Goal: Task Accomplishment & Management: Manage account settings

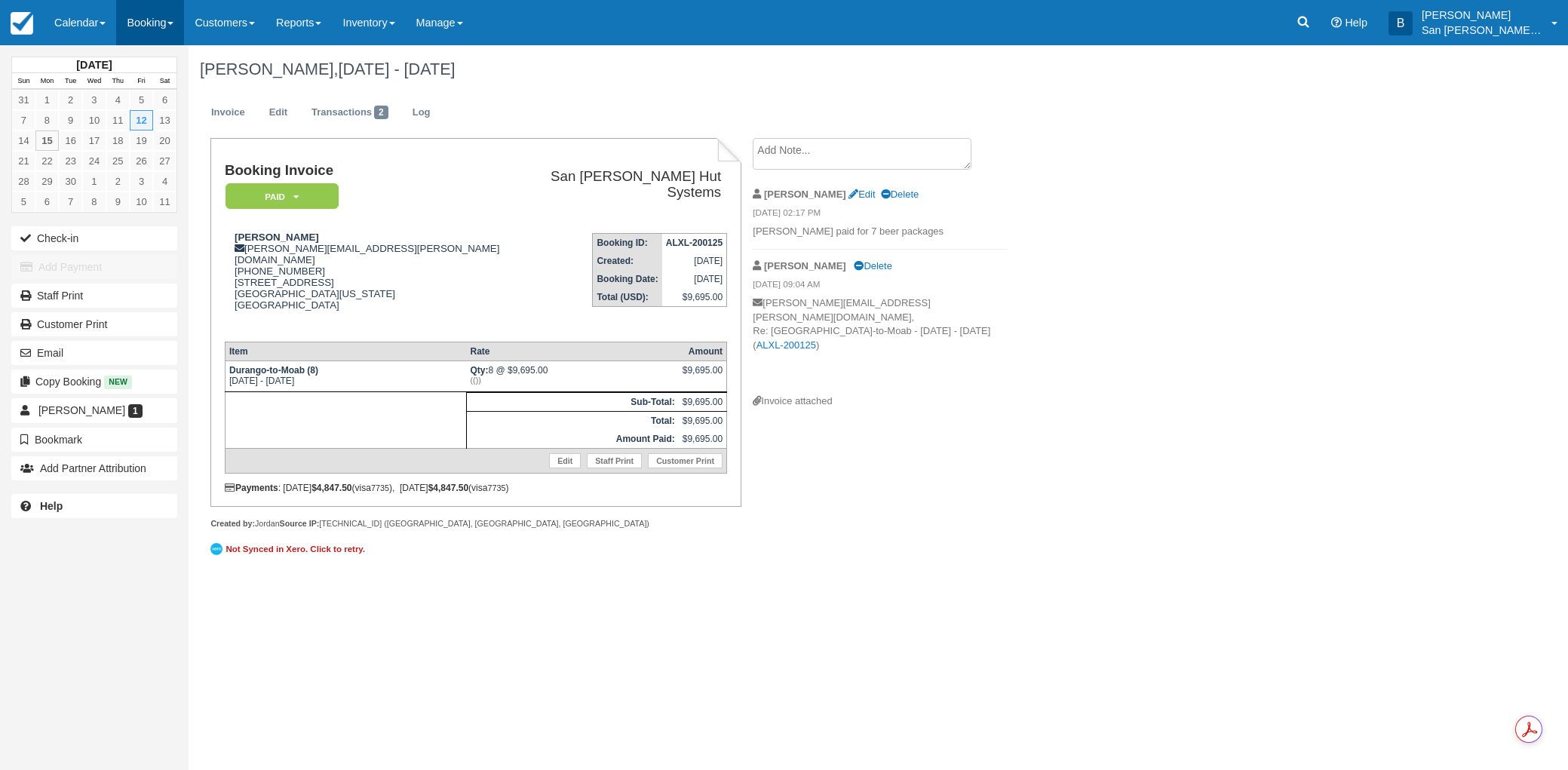
drag, startPoint x: 0, startPoint y: 0, endPoint x: 147, endPoint y: 30, distance: 150.0
click at [147, 30] on link "Booking" at bounding box center [150, 22] width 68 height 45
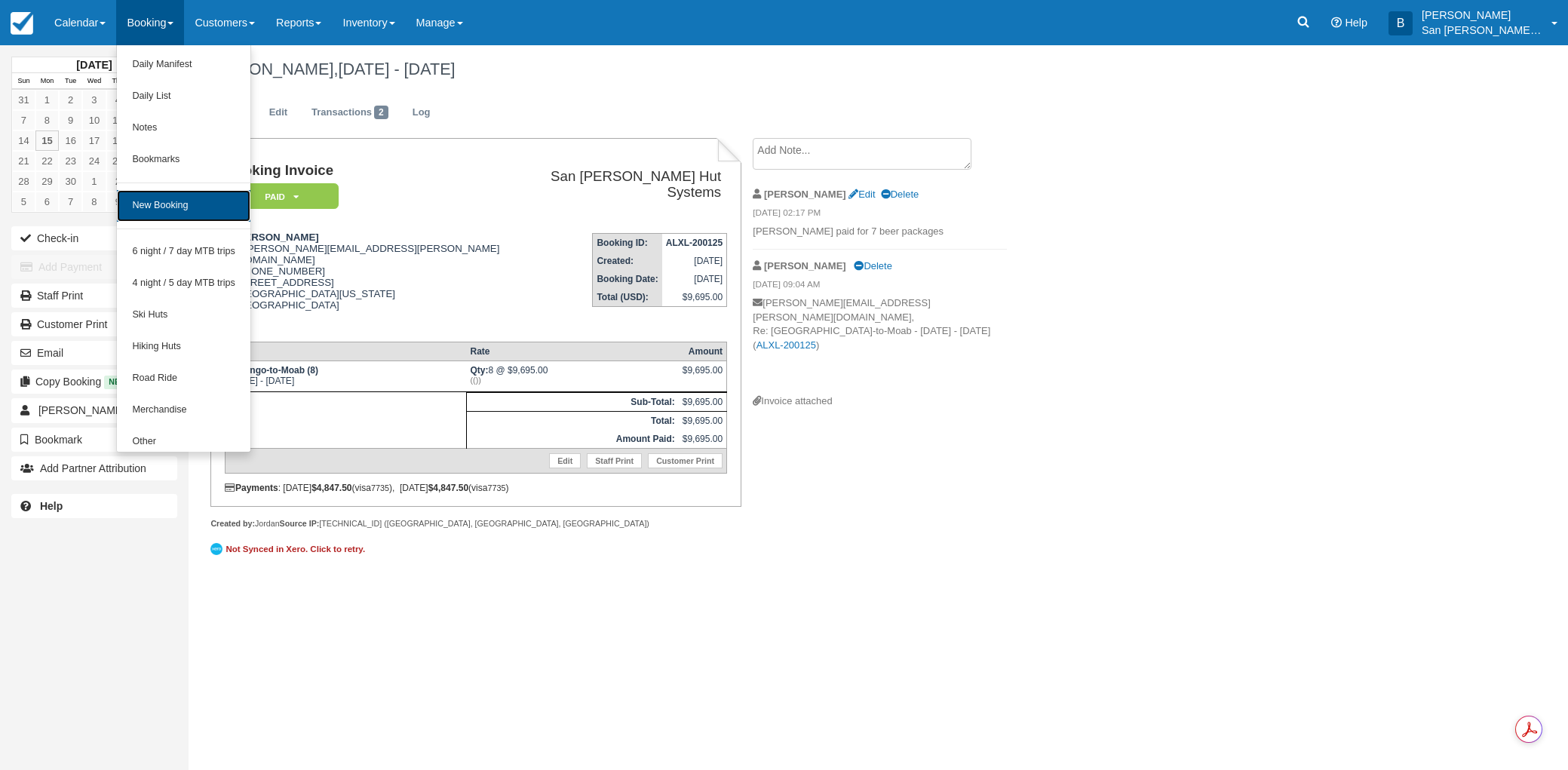
click at [165, 205] on link "New Booking" at bounding box center [183, 205] width 134 height 31
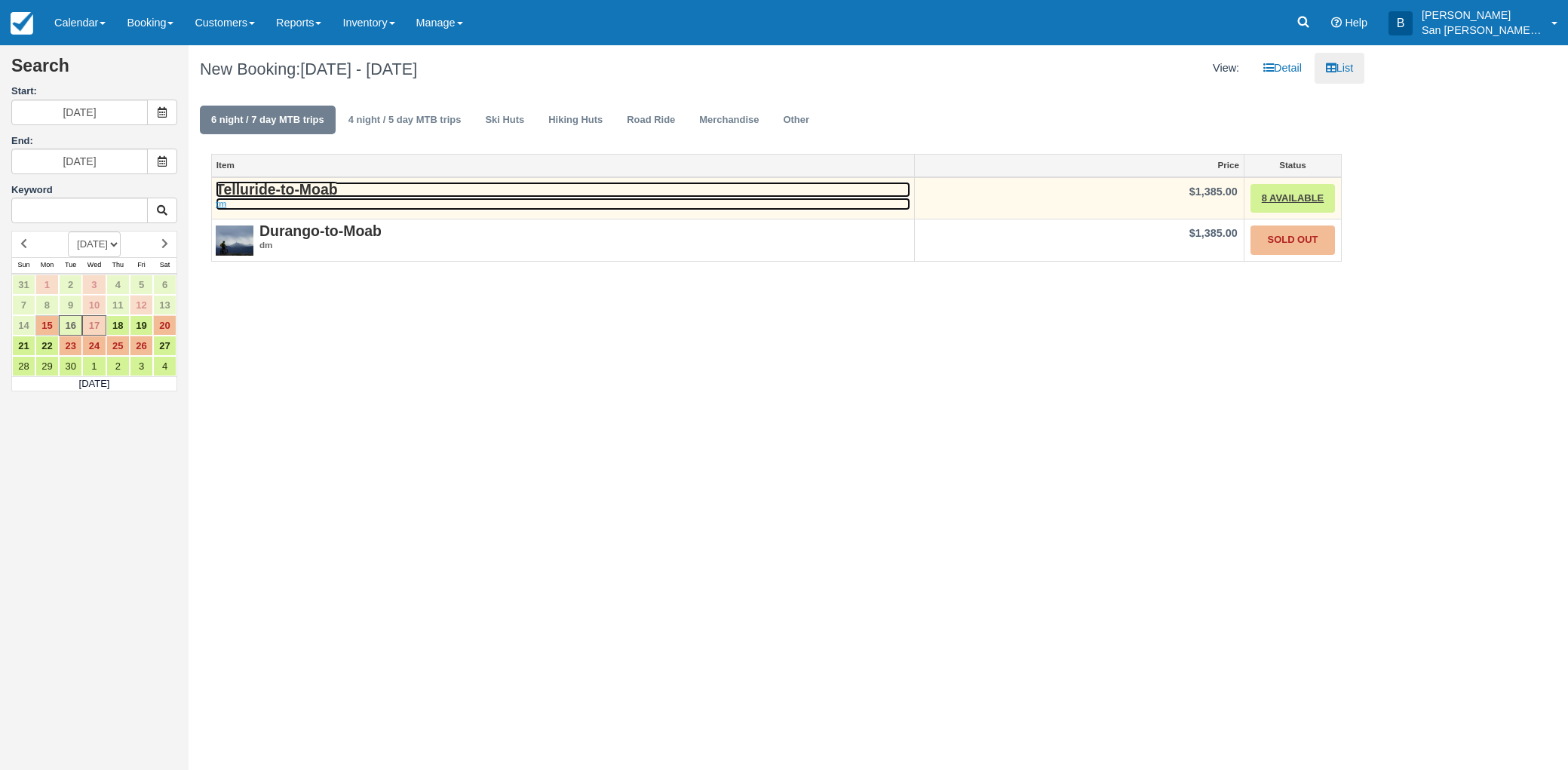
click at [268, 186] on strong "Telluride-to-Moab" at bounding box center [277, 189] width 122 height 16
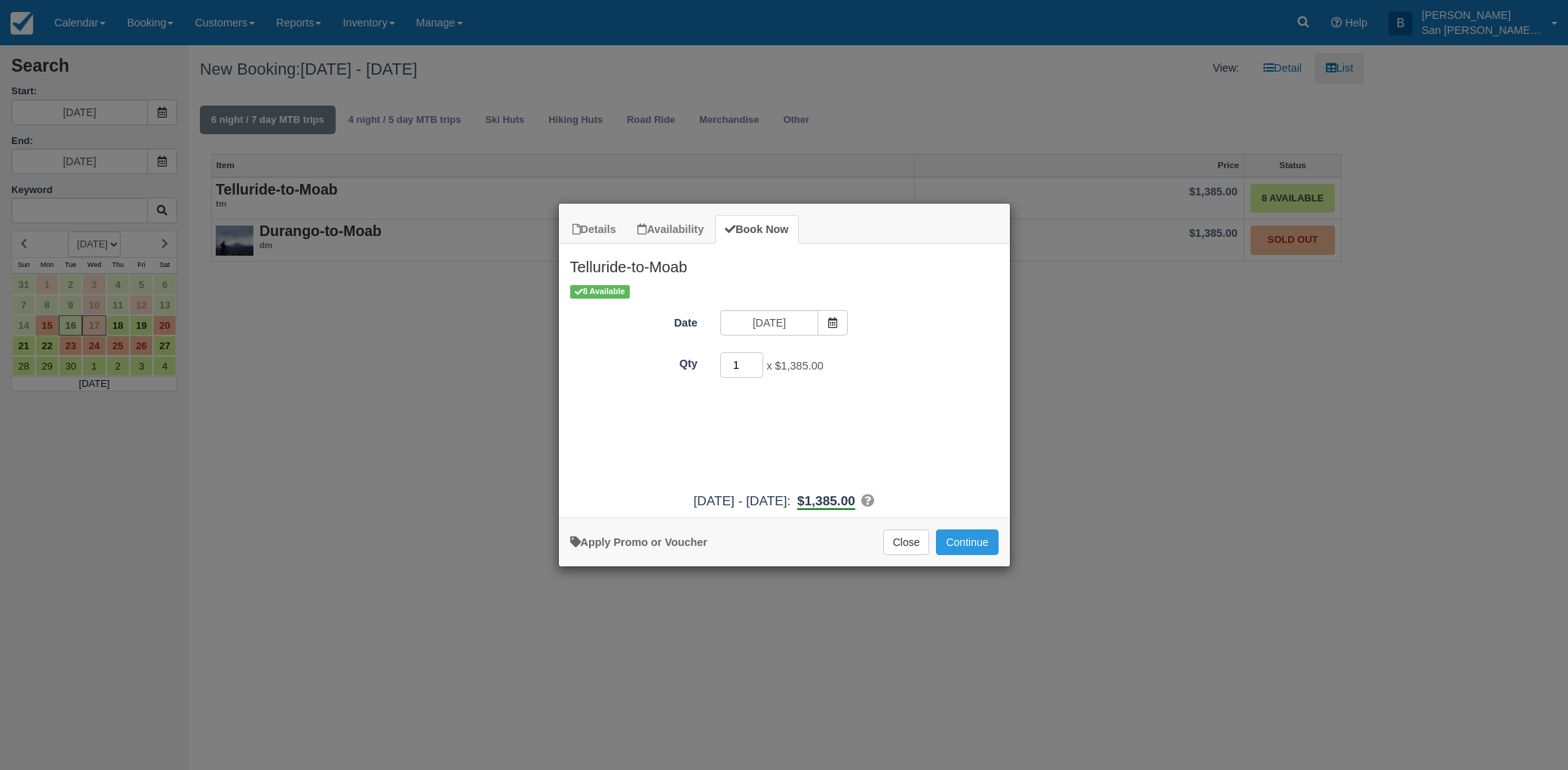
drag, startPoint x: 742, startPoint y: 367, endPoint x: 724, endPoint y: 369, distance: 18.1
click at [724, 369] on input "1" at bounding box center [742, 364] width 44 height 26
type input "8"
click at [832, 321] on icon "Item Modal" at bounding box center [832, 323] width 10 height 10
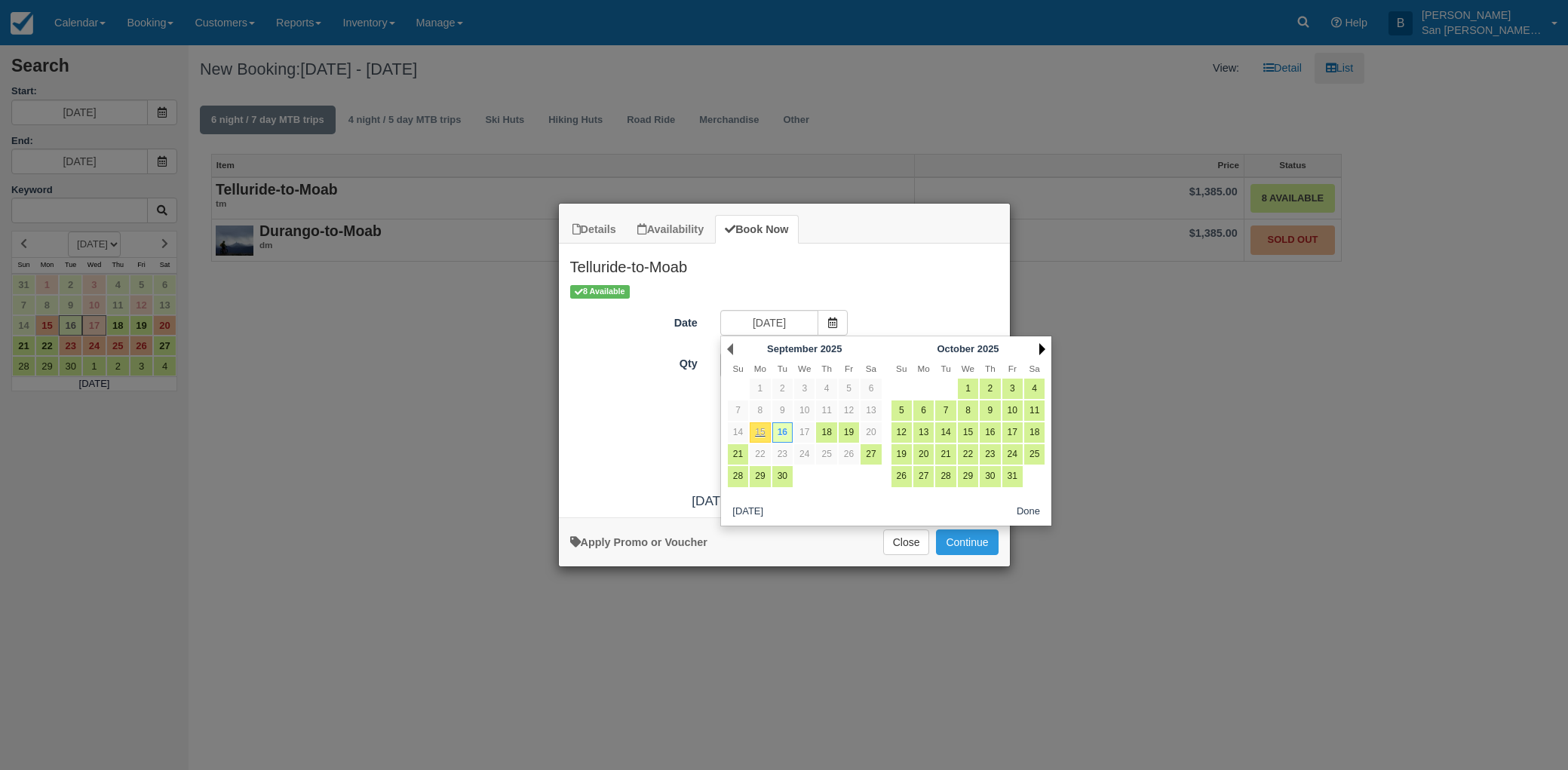
click at [1039, 351] on link "Next" at bounding box center [1042, 349] width 6 height 12
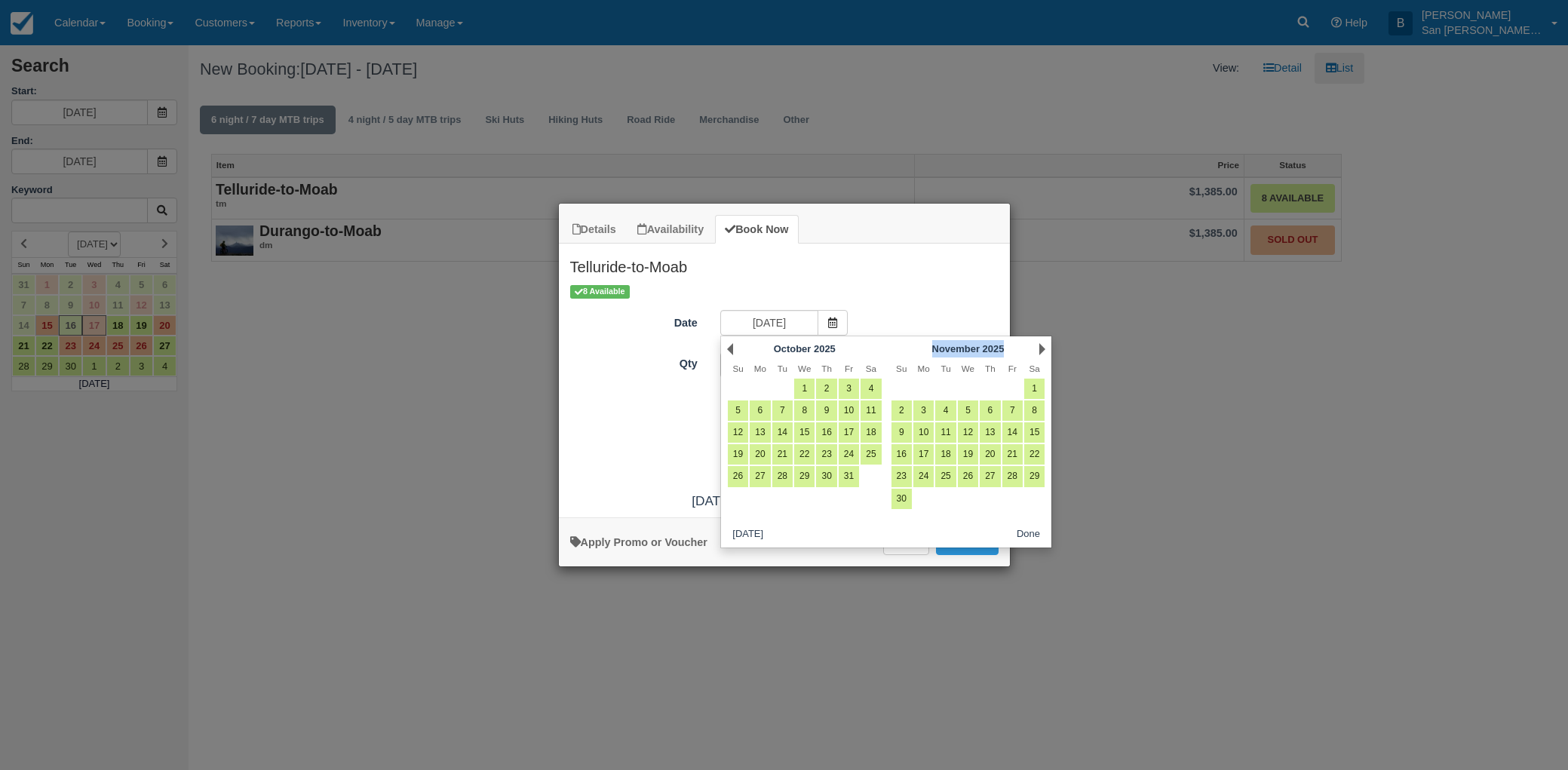
click at [1037, 351] on div "Next November 2025" at bounding box center [968, 349] width 163 height 21
click at [1036, 351] on div "Next November 2025" at bounding box center [968, 349] width 163 height 21
click at [1041, 348] on link "Next" at bounding box center [1042, 349] width 6 height 12
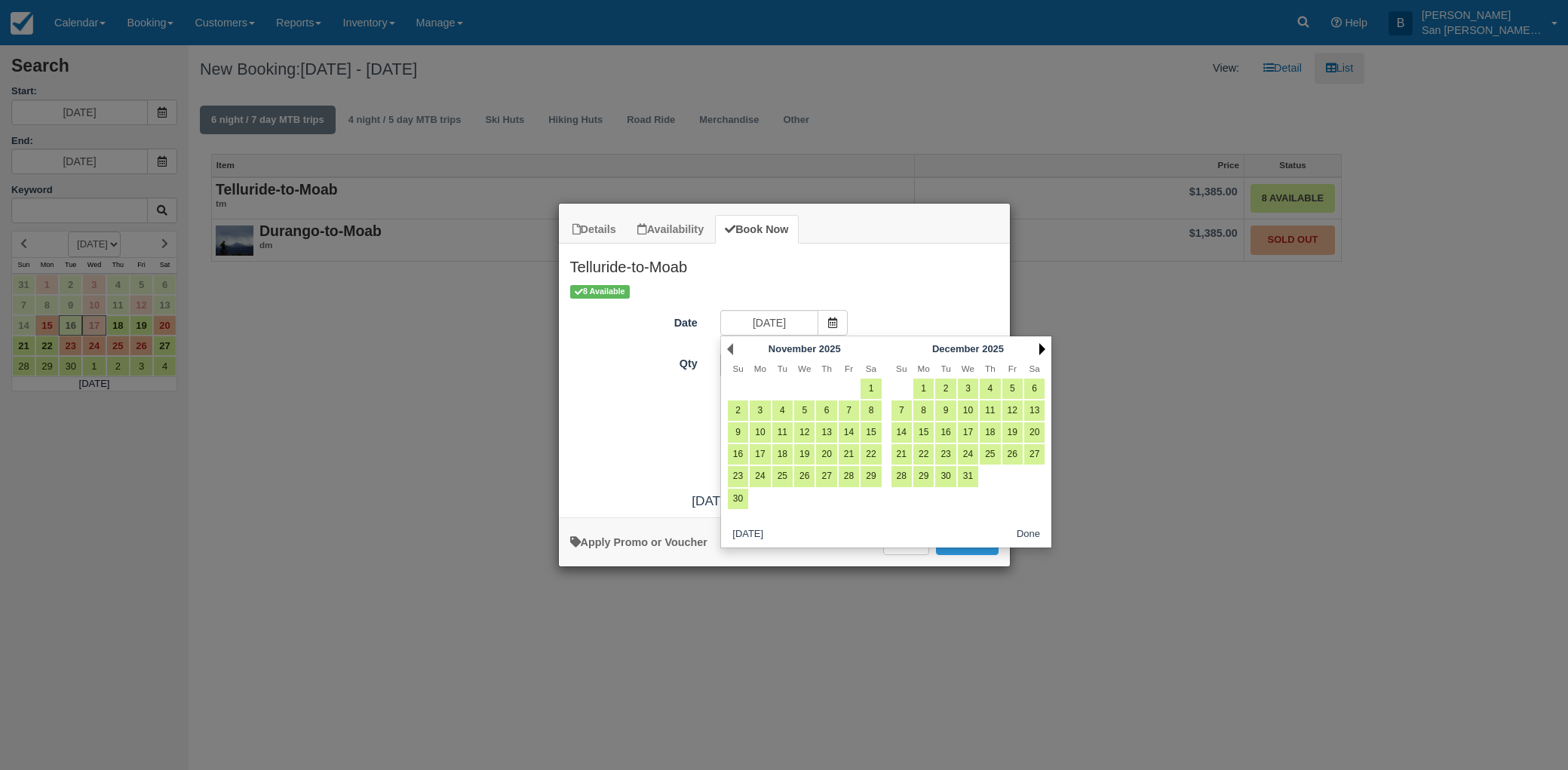
click at [1039, 348] on link "Next" at bounding box center [1042, 349] width 6 height 12
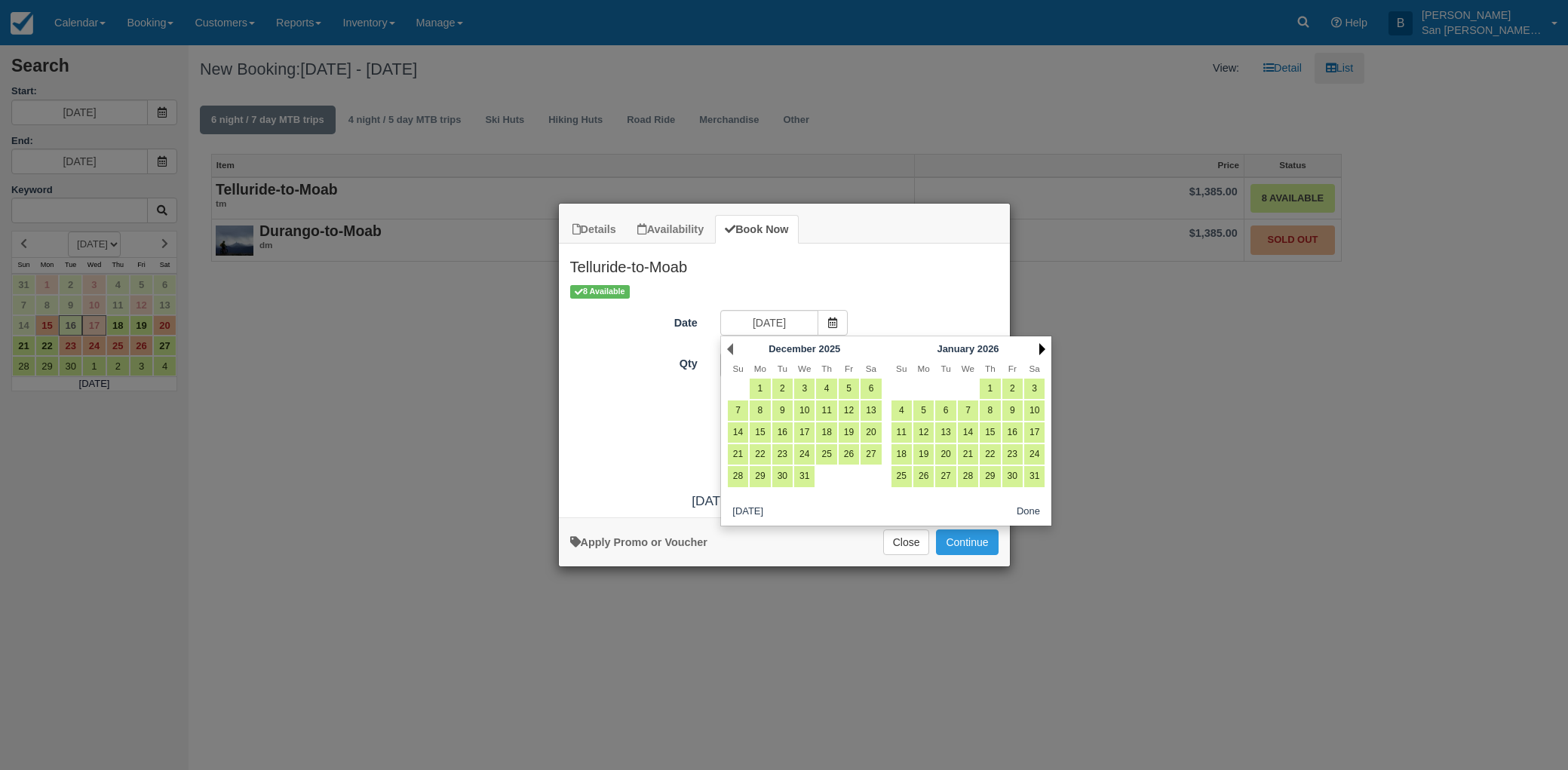
click at [1039, 347] on link "Next" at bounding box center [1042, 349] width 6 height 12
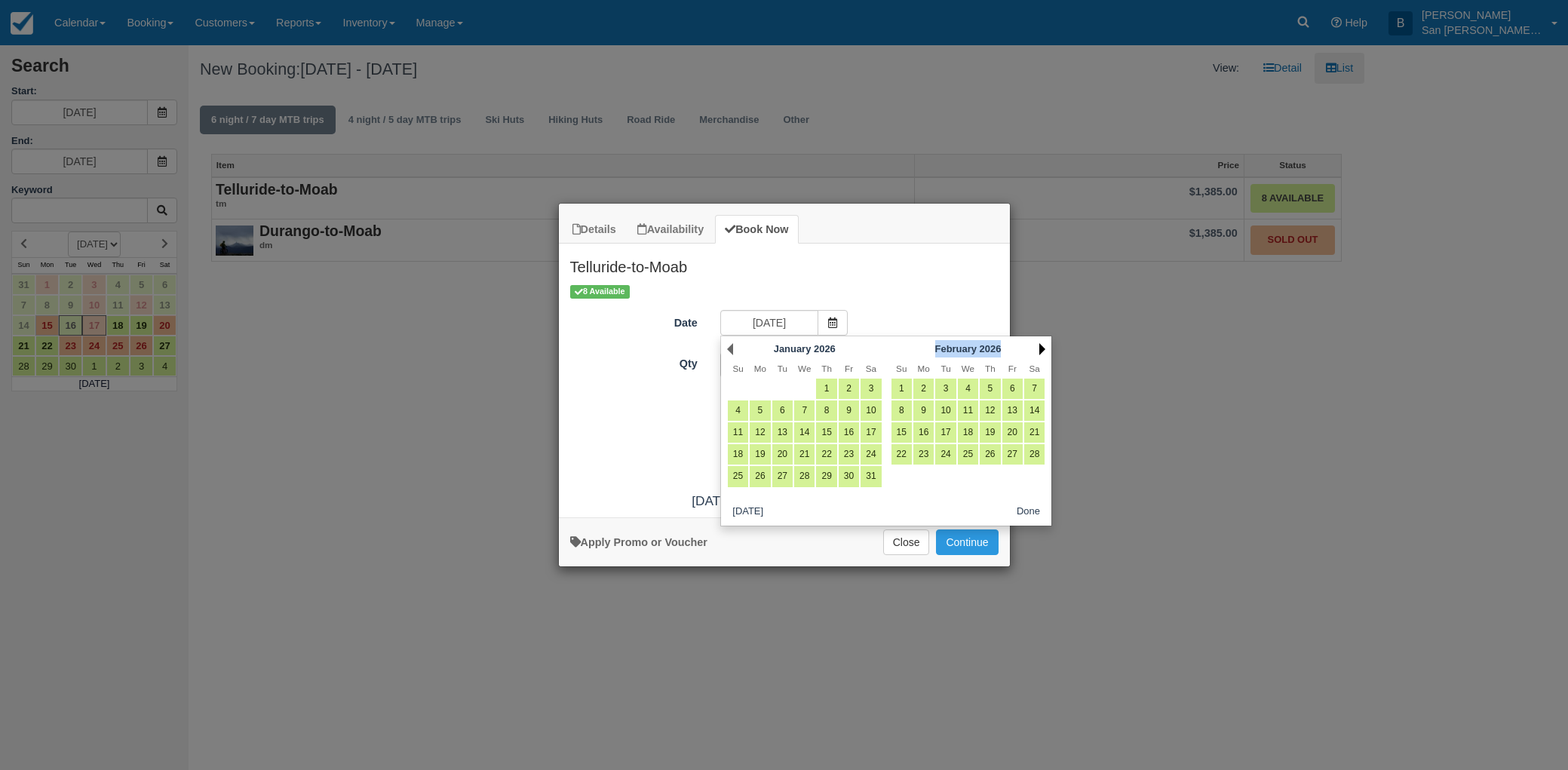
click at [1045, 346] on div "Next February 2026" at bounding box center [968, 349] width 163 height 21
click at [1041, 348] on link "Next" at bounding box center [1042, 349] width 6 height 12
click at [1041, 349] on link "Next" at bounding box center [1042, 349] width 6 height 12
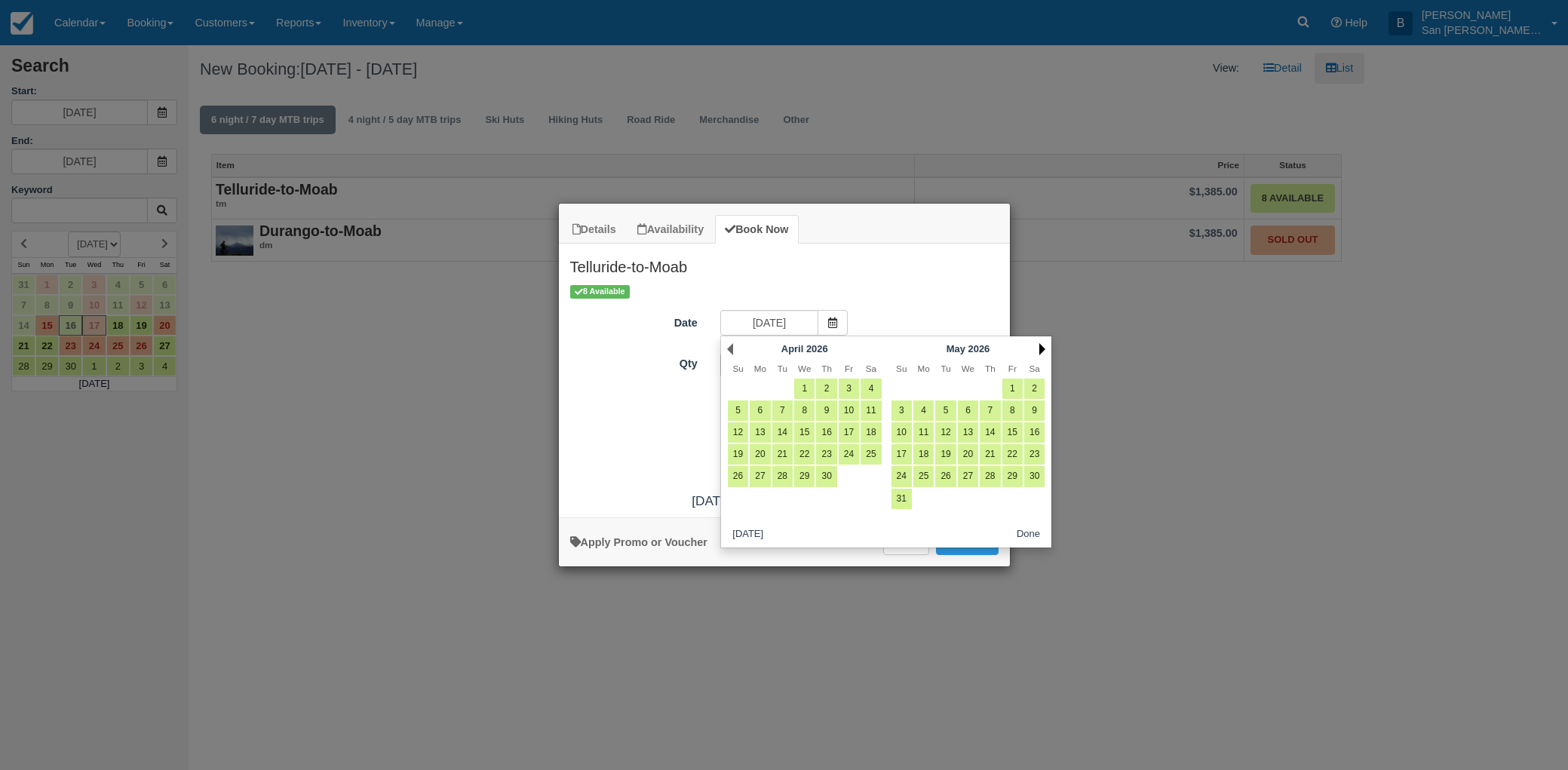
click at [1041, 349] on link "Next" at bounding box center [1042, 349] width 6 height 12
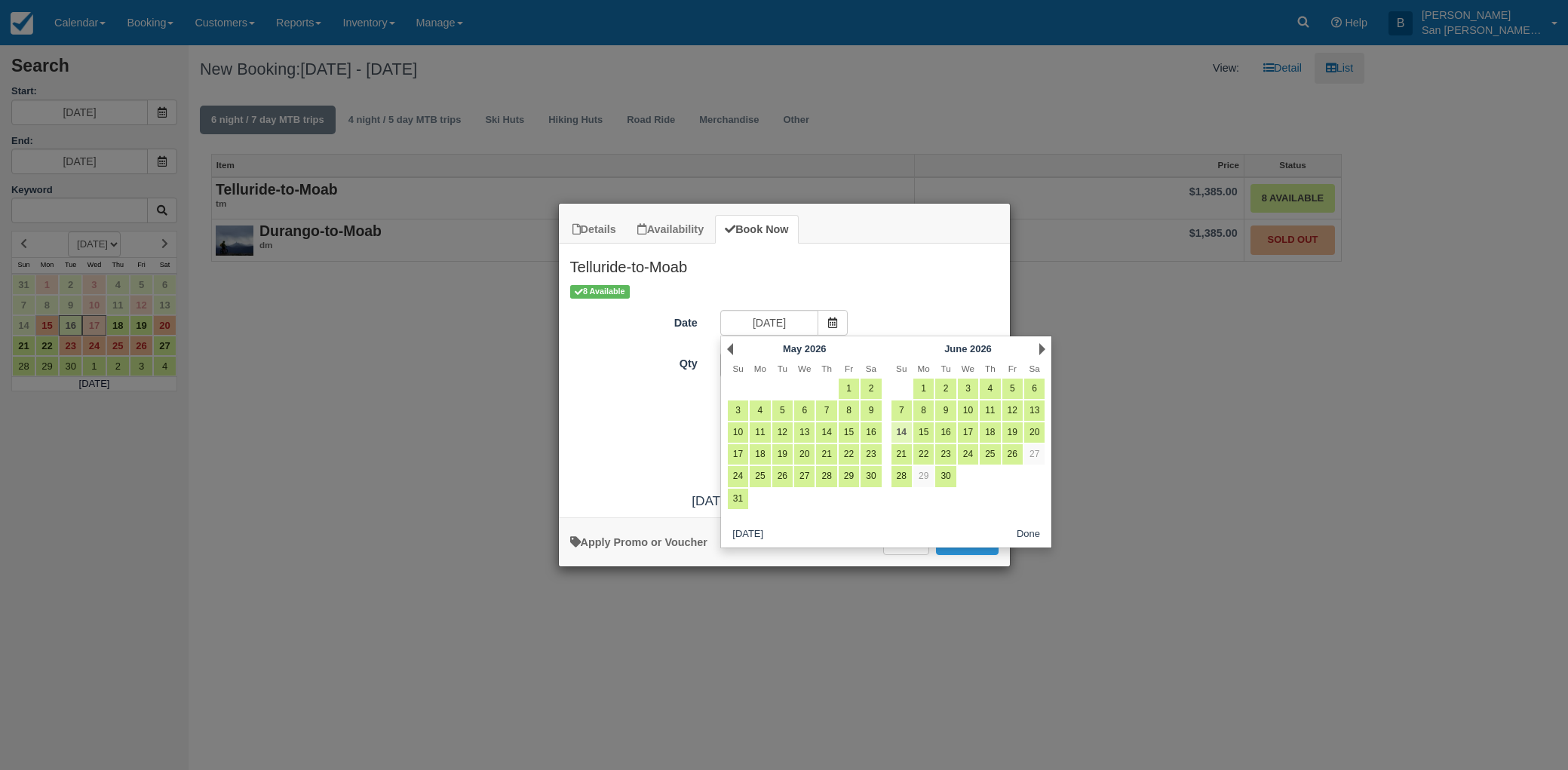
click at [903, 429] on link "14" at bounding box center [901, 432] width 20 height 20
type input "06/14/26"
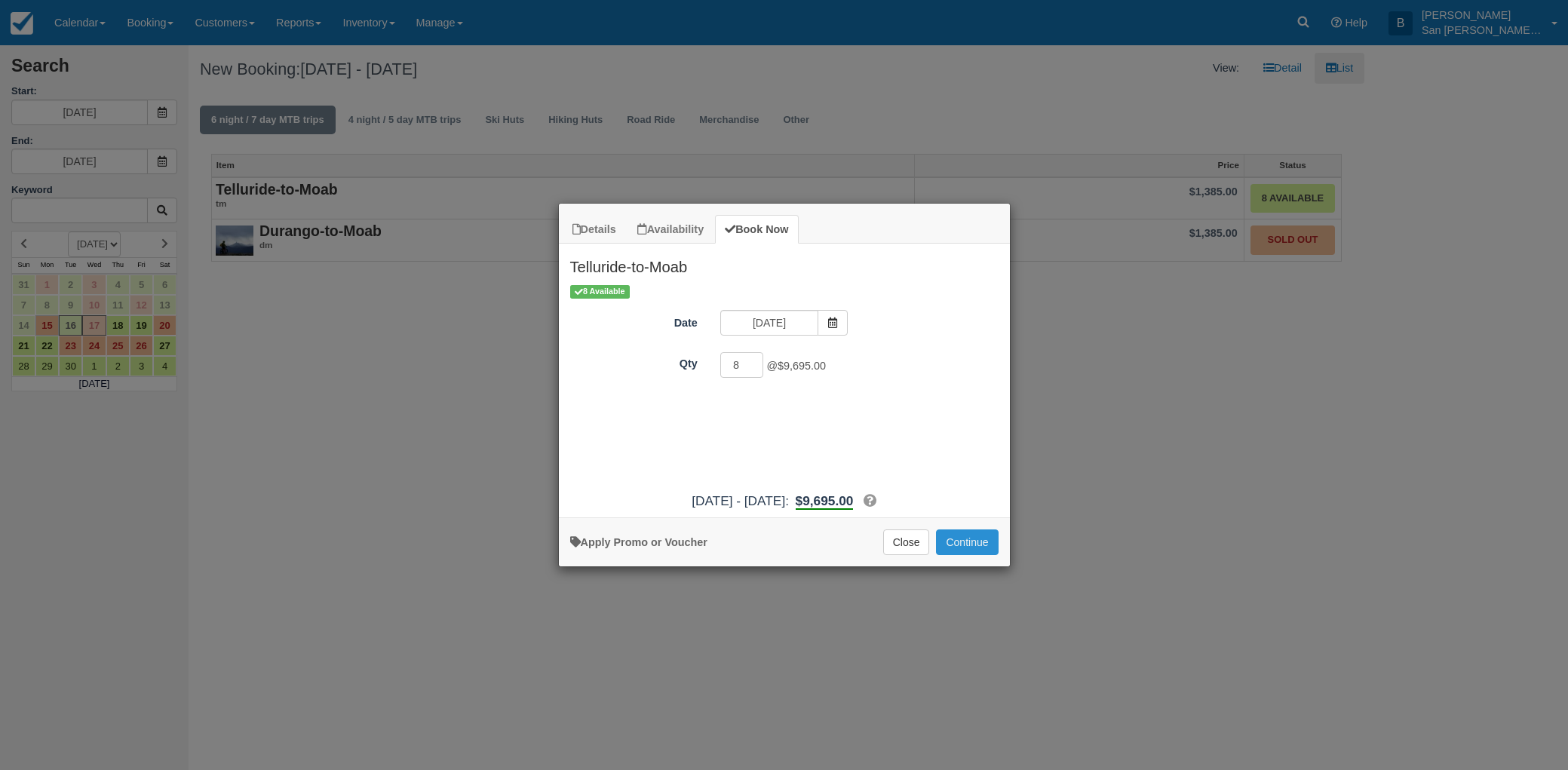
click at [980, 545] on button "Continue" at bounding box center [967, 542] width 62 height 26
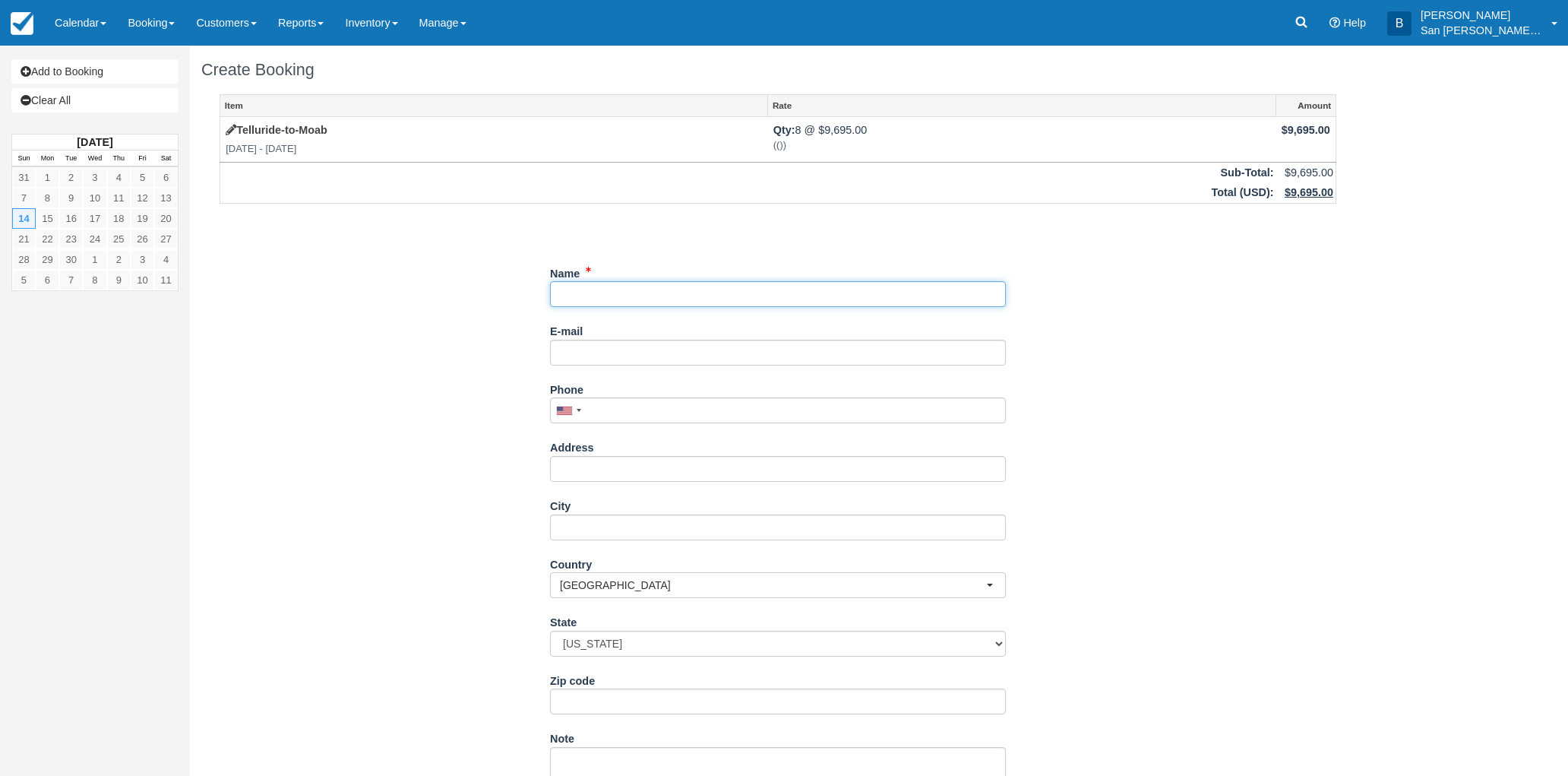
drag, startPoint x: 623, startPoint y: 293, endPoint x: 634, endPoint y: 294, distance: 11.0
click at [623, 294] on input "Name" at bounding box center [778, 293] width 456 height 26
type input "Paul Black"
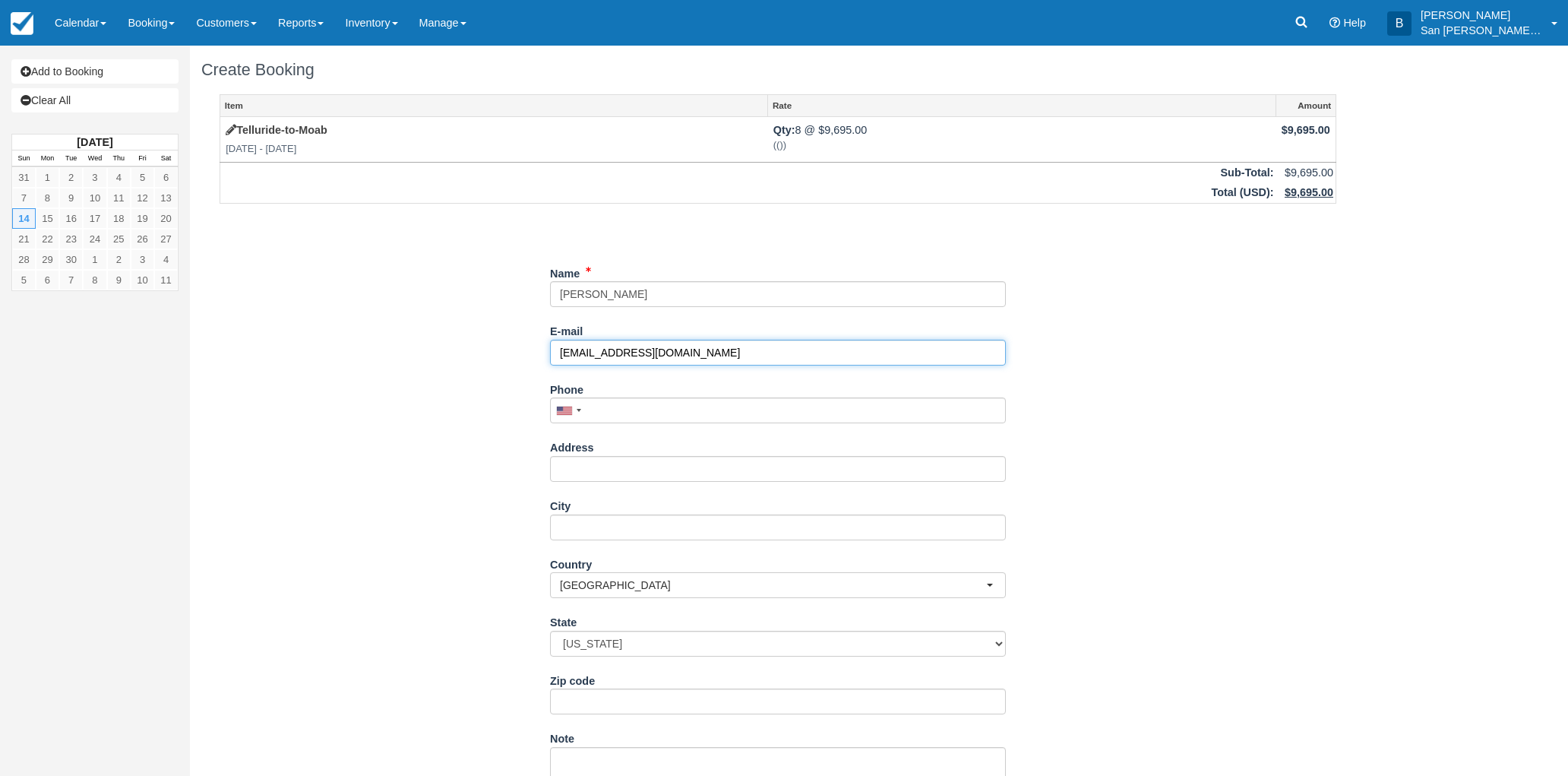
type input "paltonblack@gmail.com"
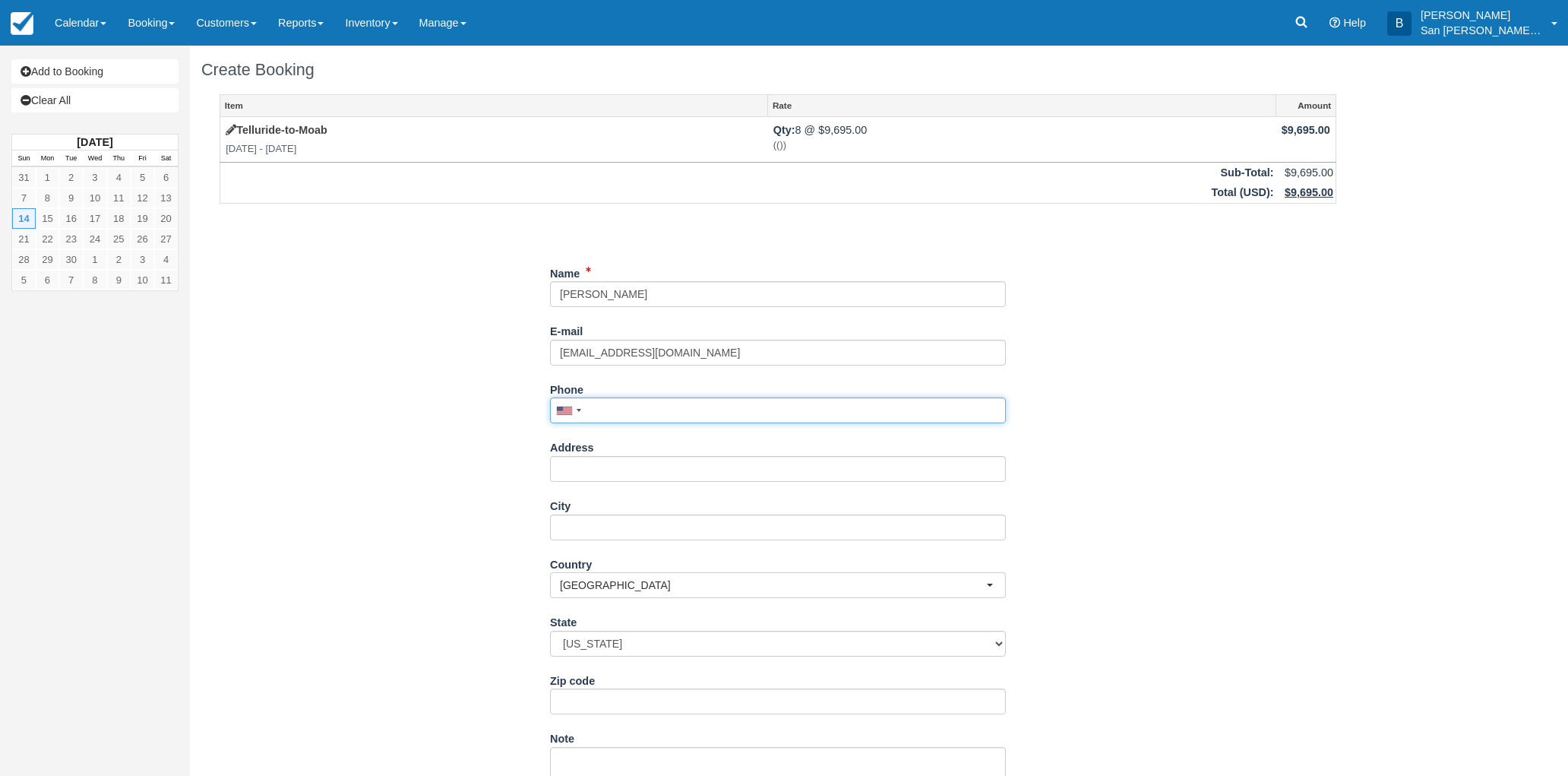
click at [644, 413] on input "Phone" at bounding box center [778, 410] width 456 height 26
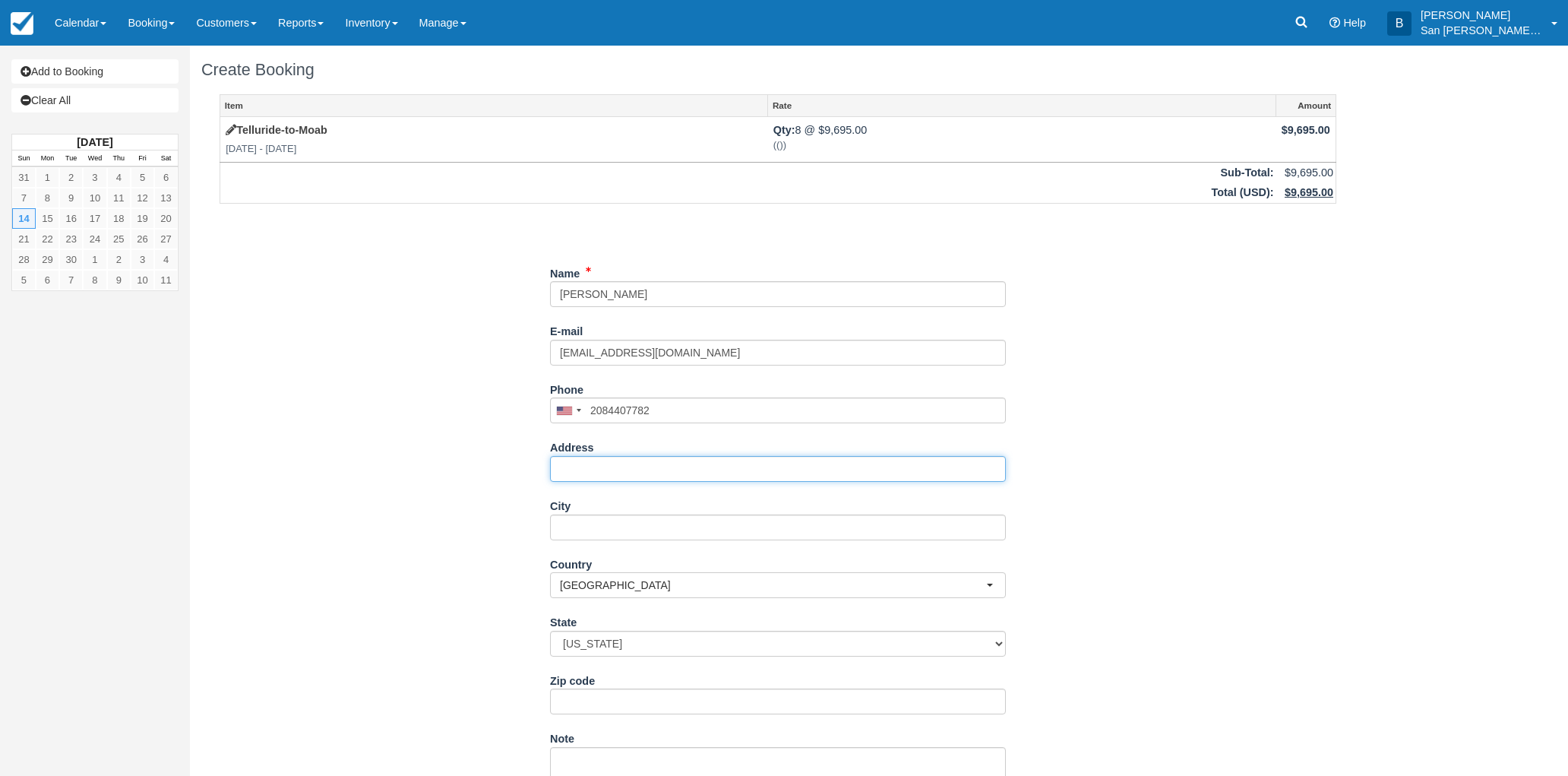
type input "(208) 440-7782"
click at [644, 468] on input "Address" at bounding box center [778, 468] width 456 height 26
type input "1405 N 24th ST"
type input "Boise"
select select "ID"
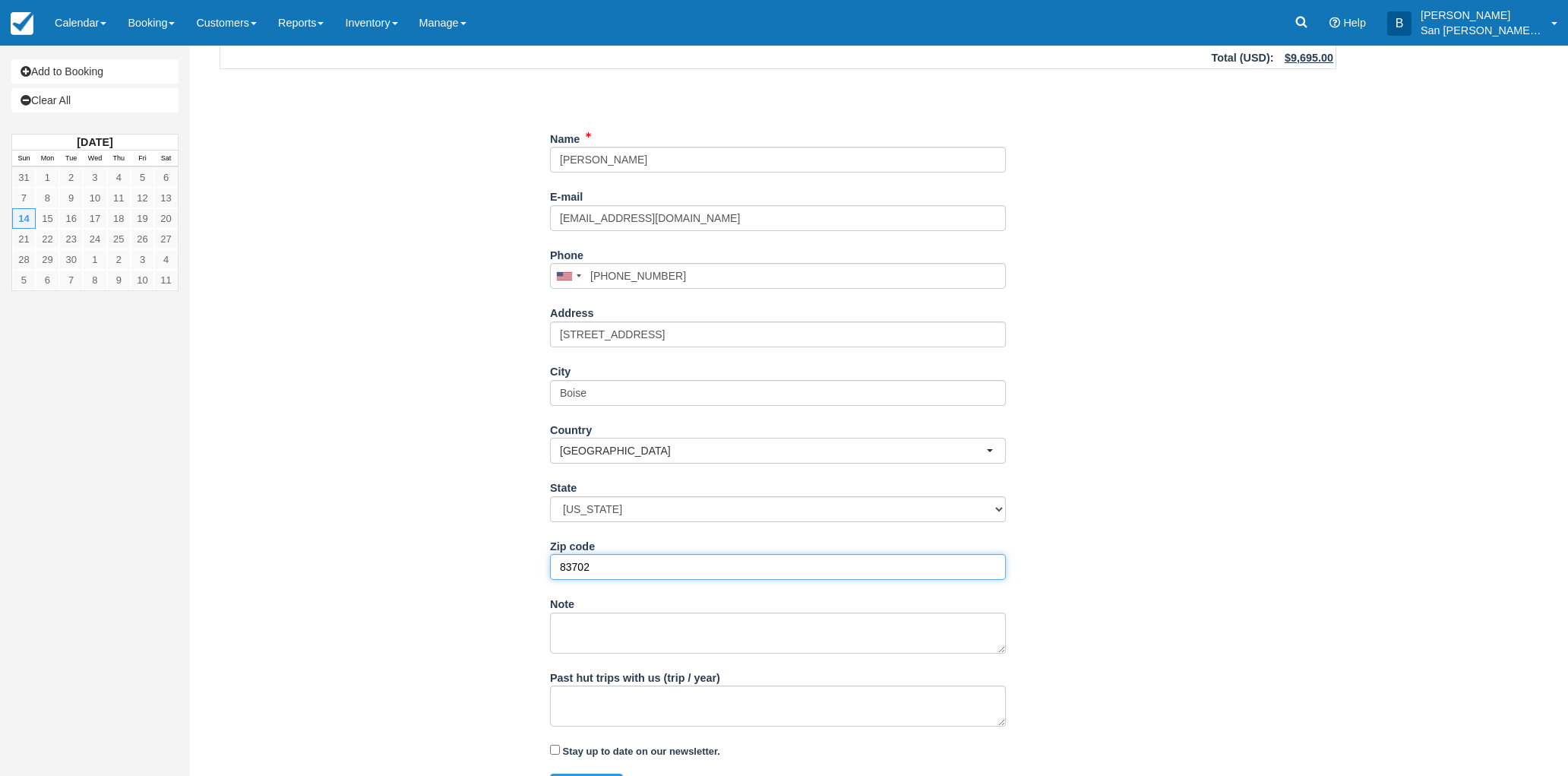
scroll to position [169, 0]
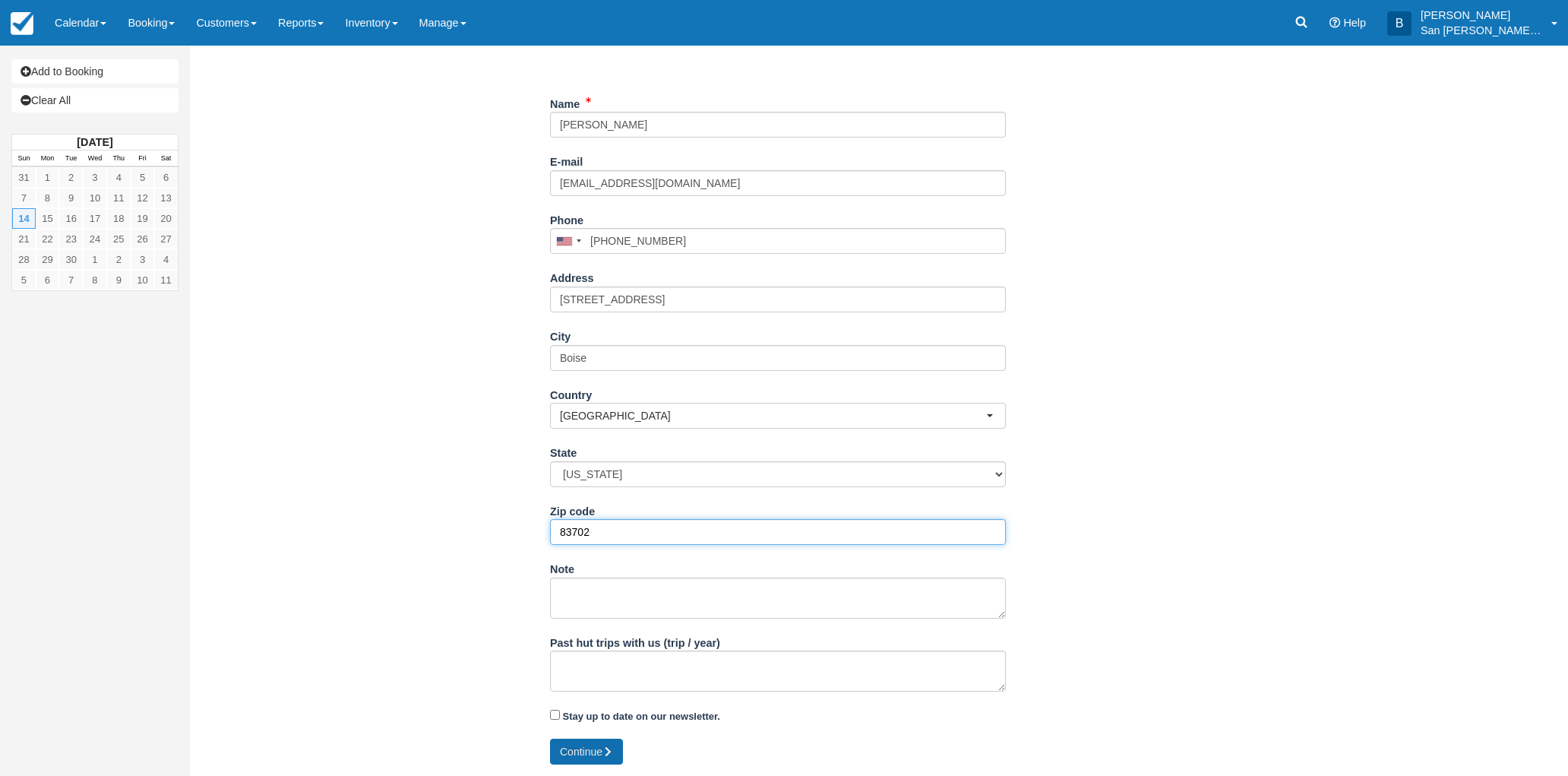
type input "83702"
click at [585, 747] on button "Continue" at bounding box center [586, 751] width 73 height 26
type input "+12084407782"
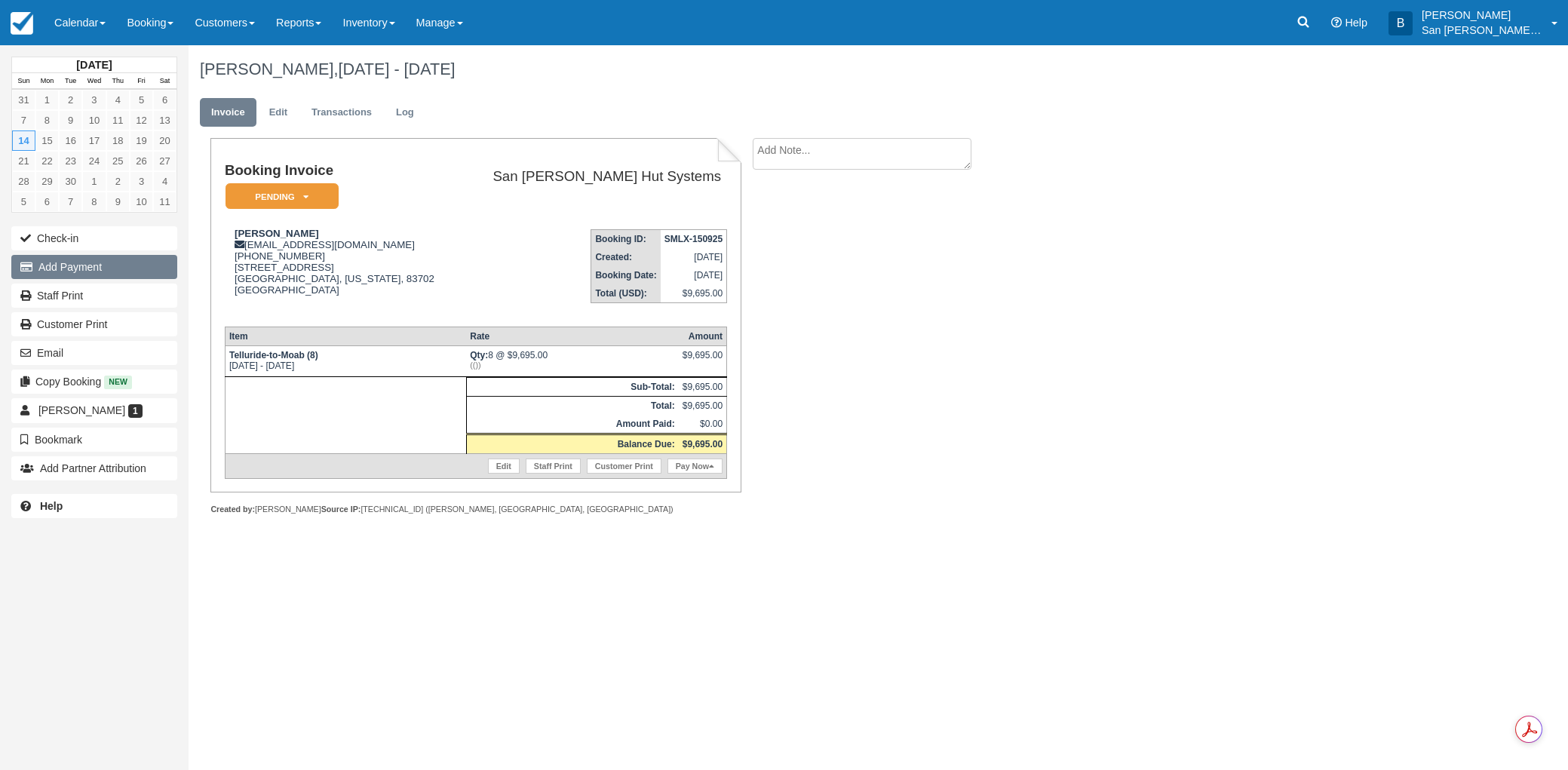
click at [75, 266] on button "Add Payment" at bounding box center [94, 266] width 166 height 24
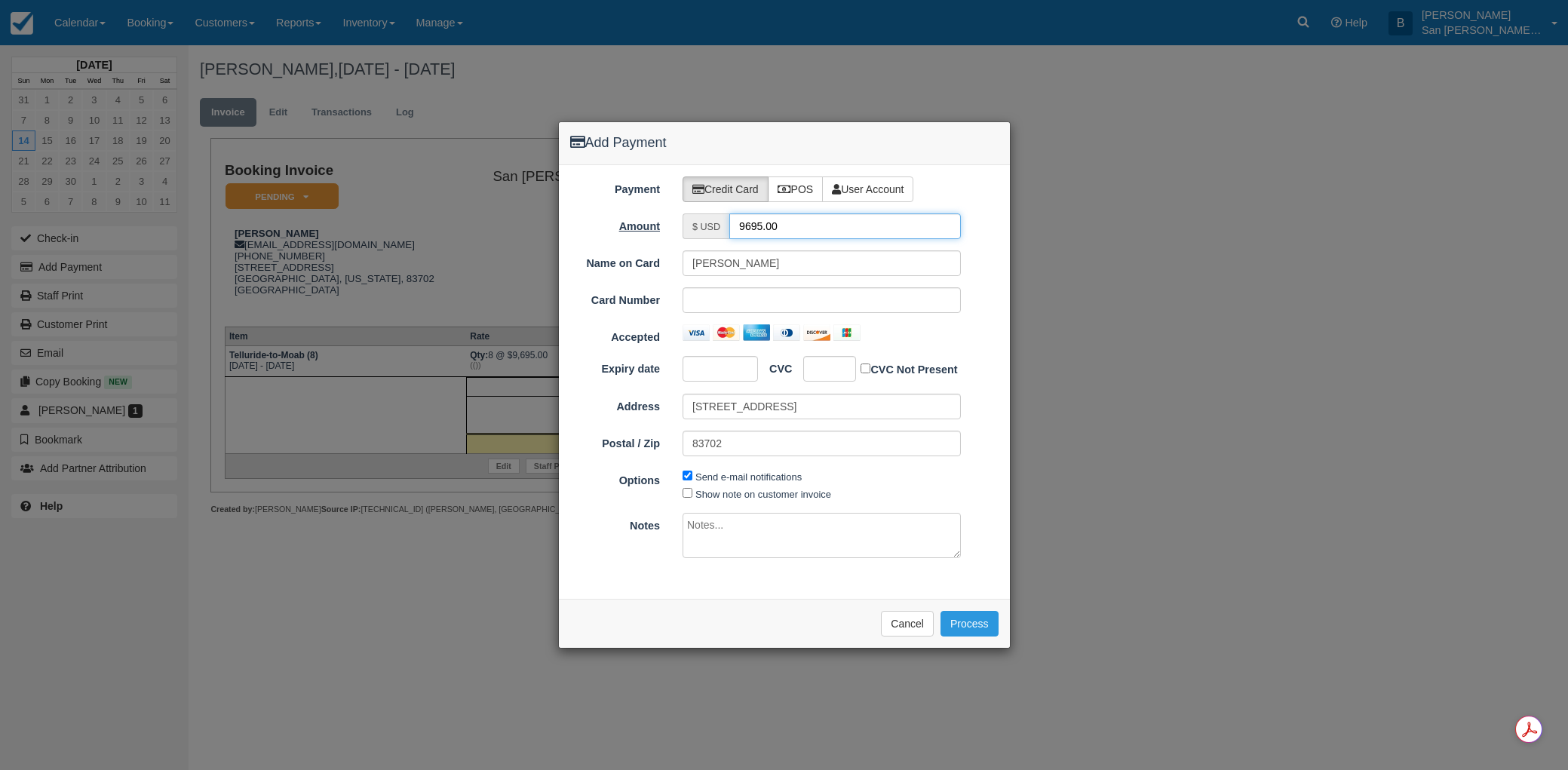
drag, startPoint x: 797, startPoint y: 224, endPoint x: 647, endPoint y: 216, distance: 150.2
click at [647, 216] on div "Amount $ USD 9695.00" at bounding box center [784, 226] width 451 height 26
type input "4847.50"
click at [984, 624] on button "Process" at bounding box center [969, 623] width 58 height 26
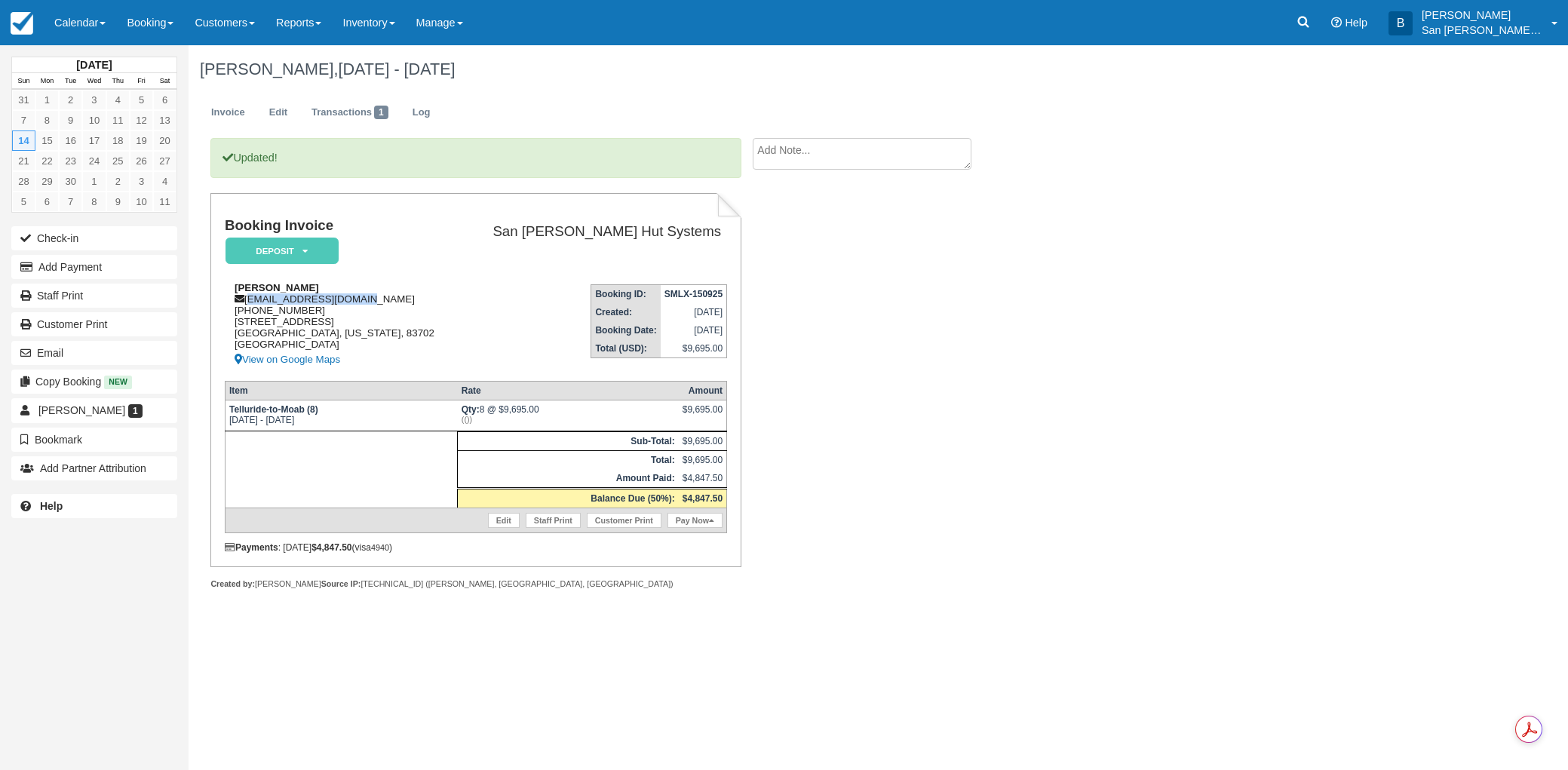
drag, startPoint x: 246, startPoint y: 302, endPoint x: 383, endPoint y: 302, distance: 137.0
click at [384, 302] on div "Paul Black paltonblack@gmail.com 1 (208) 440-7782 1405 N 24th ST Boise, Idaho, …" at bounding box center [342, 325] width 234 height 87
copy div "paltonblack@gmail.com"
click at [59, 292] on link "Staff Print" at bounding box center [94, 295] width 166 height 24
click at [1304, 11] on link at bounding box center [1303, 22] width 34 height 45
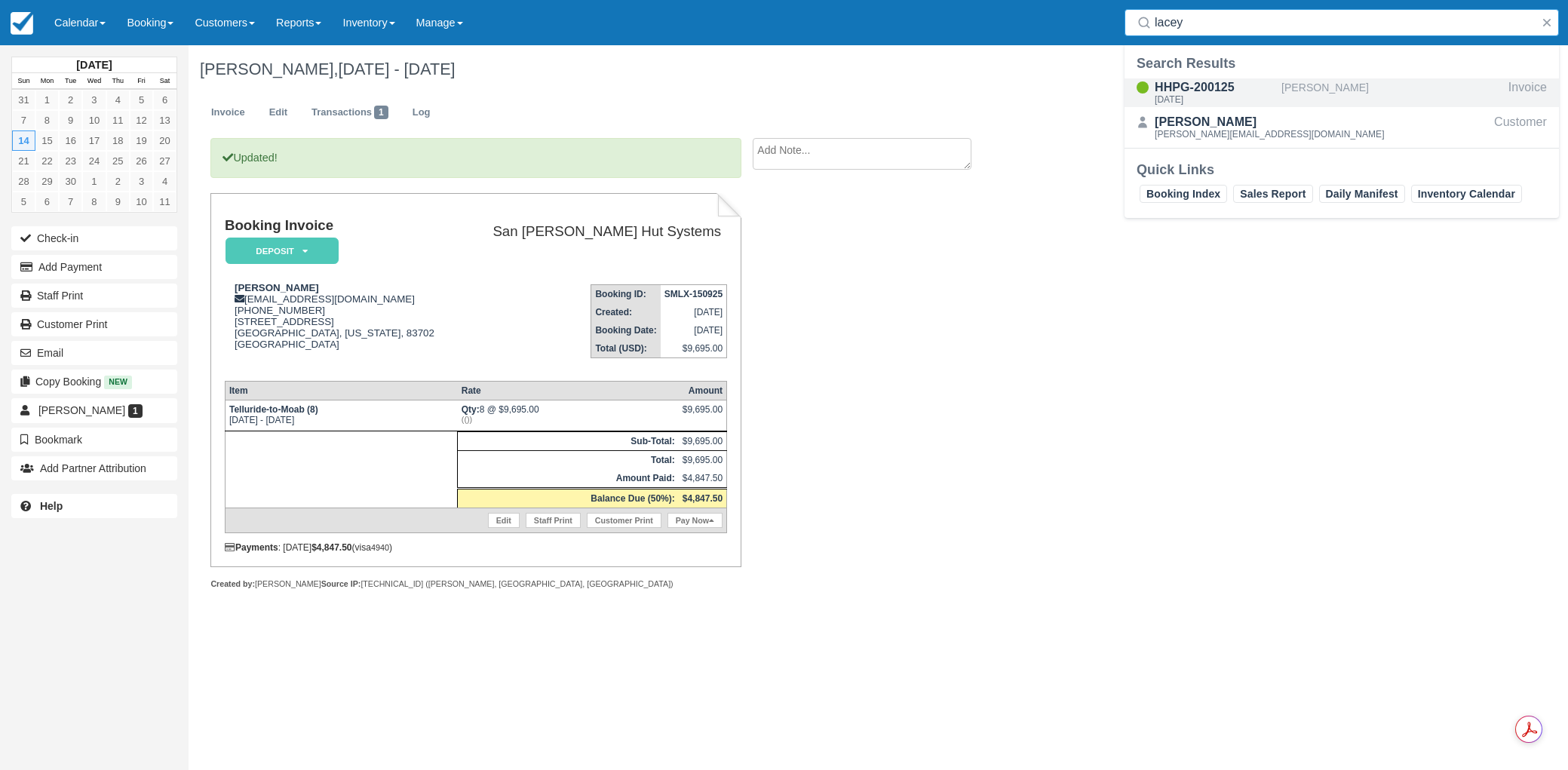
type input "lacey"
click at [1235, 95] on div "[DATE]" at bounding box center [1215, 99] width 120 height 9
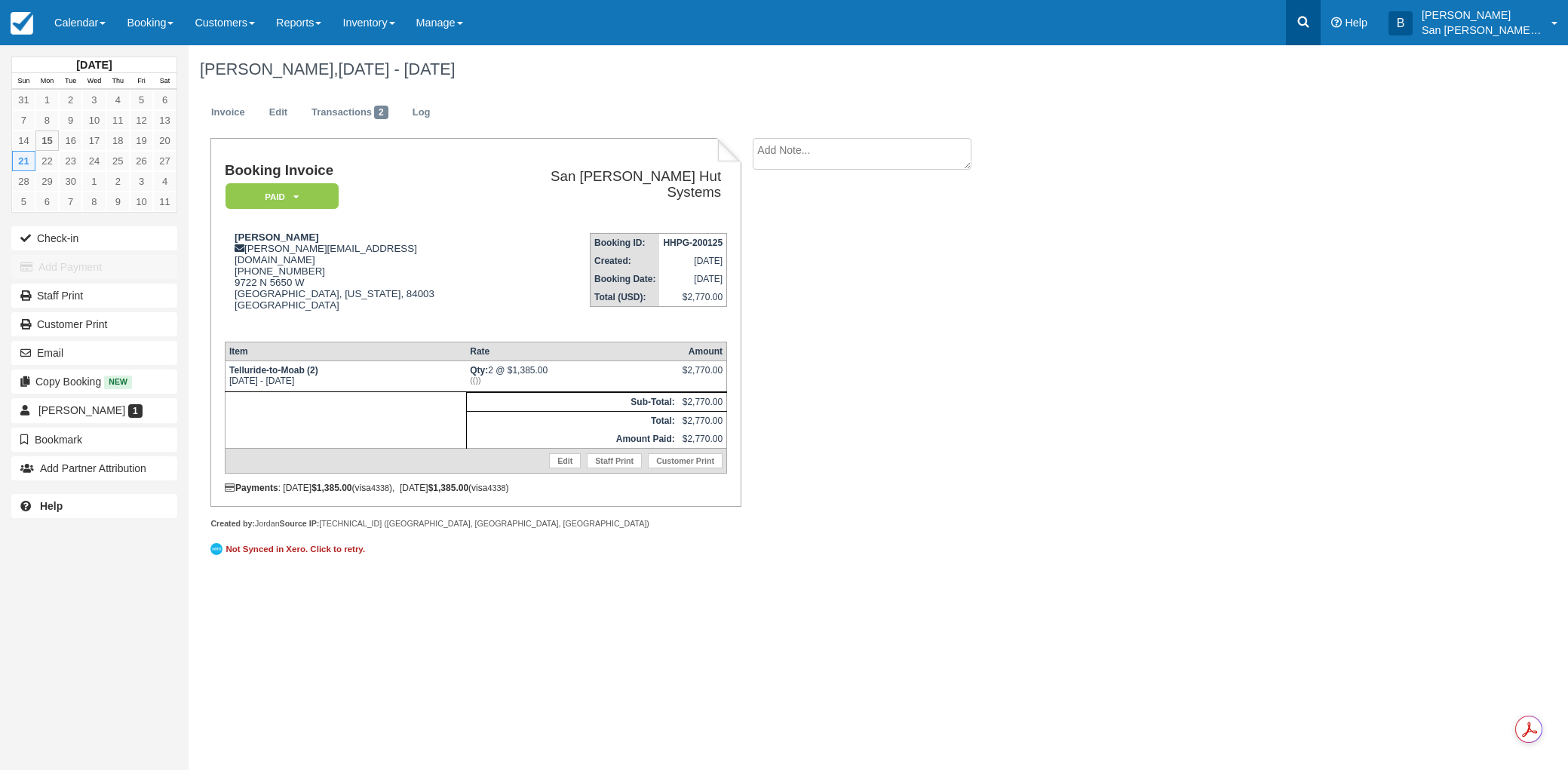
click at [1316, 30] on link at bounding box center [1303, 22] width 34 height 45
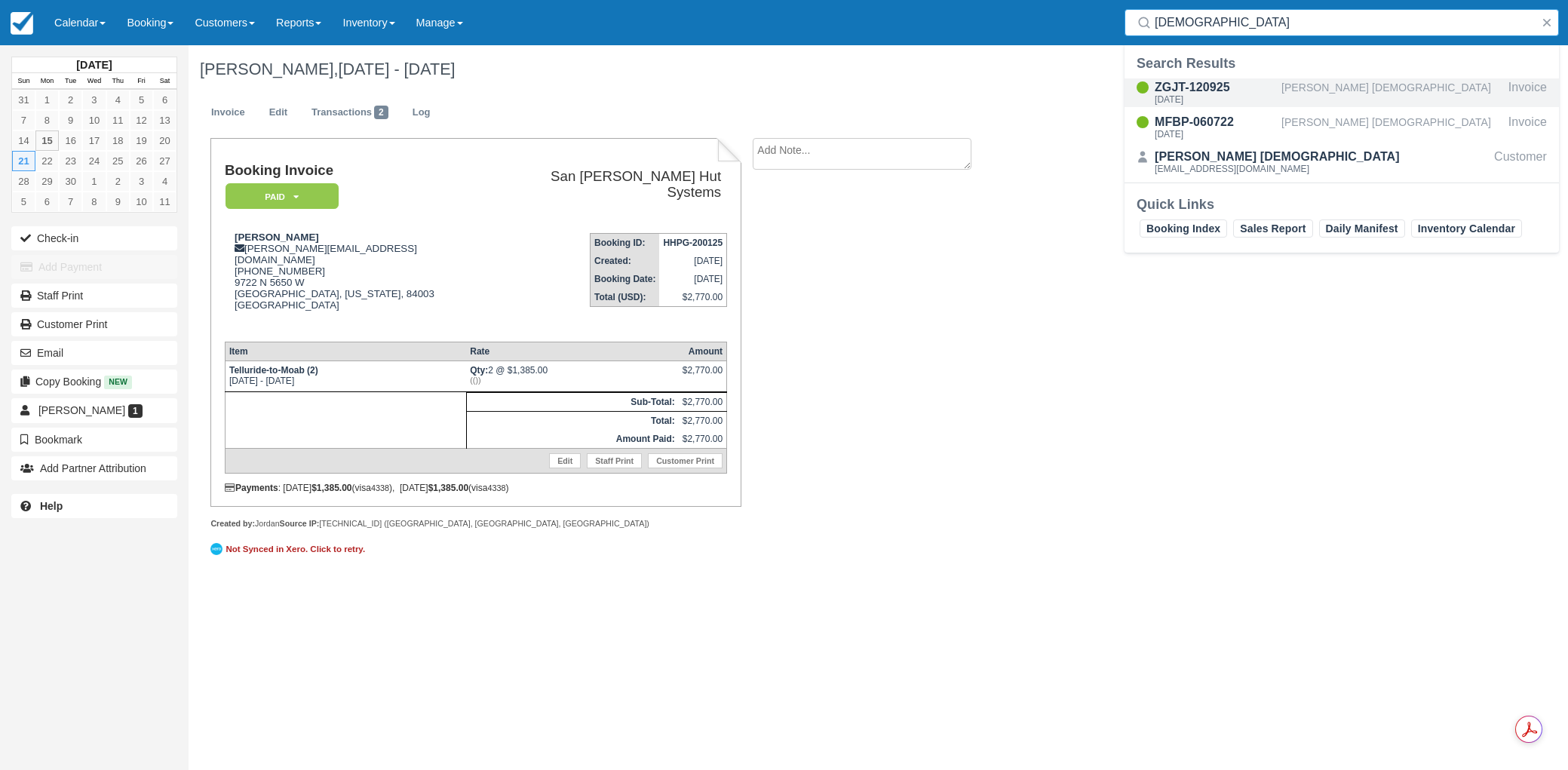
type input "[DEMOGRAPHIC_DATA]"
click at [1185, 92] on div "ZGJT-120925" at bounding box center [1215, 87] width 120 height 18
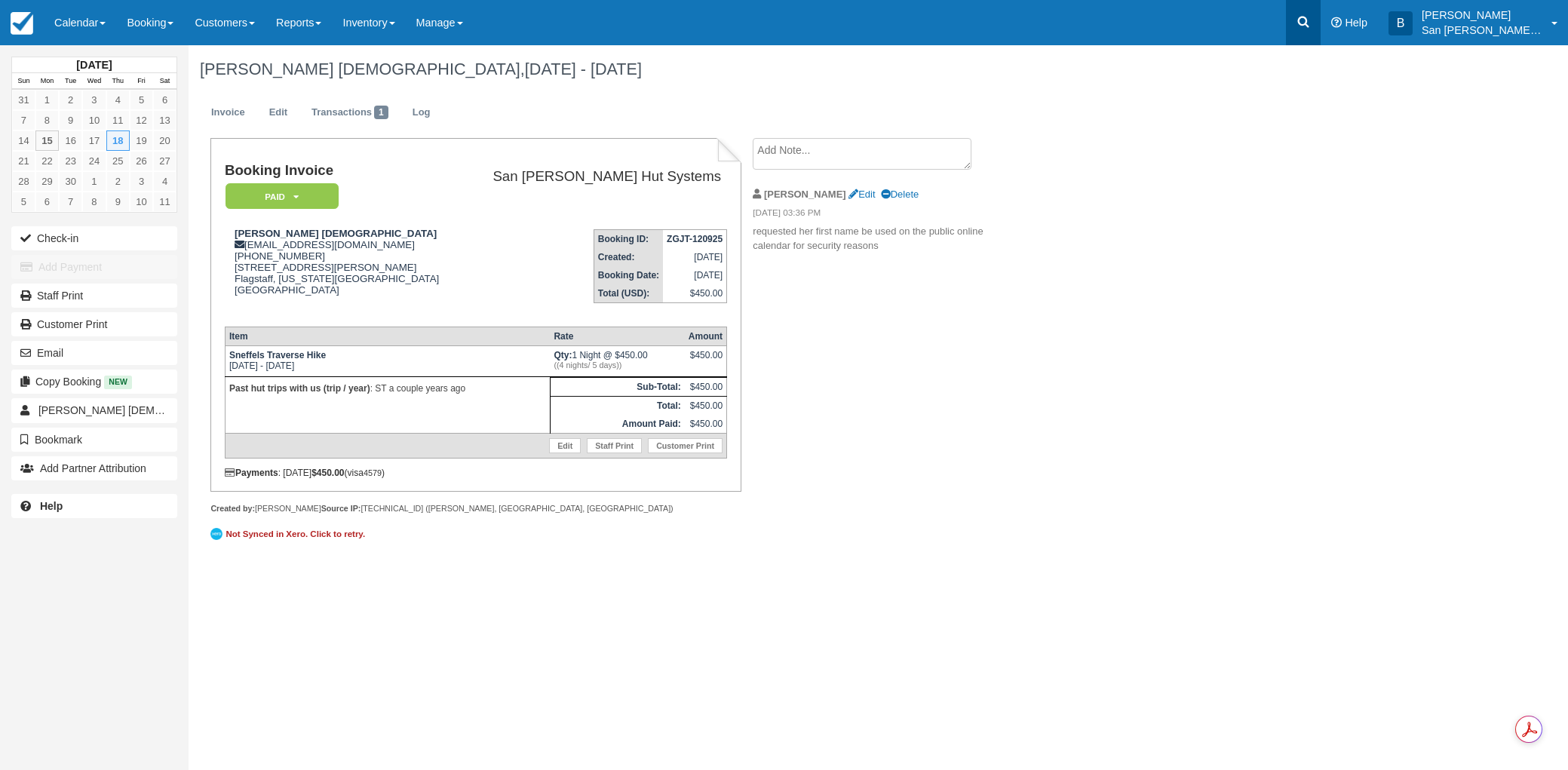
click at [1310, 22] on icon at bounding box center [1304, 22] width 15 height 15
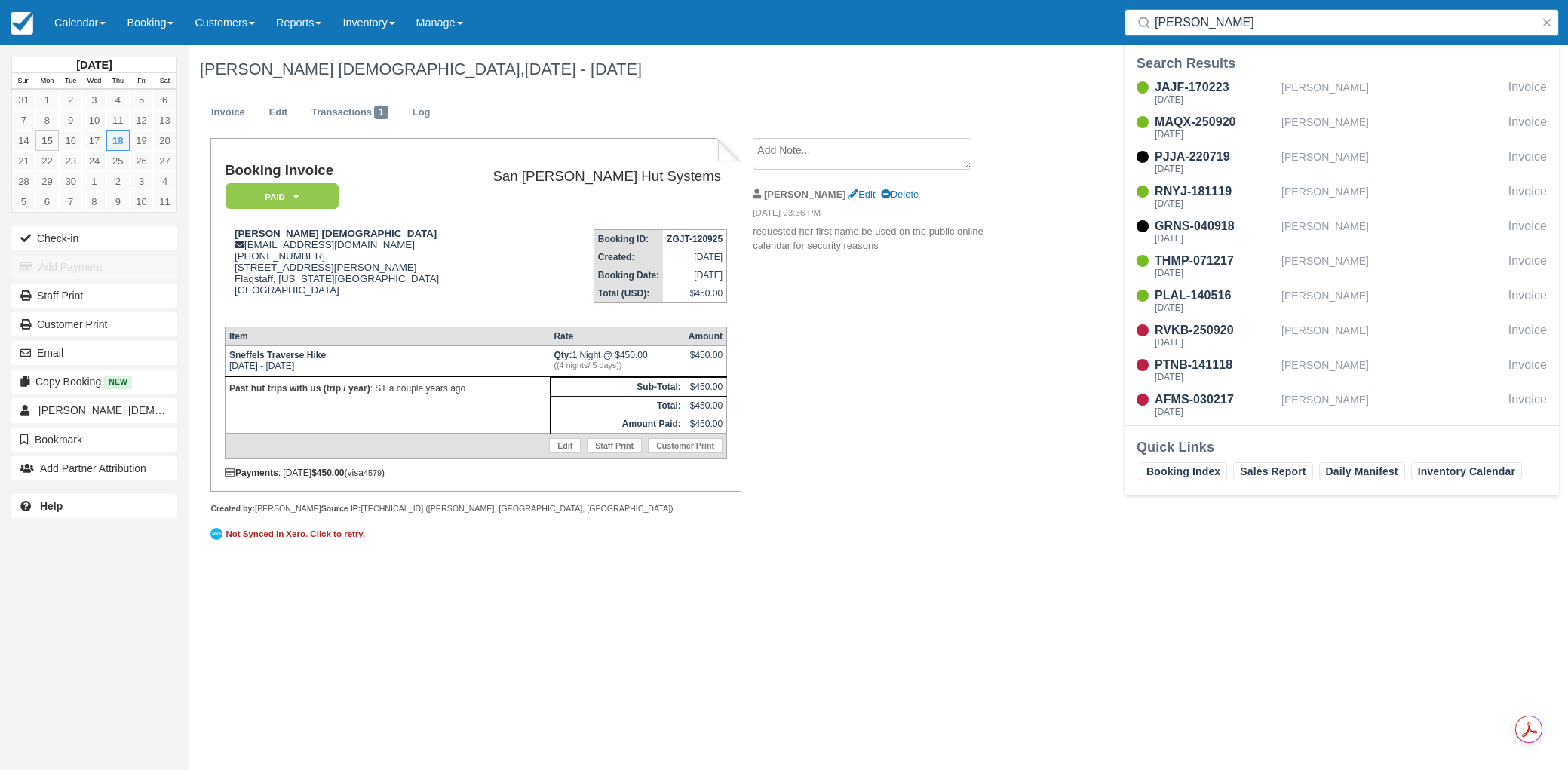
drag, startPoint x: 1206, startPoint y: 14, endPoint x: 1095, endPoint y: 15, distance: 111.0
click at [1095, 15] on div "Menu Calendar Customer Inventory Month Week Day Booking Daily Manifest Daily Li…" at bounding box center [784, 22] width 1568 height 45
type input "mila"
click at [1210, 99] on div "[DATE]" at bounding box center [1215, 99] width 120 height 9
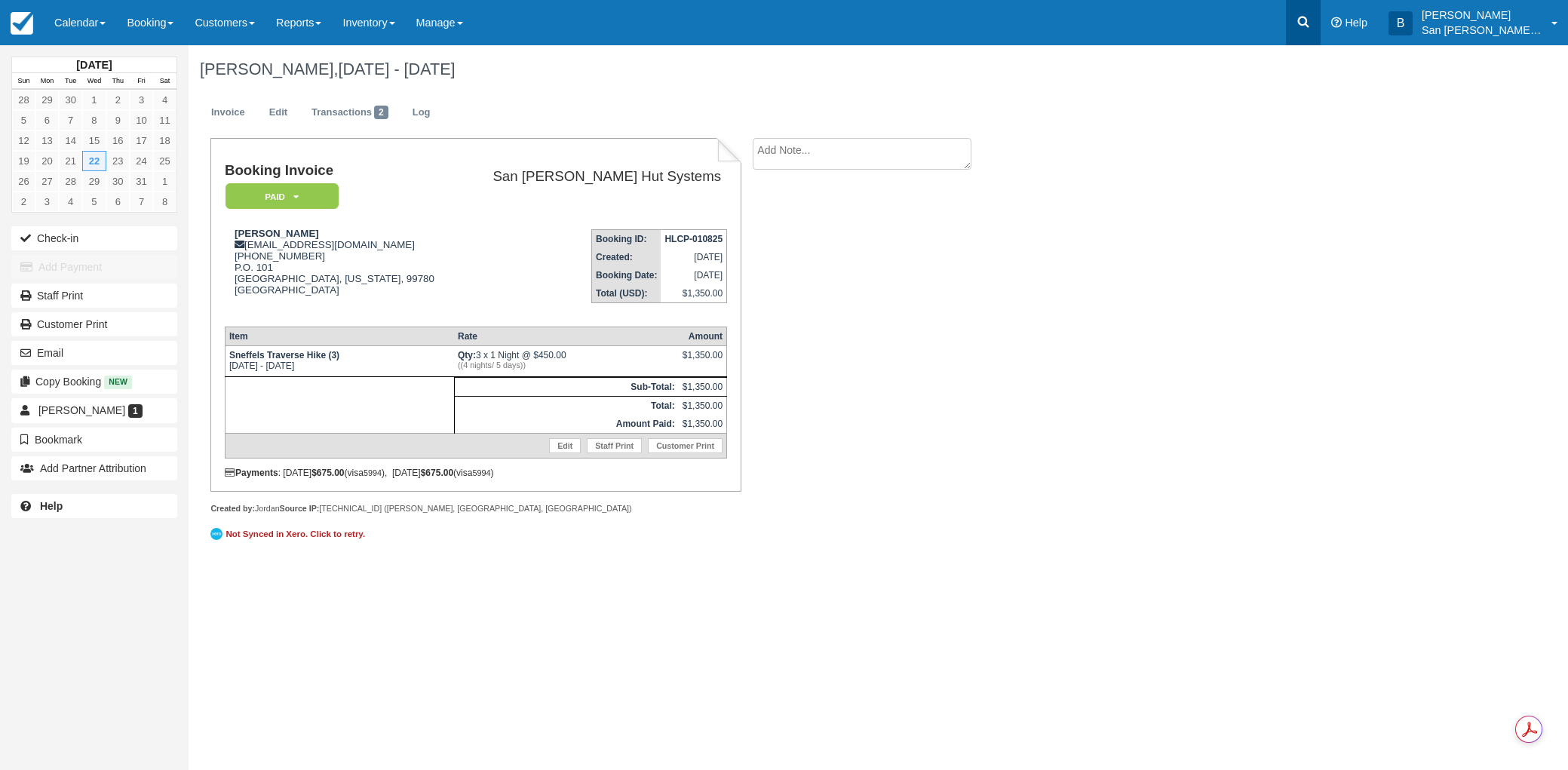
click at [1302, 18] on link at bounding box center [1303, 22] width 34 height 45
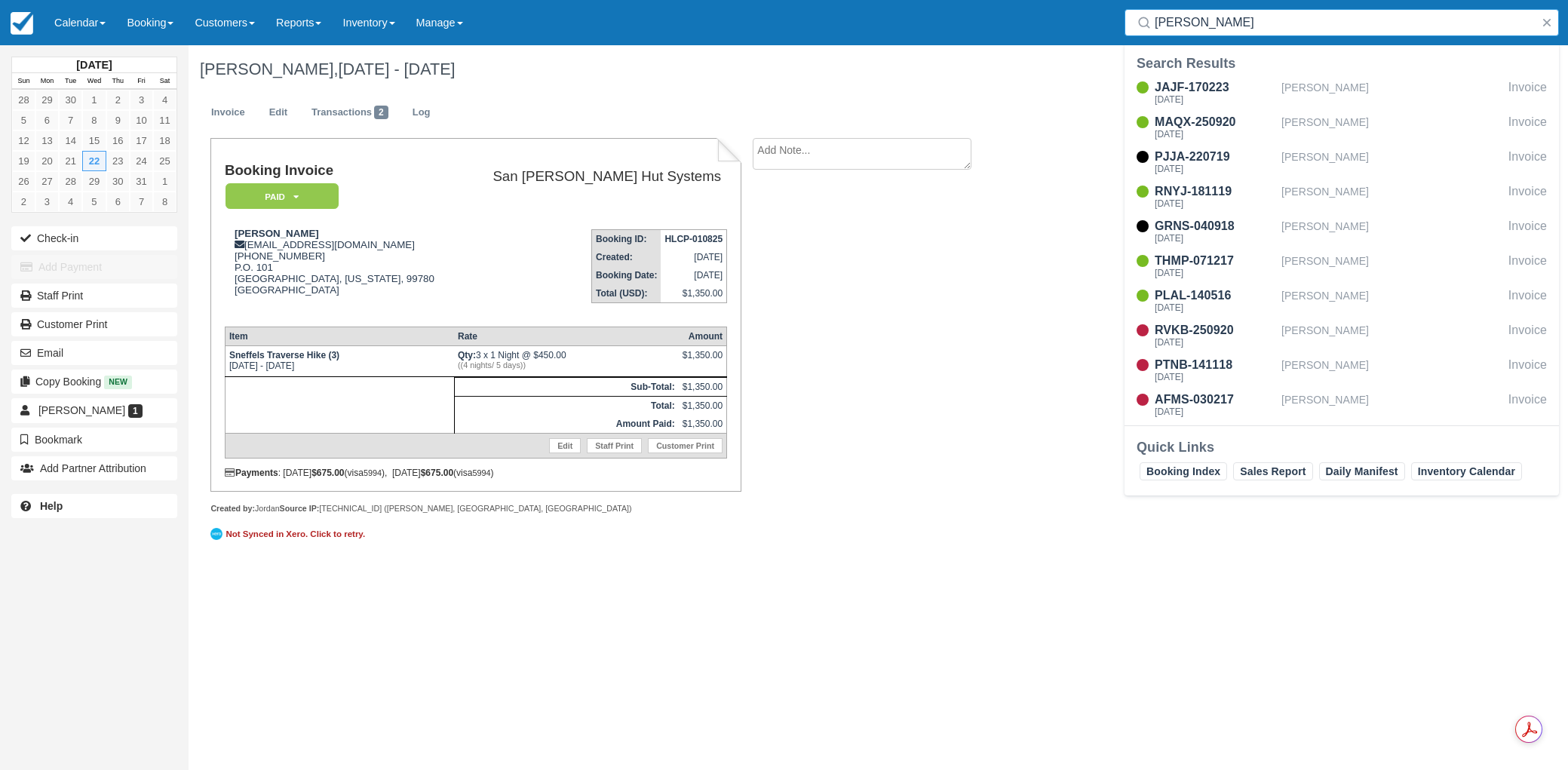
drag, startPoint x: 1225, startPoint y: 28, endPoint x: 1063, endPoint y: 36, distance: 162.2
click at [1063, 35] on div "Menu Calendar Customer Inventory Month Week Day Booking Daily Manifest Daily Li…" at bounding box center [784, 22] width 1568 height 45
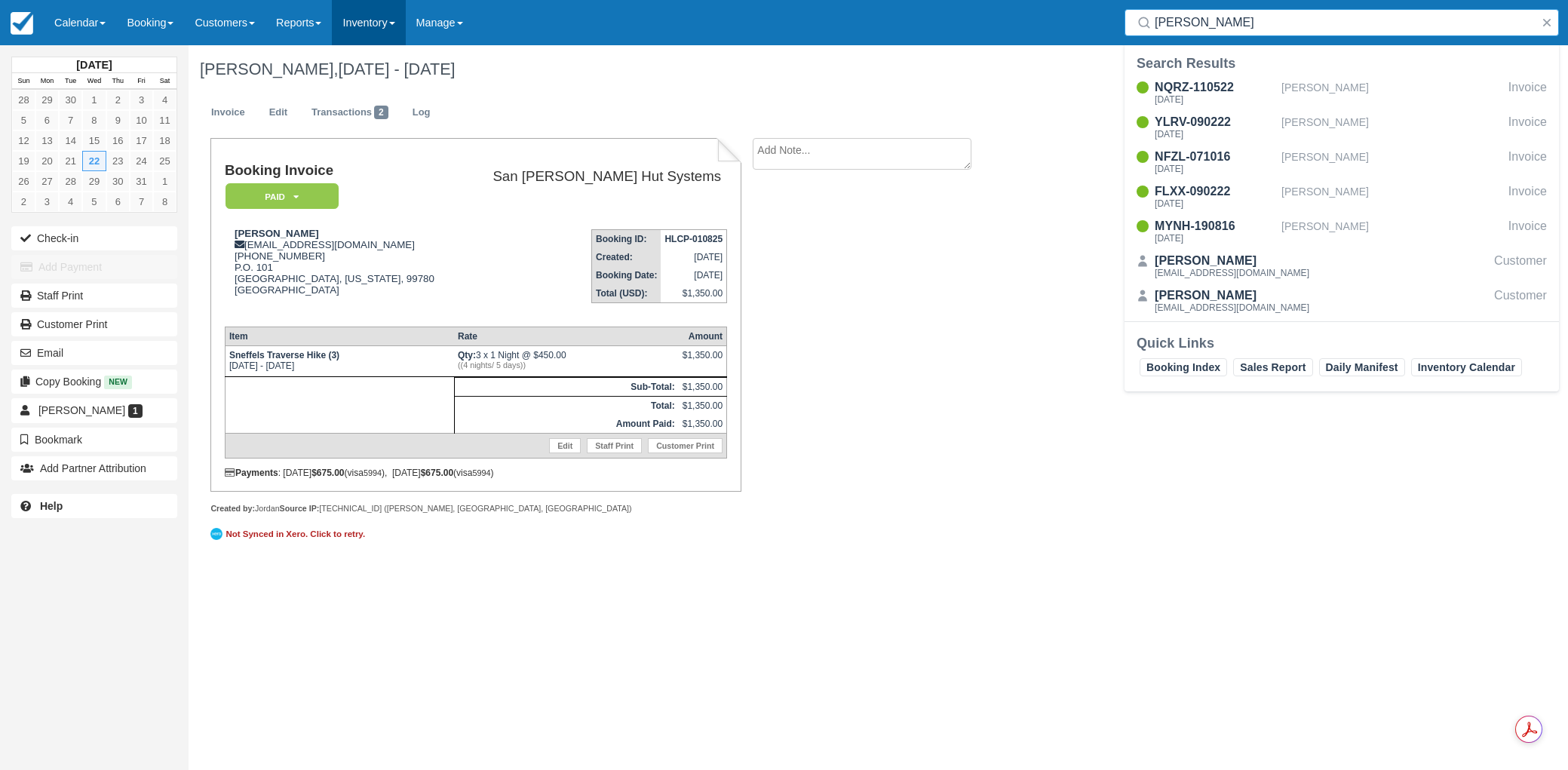
type input "Mcmullen"
click at [938, 343] on div "Booking Invoice Paid   Pending Reserved Deposit Waiting Cancelled Shuttle San J…" at bounding box center [603, 350] width 829 height 425
click at [1544, 27] on button "button" at bounding box center [1546, 22] width 18 height 18
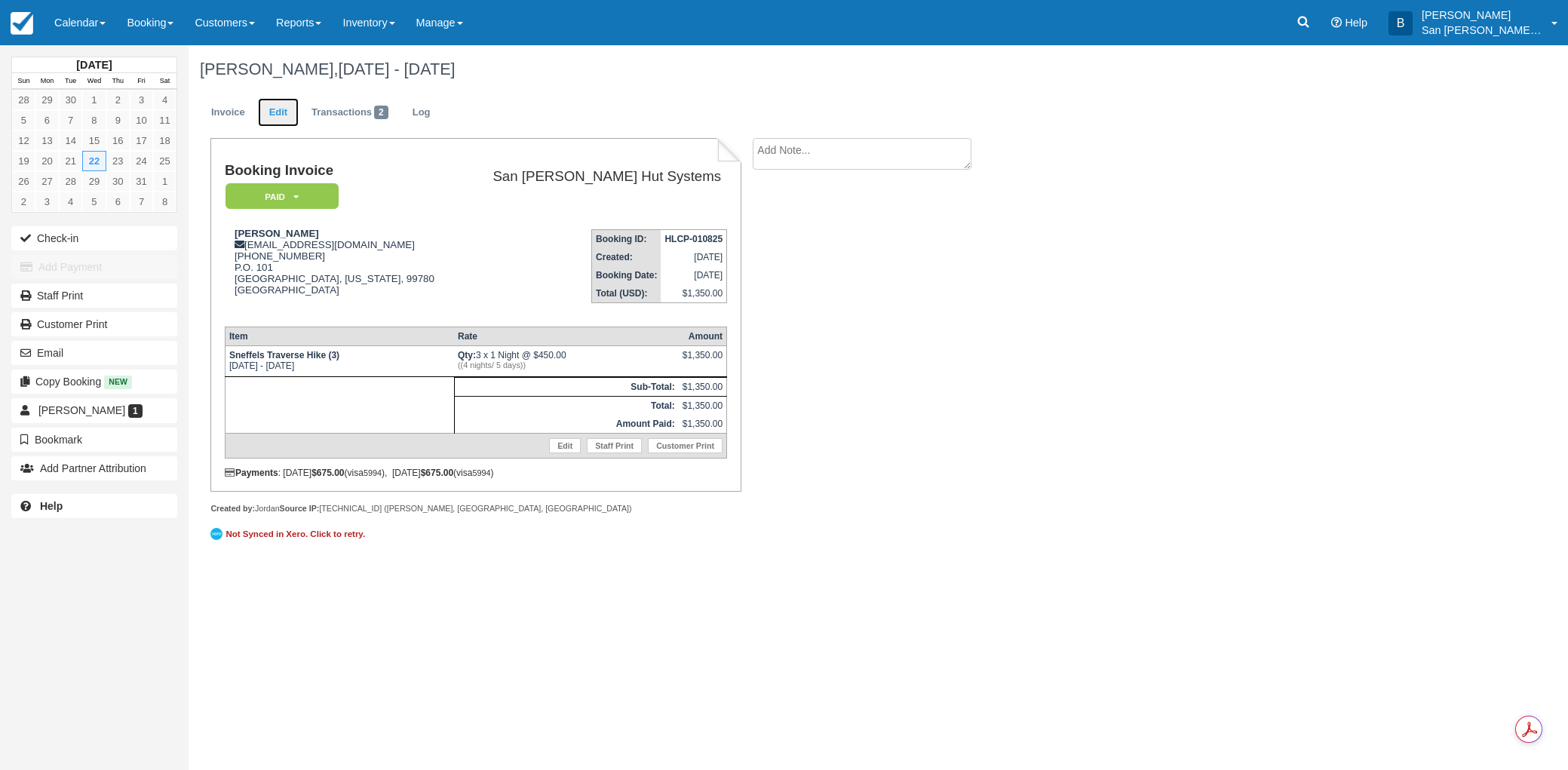
click at [285, 115] on link "Edit" at bounding box center [278, 113] width 41 height 30
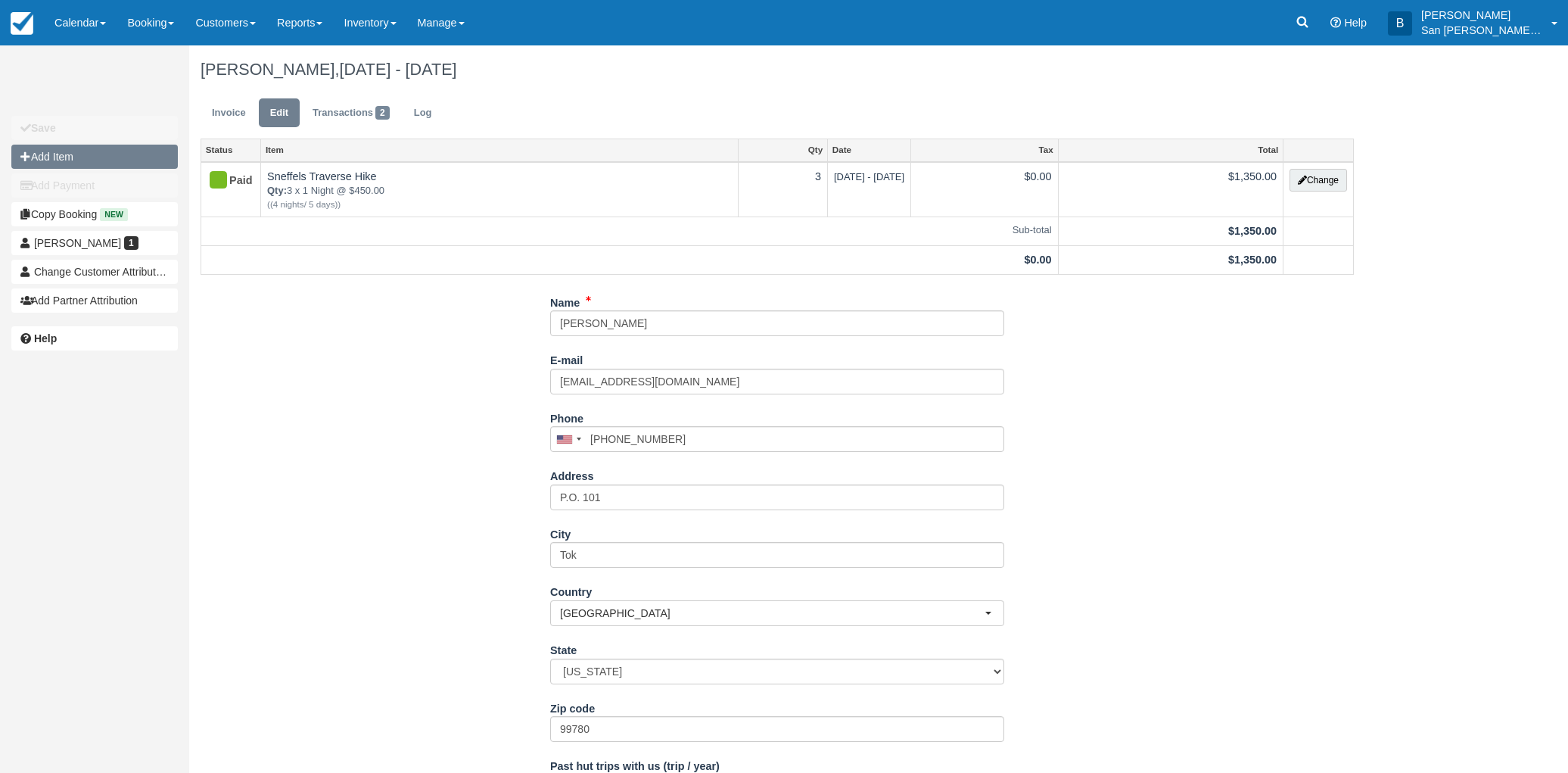
click at [73, 161] on button "Add Item" at bounding box center [95, 156] width 167 height 24
type input "0.00"
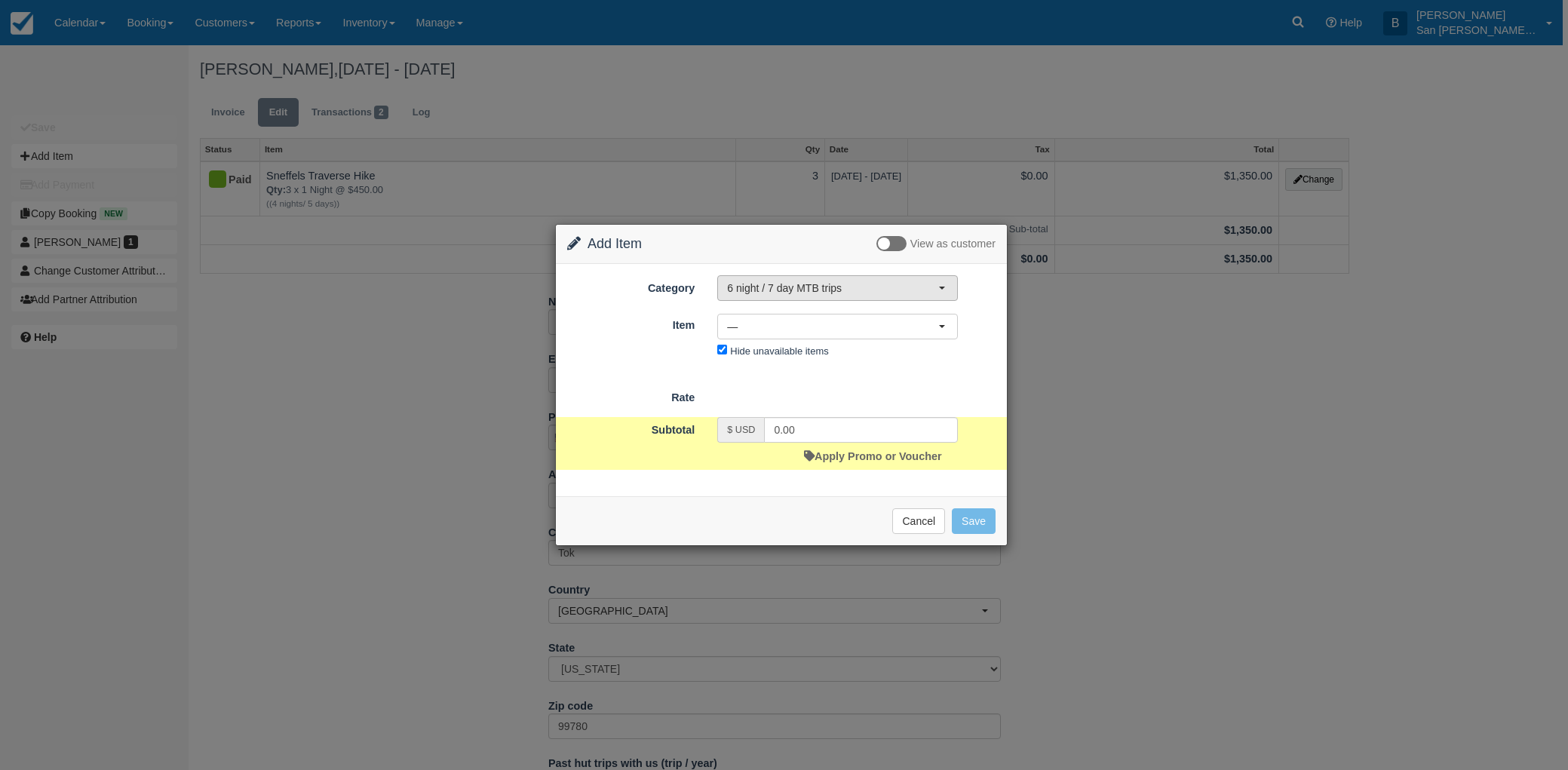
click at [769, 293] on span "6 night / 7 day MTB trips" at bounding box center [832, 288] width 211 height 15
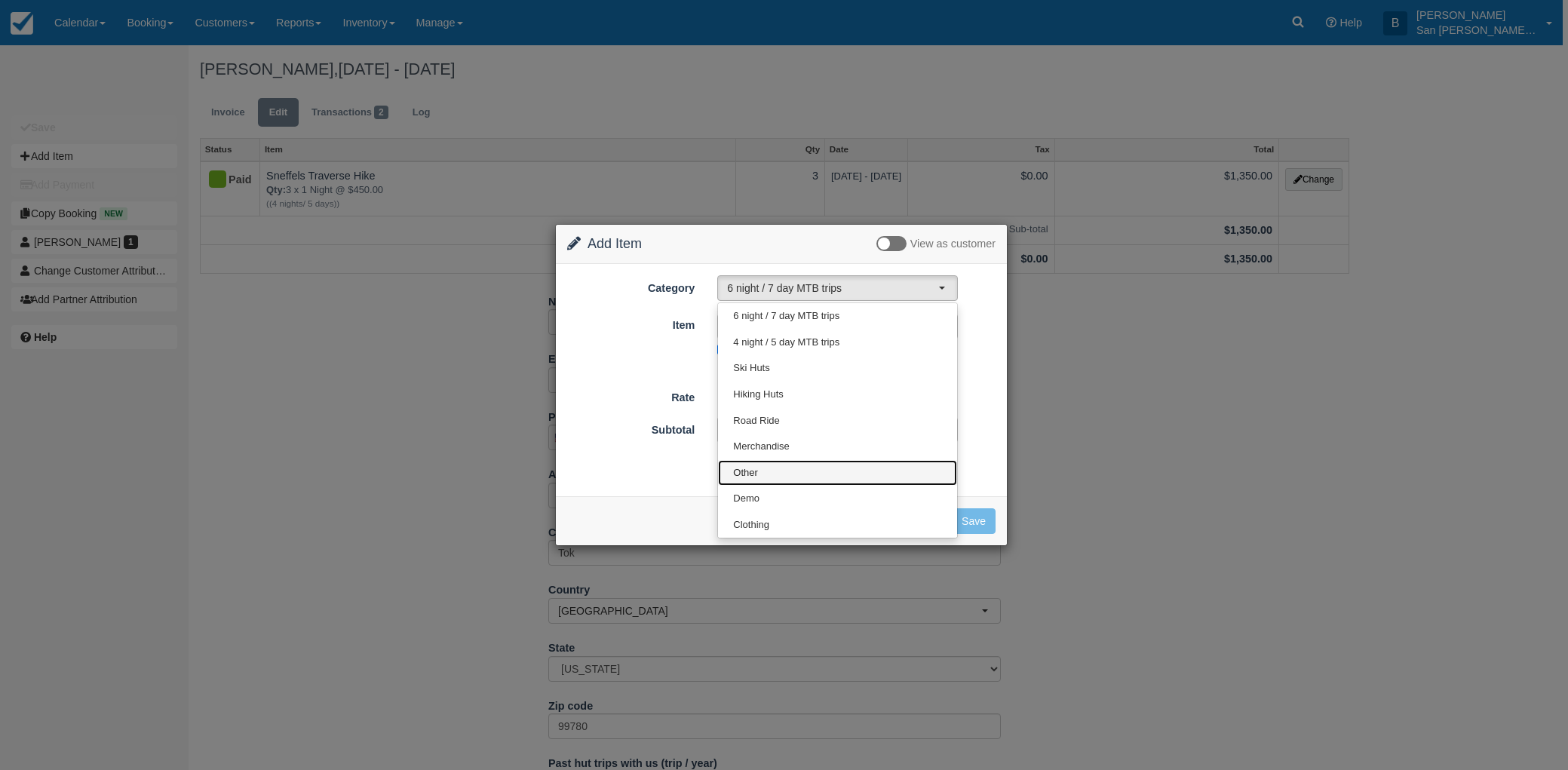
click at [749, 465] on link "Other" at bounding box center [837, 473] width 240 height 27
select select "15"
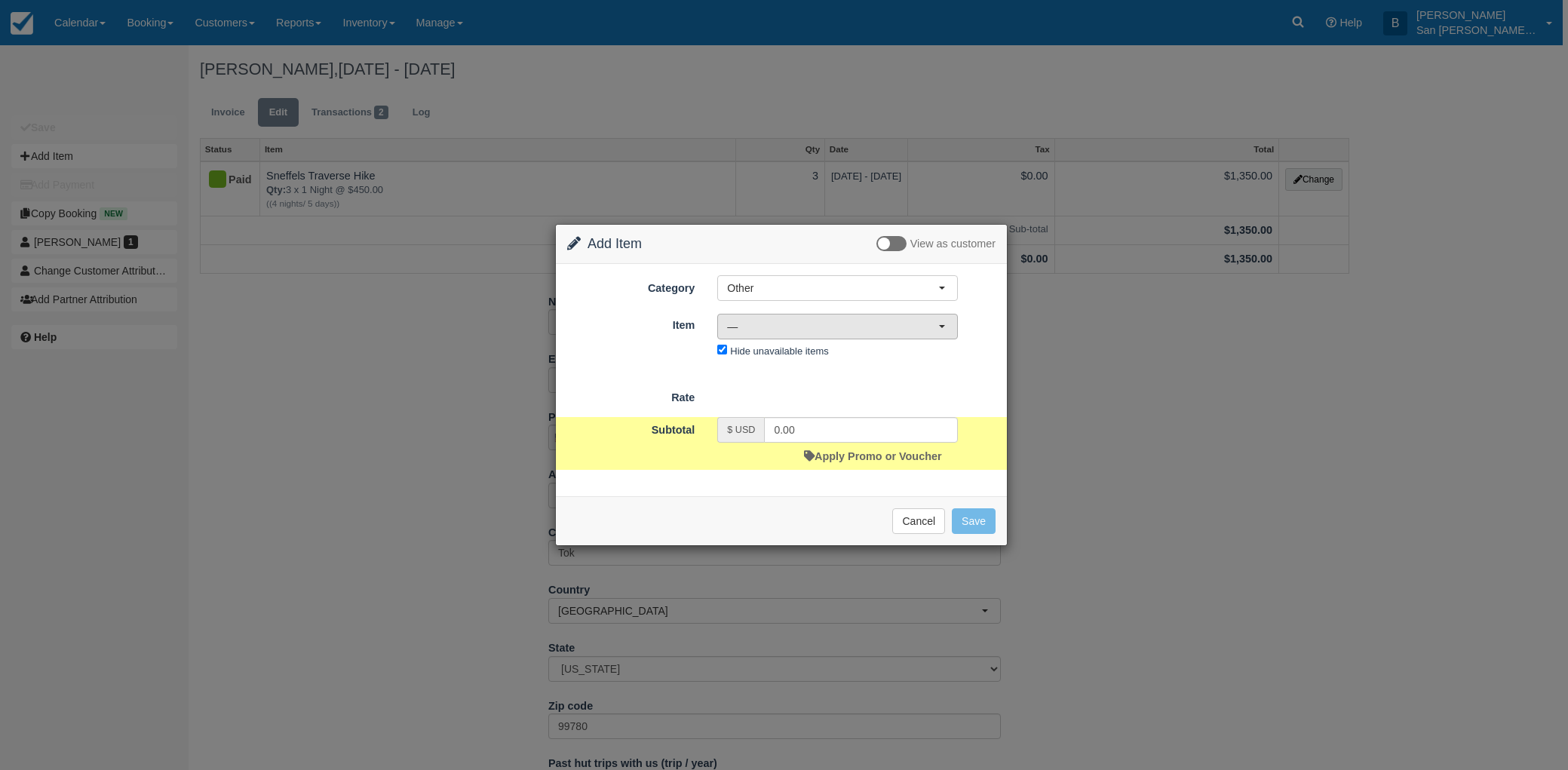
click at [739, 333] on span "—" at bounding box center [832, 326] width 211 height 15
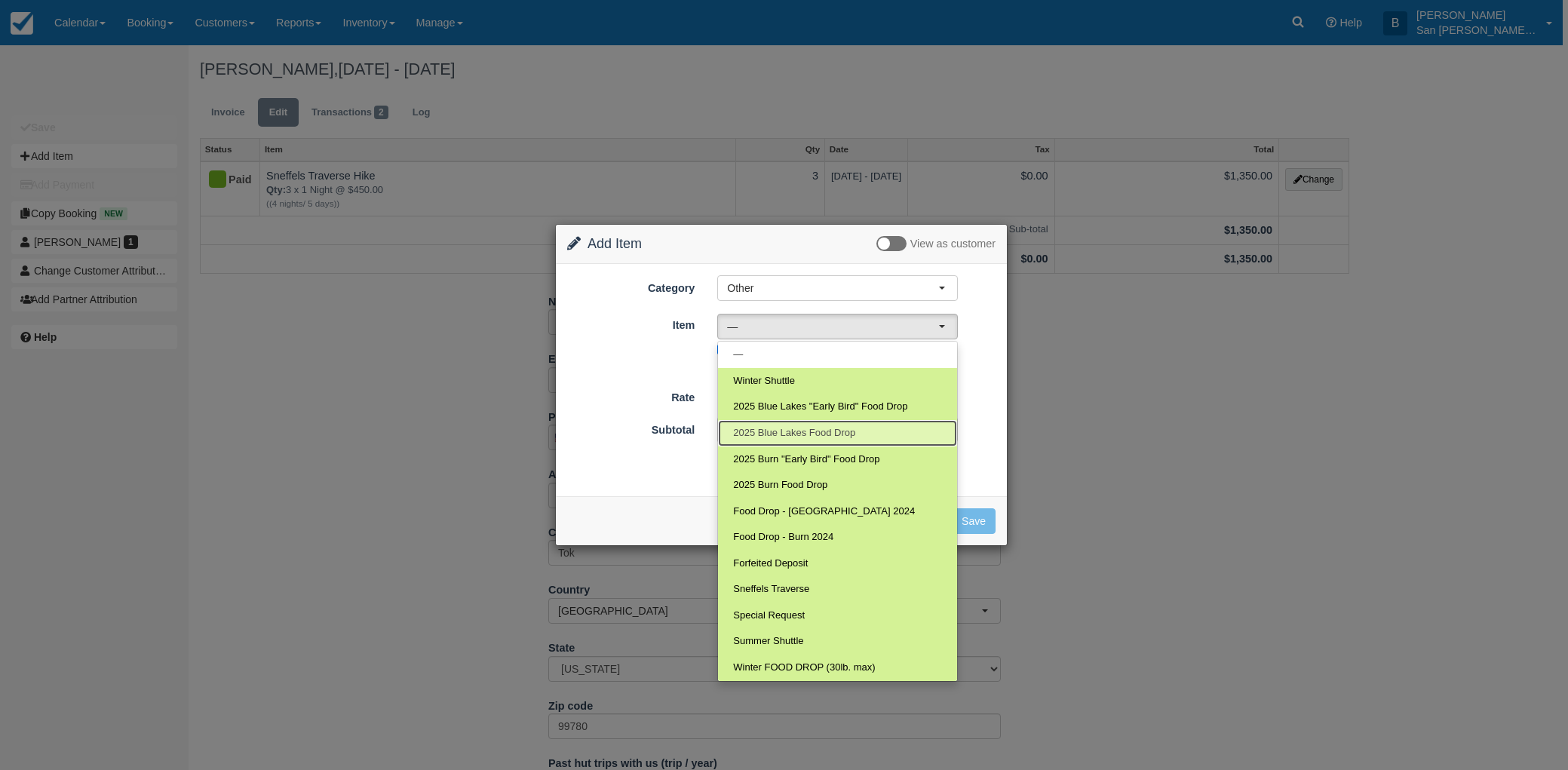
click at [840, 429] on span "2025 Blue Lakes Food Drop" at bounding box center [794, 433] width 122 height 14
select select "120"
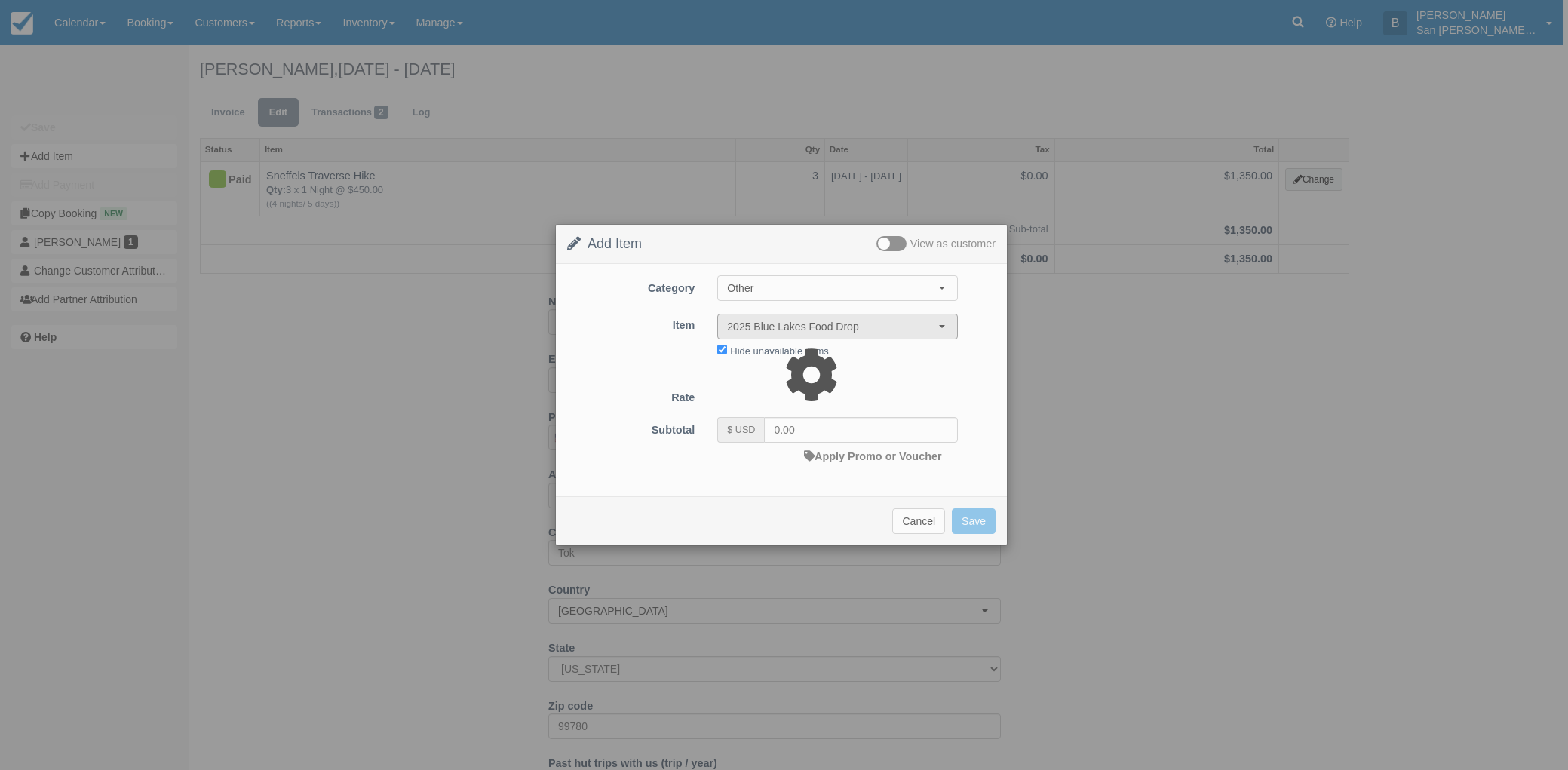
type input "250.00"
select select "07:00"
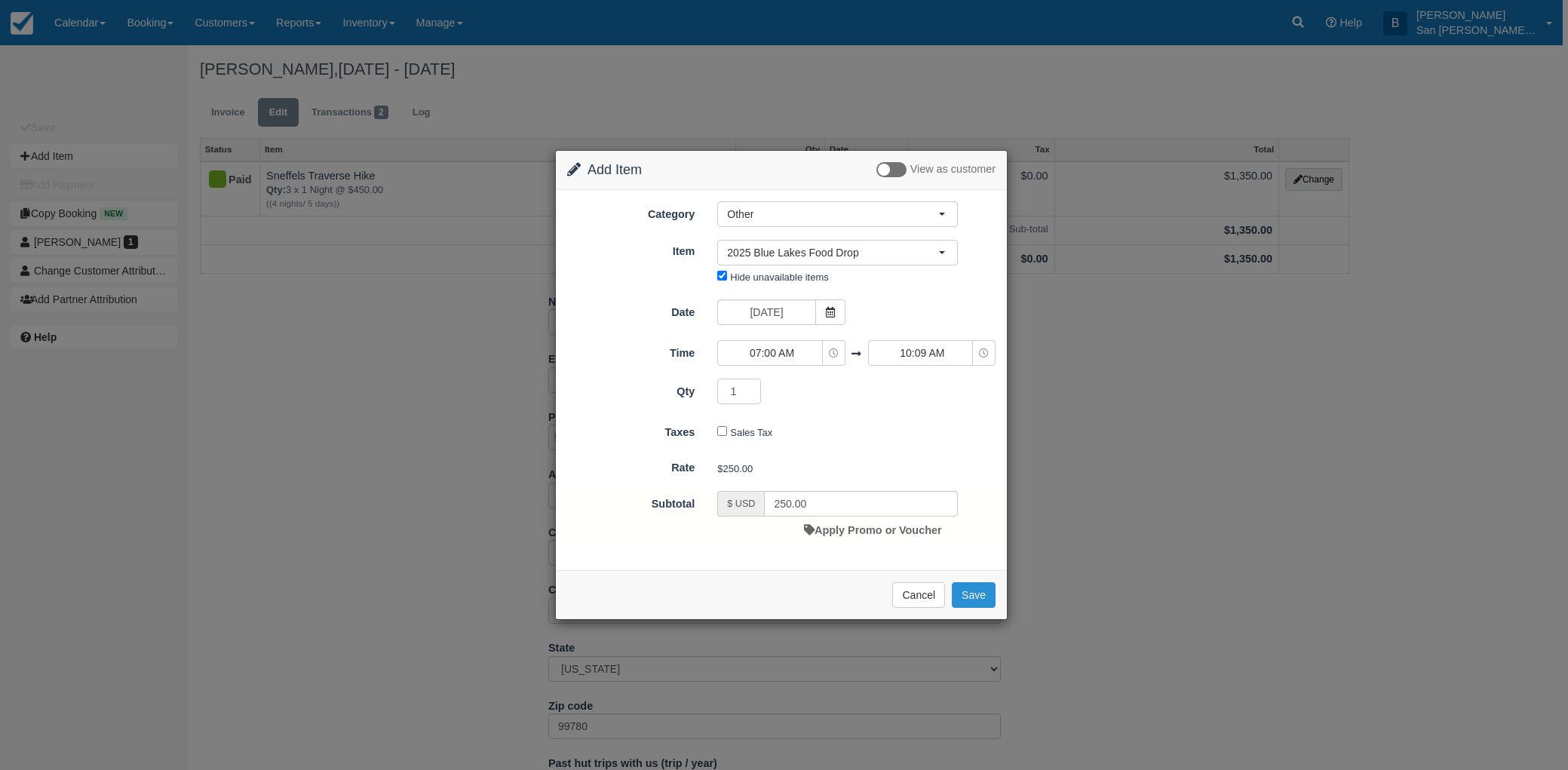
click at [980, 595] on button "Save" at bounding box center [973, 594] width 44 height 26
checkbox input "false"
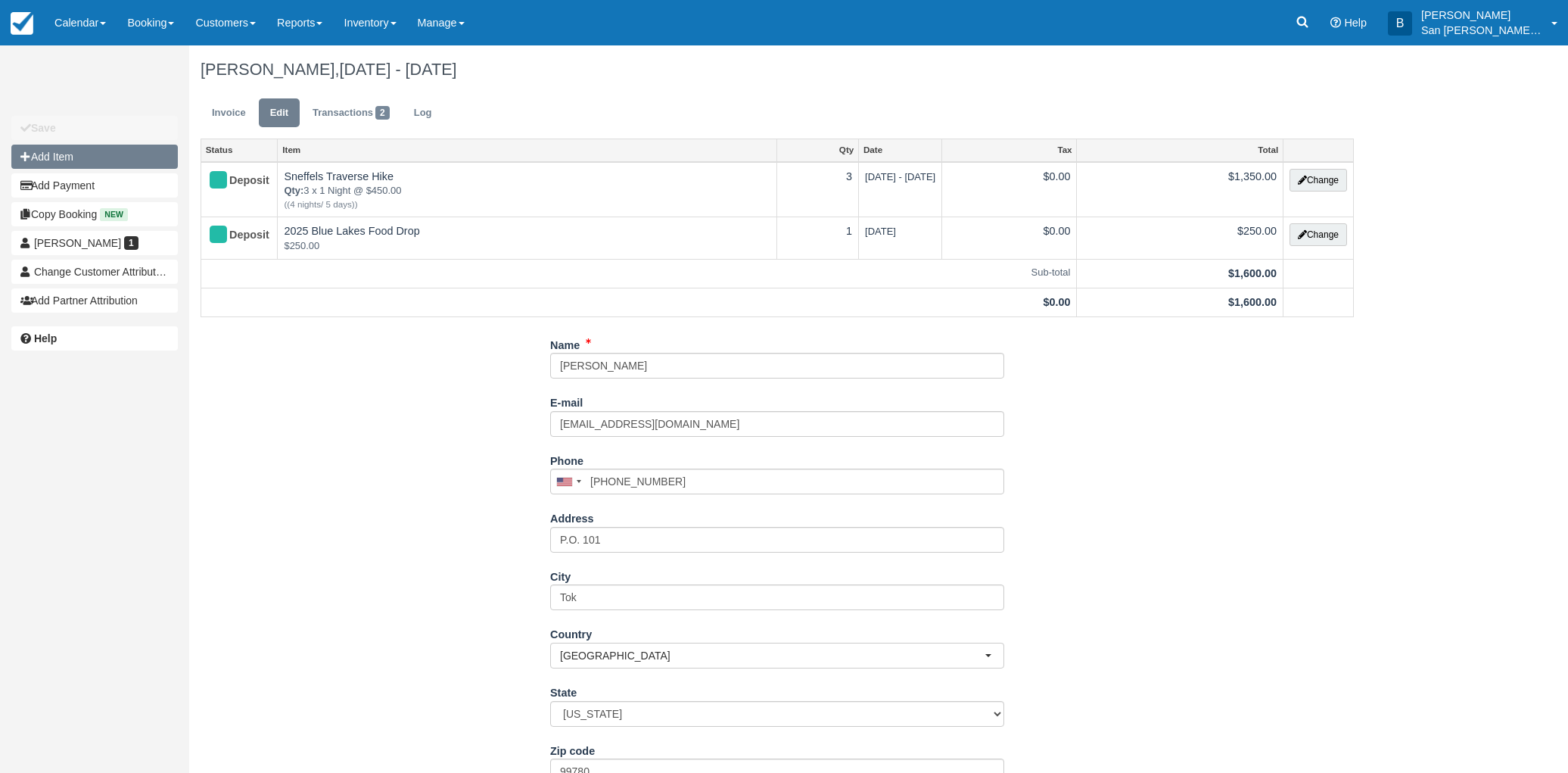
click at [60, 164] on button "Add Item" at bounding box center [95, 156] width 167 height 24
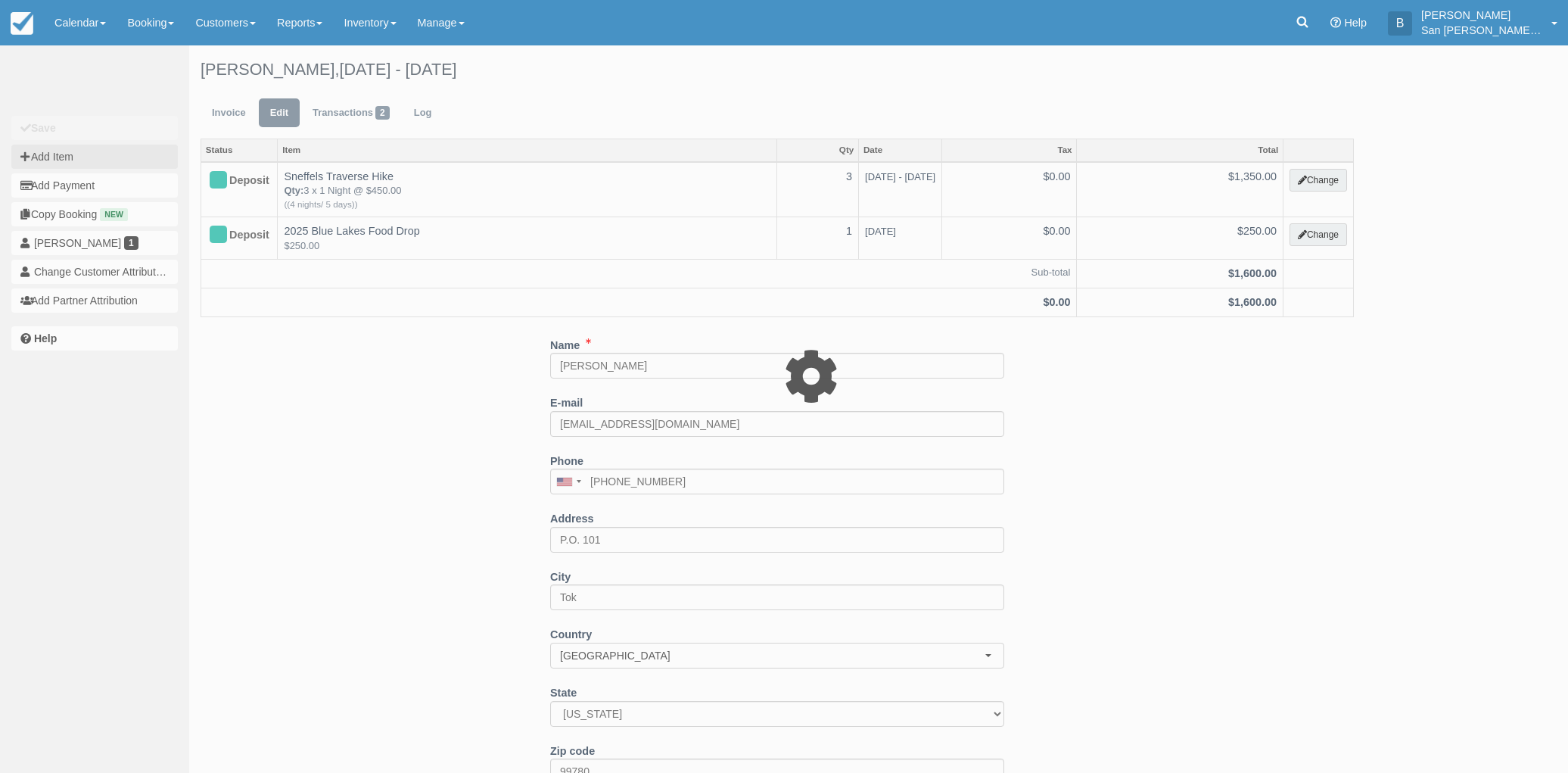
type input "0.00"
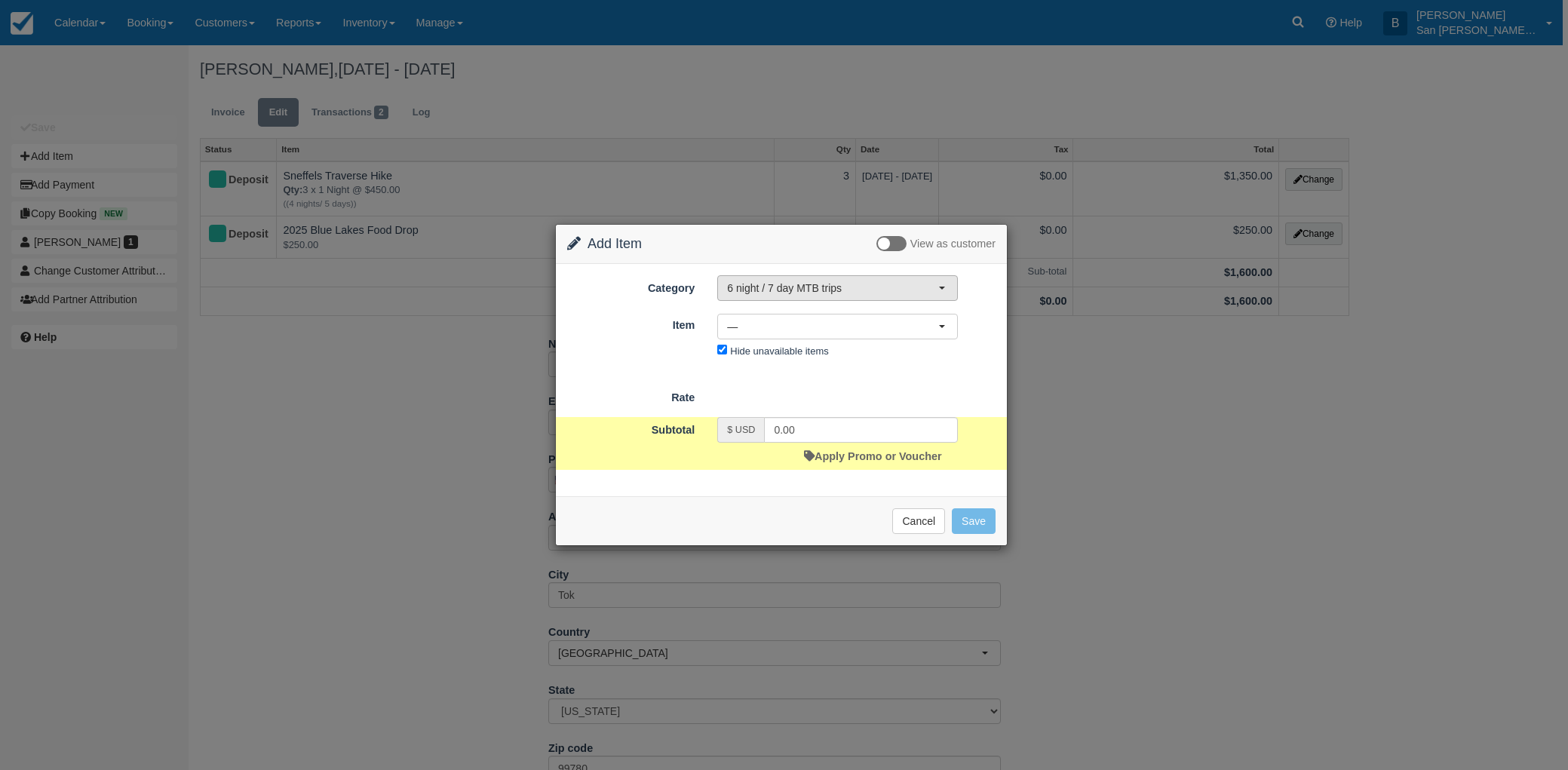
click at [777, 291] on span "6 night / 7 day MTB trips" at bounding box center [832, 288] width 211 height 15
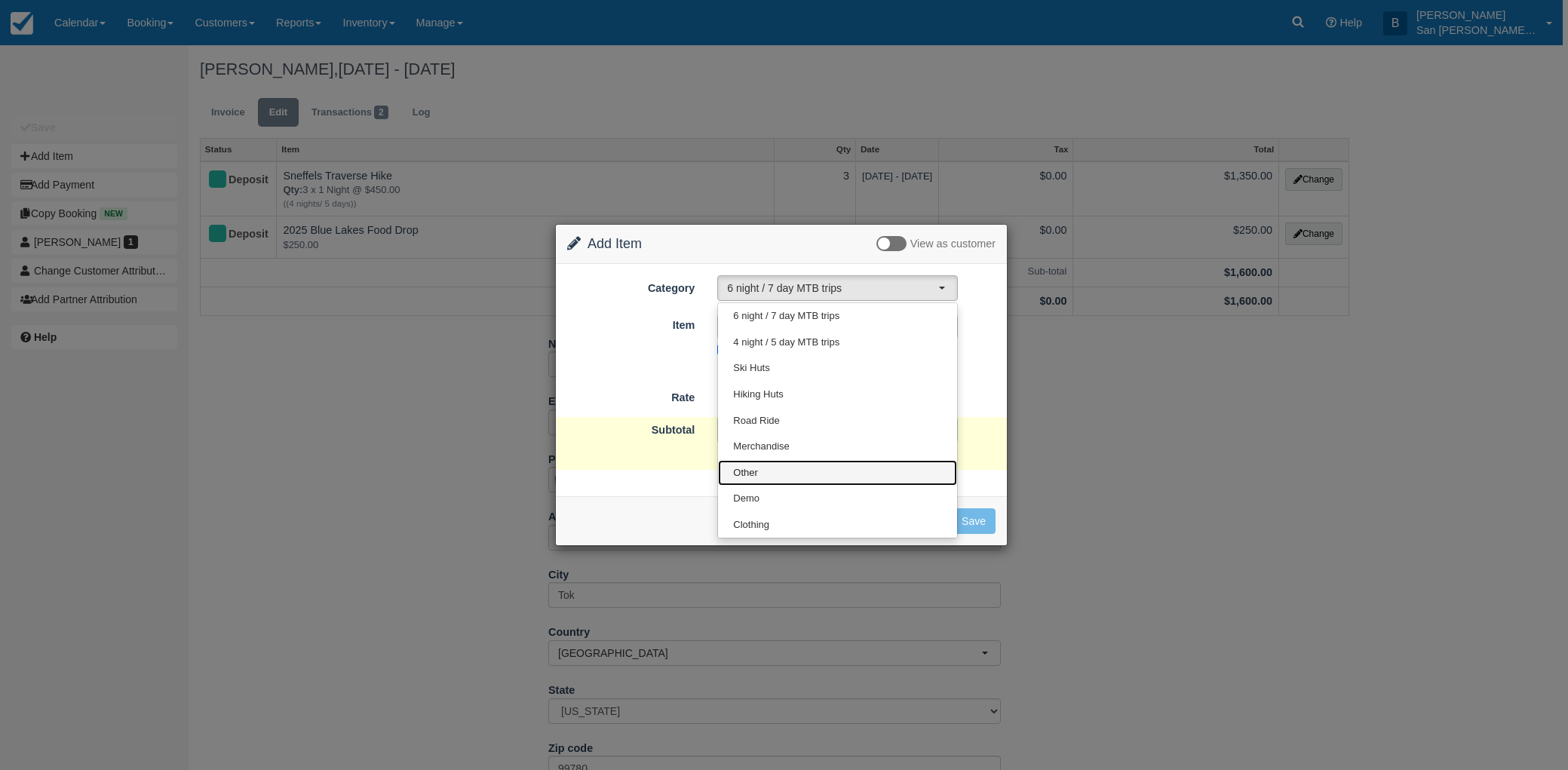
click at [752, 470] on span "Other" at bounding box center [745, 472] width 25 height 14
select select "15"
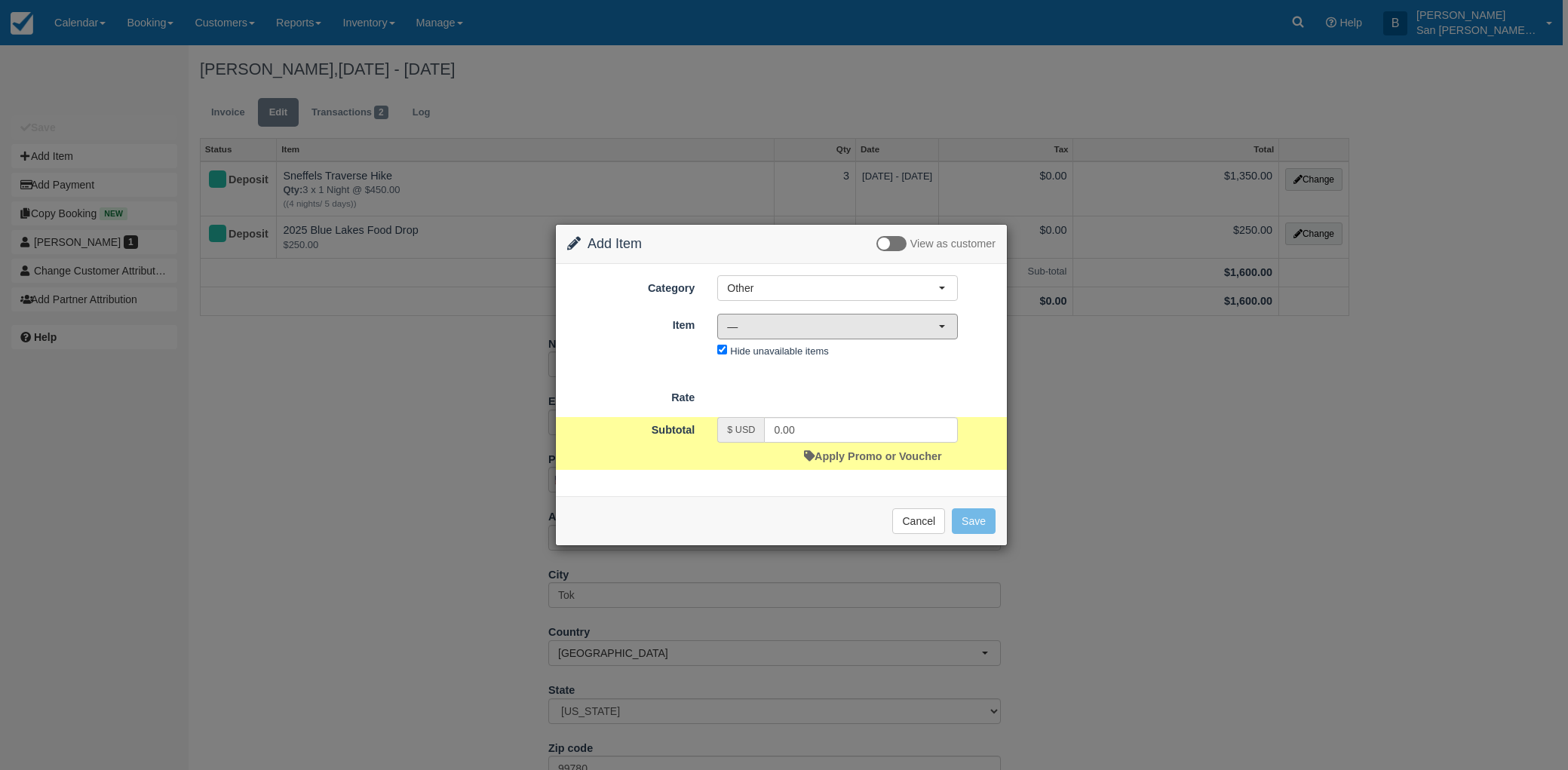
click at [758, 329] on span "—" at bounding box center [832, 326] width 211 height 15
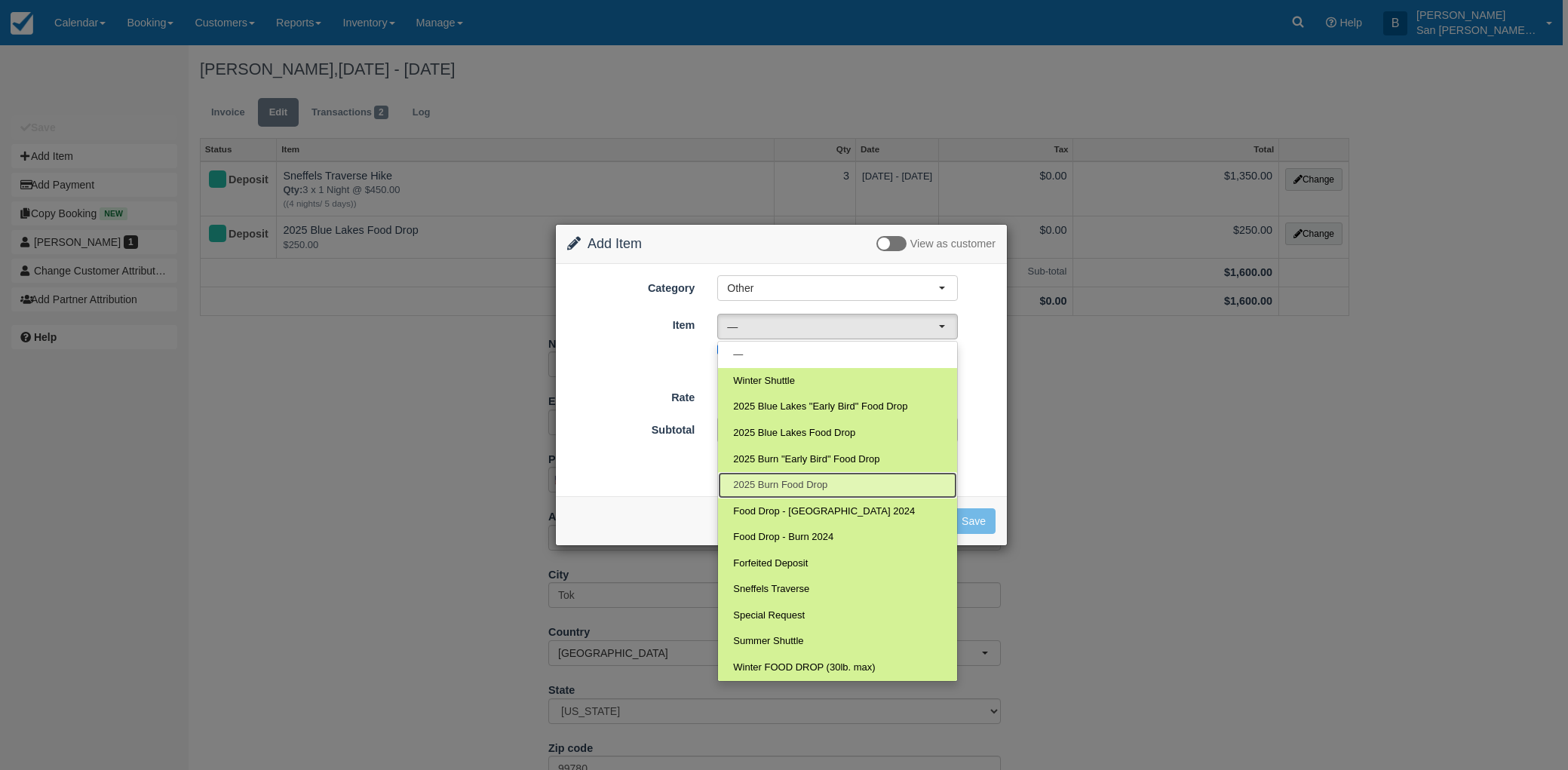
click at [785, 488] on span "2025 Burn Food Drop" at bounding box center [780, 485] width 94 height 14
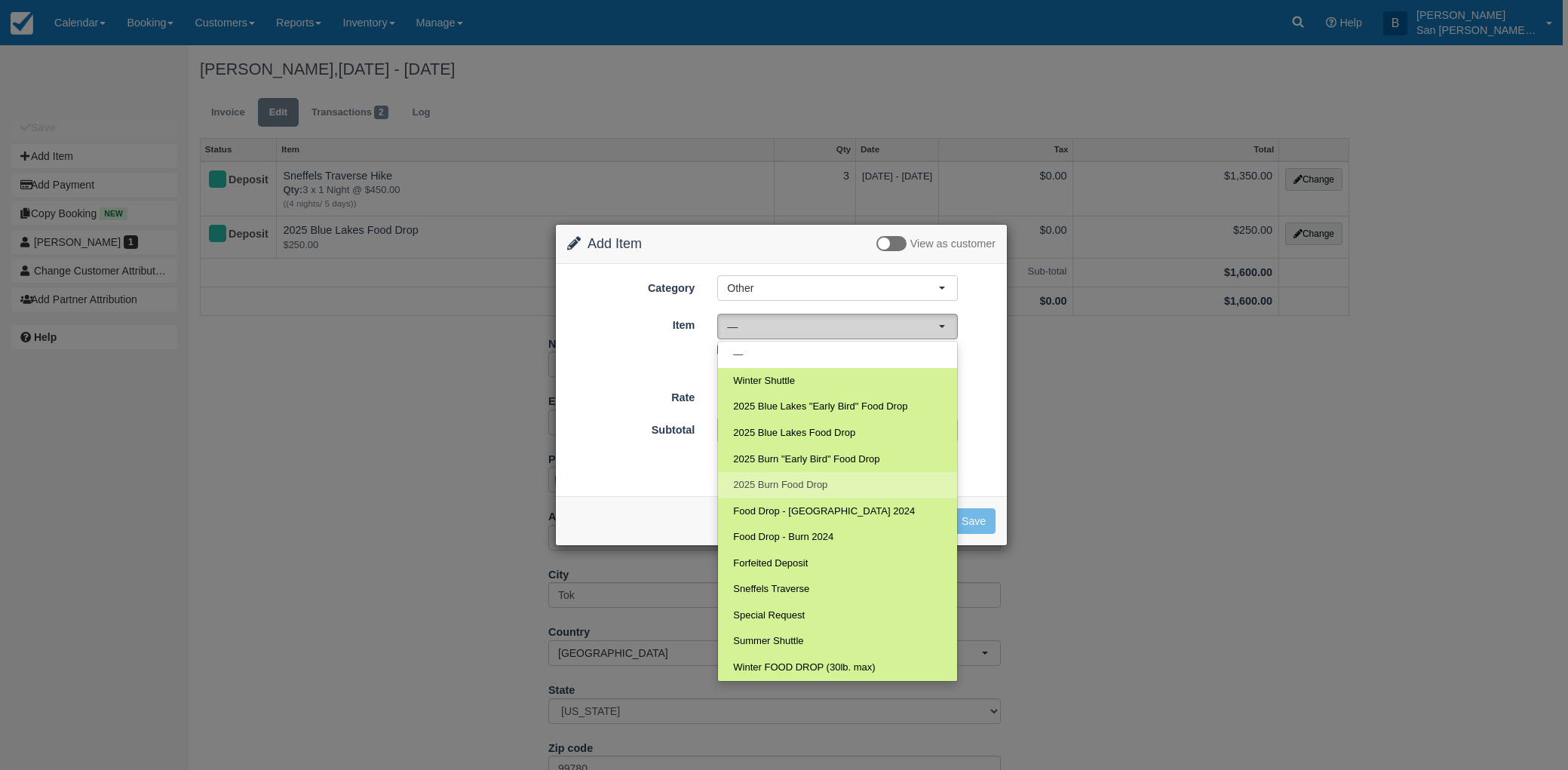
select select "121"
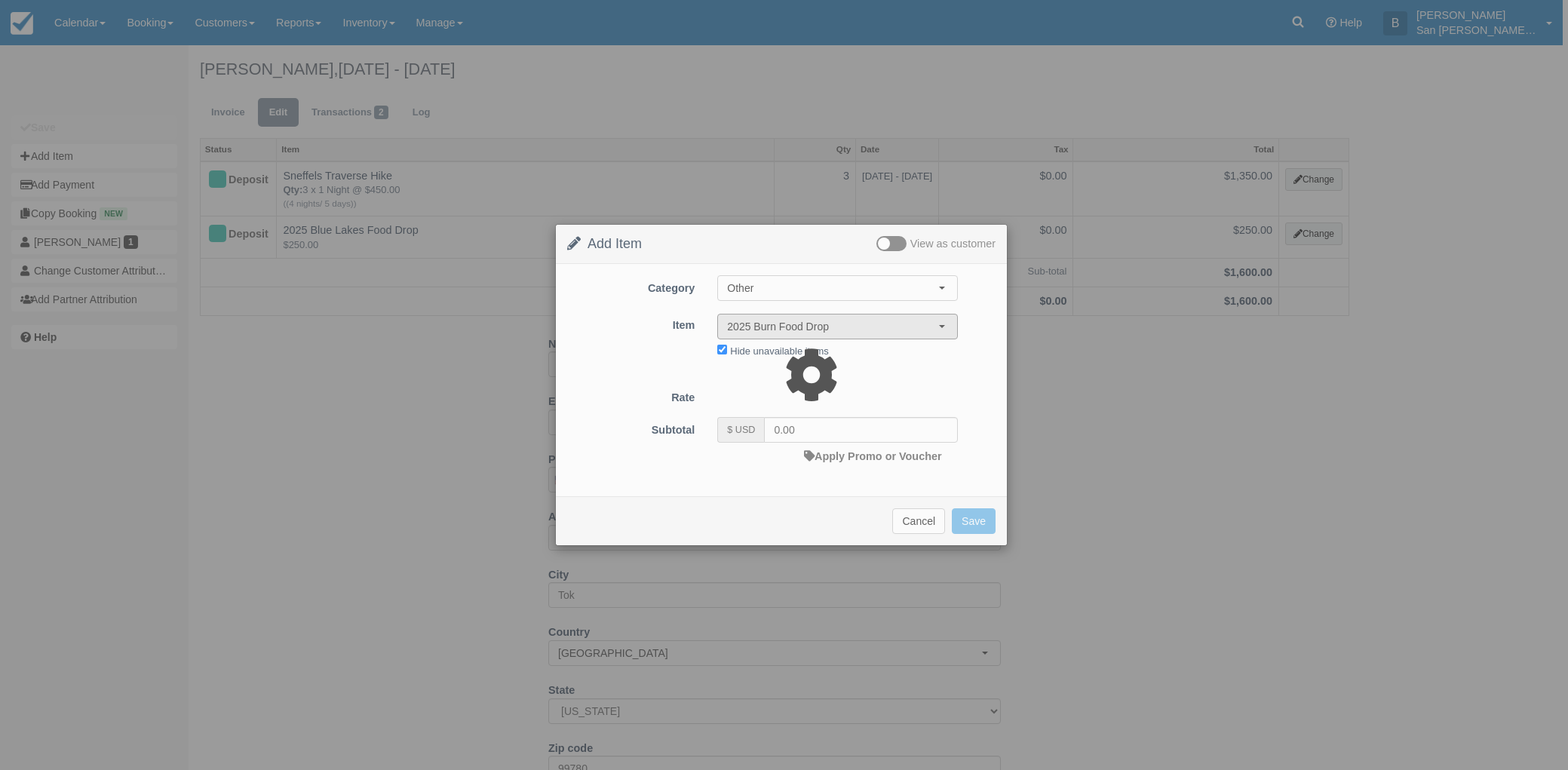
select select "07:00"
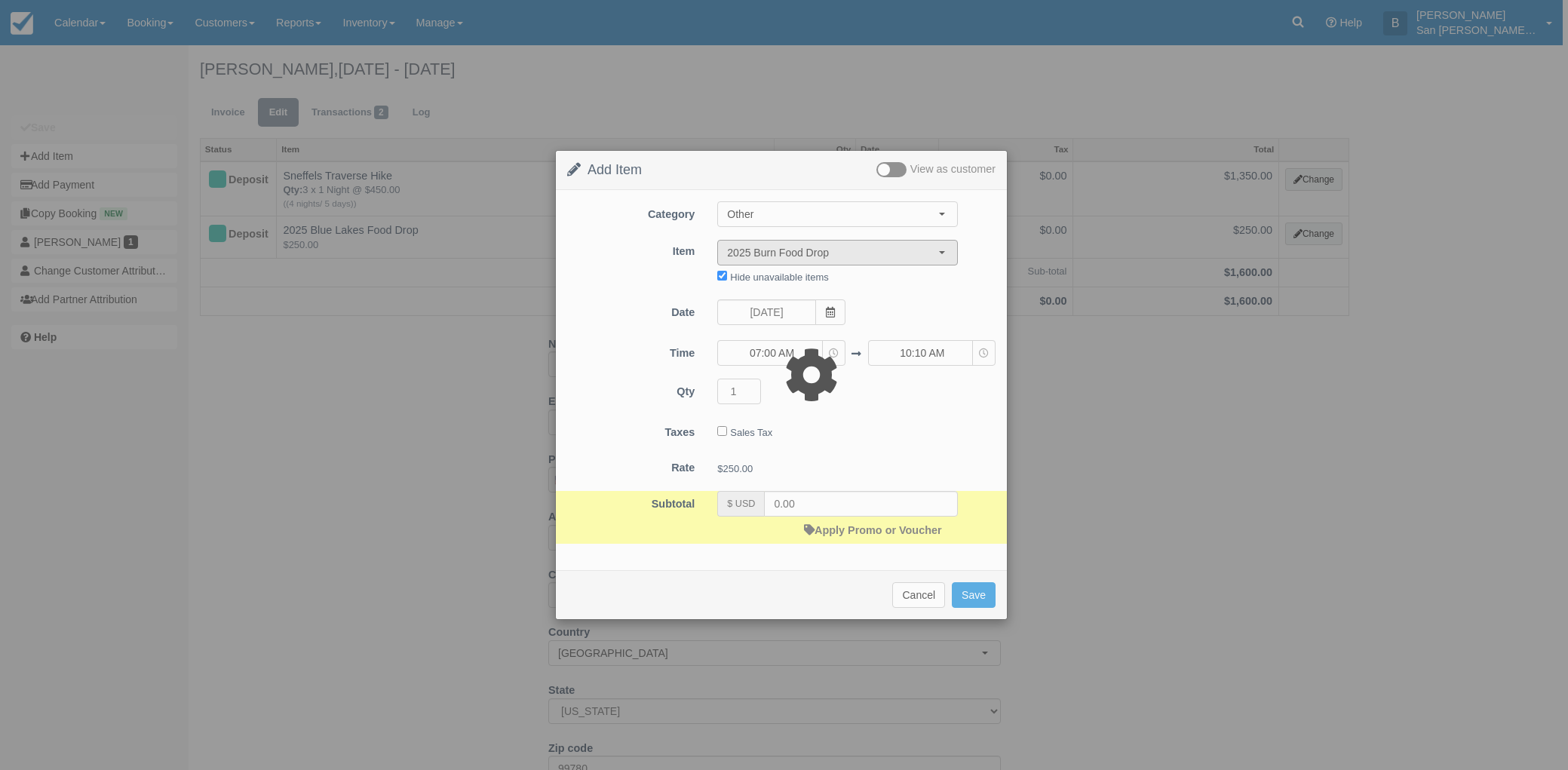
type input "250.00"
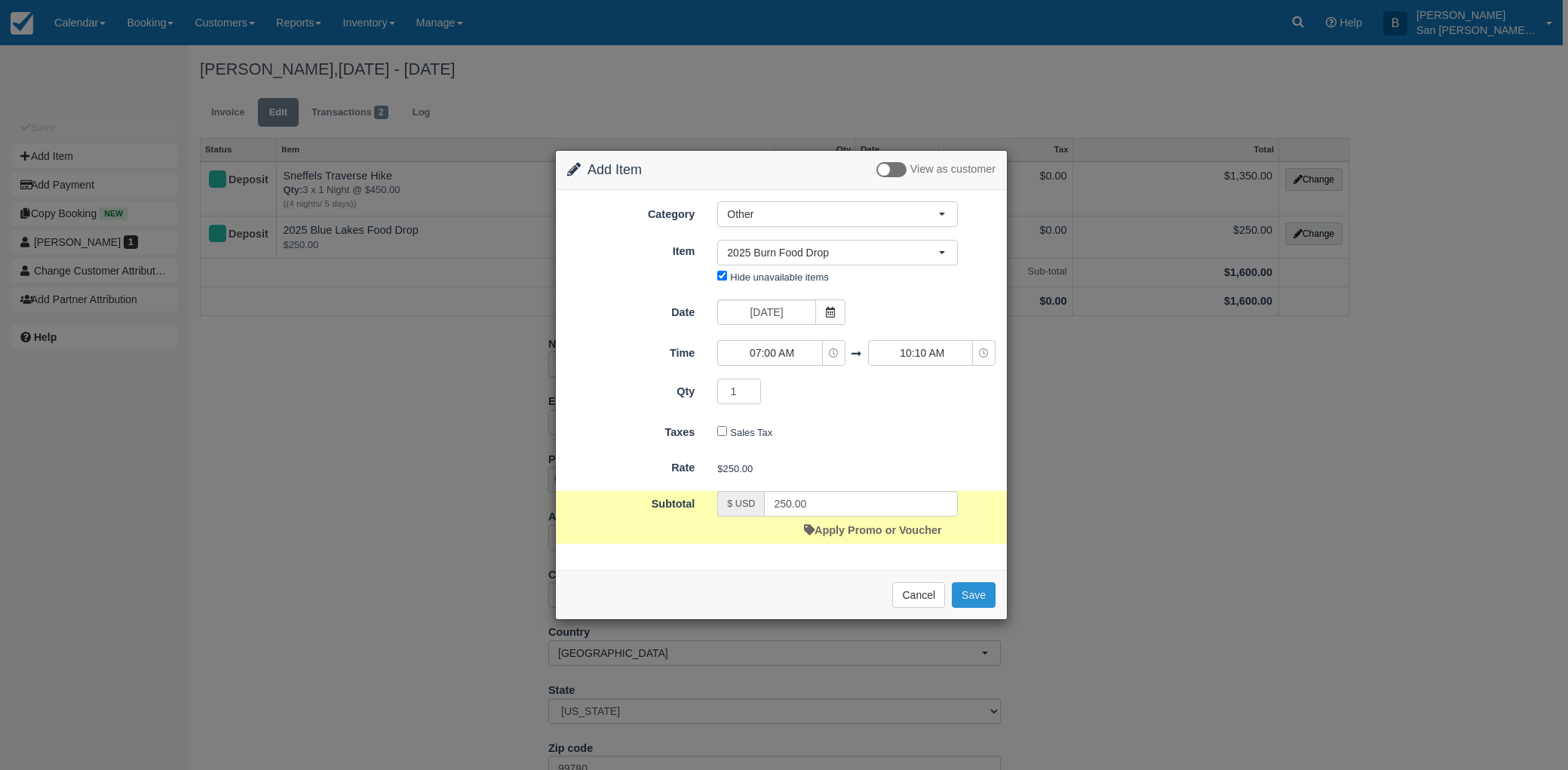
click at [975, 593] on button "Save" at bounding box center [973, 594] width 44 height 26
checkbox input "false"
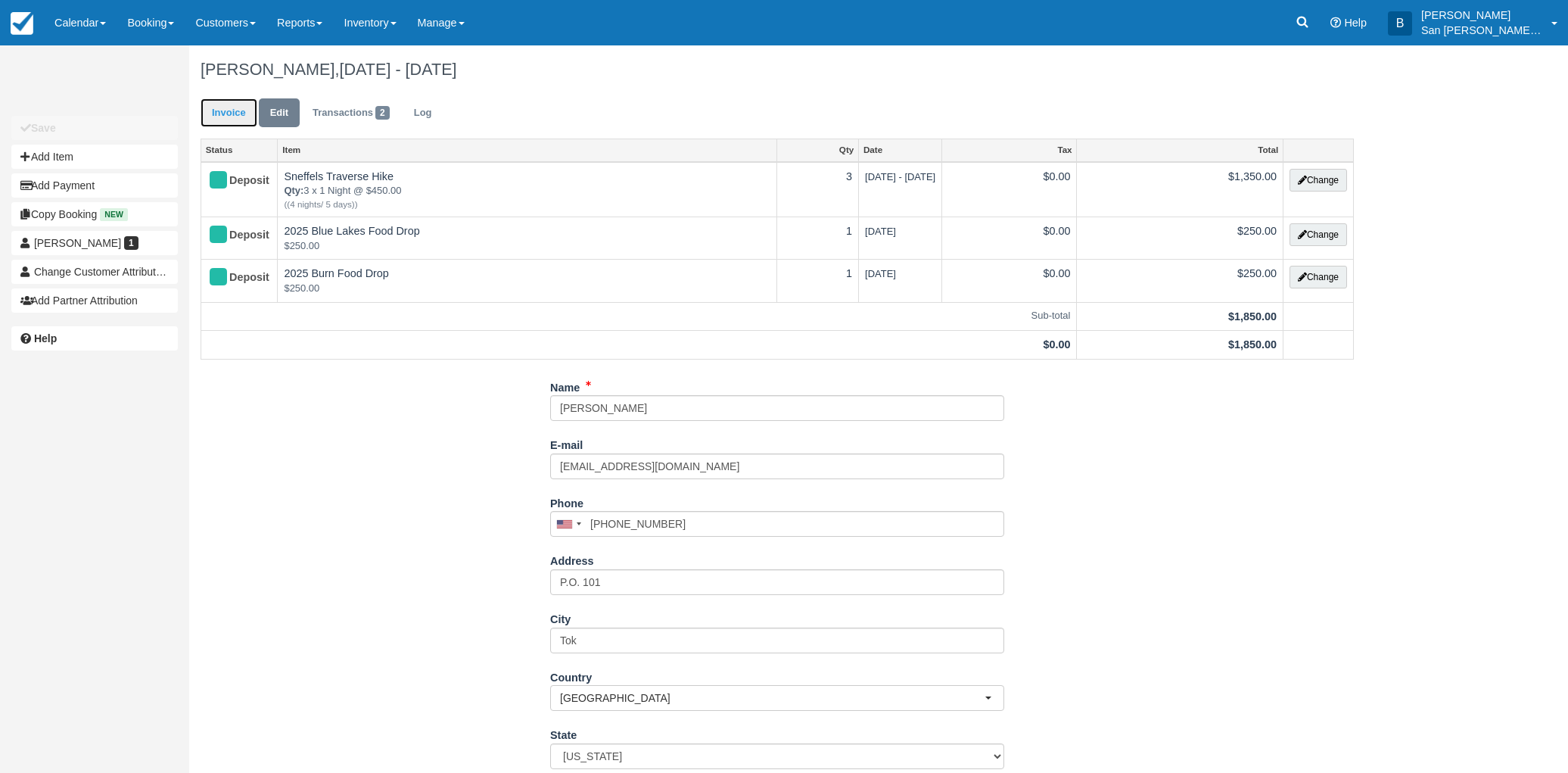
click at [214, 106] on link "Invoice" at bounding box center [228, 113] width 57 height 30
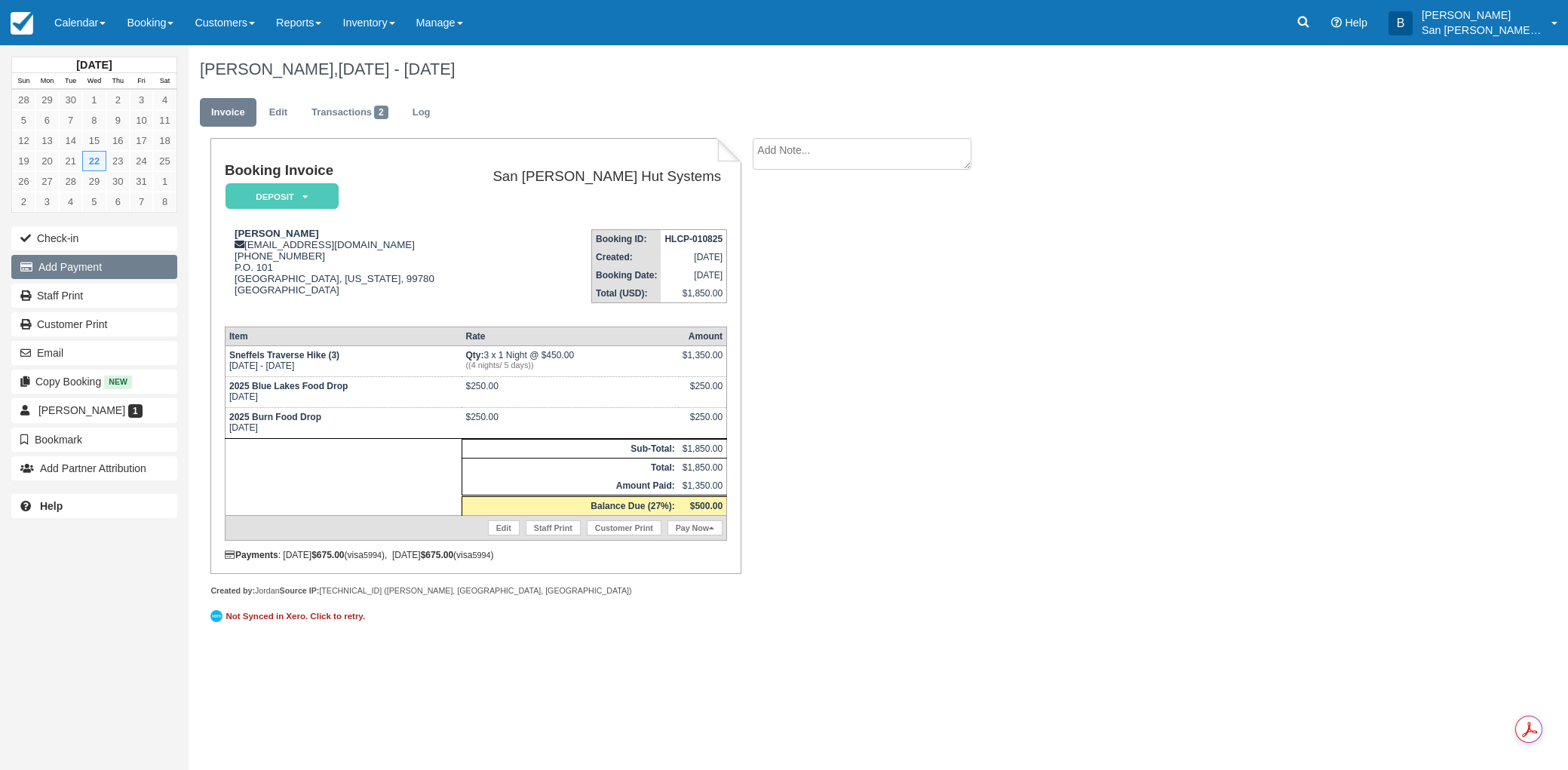
click at [70, 268] on button "Add Payment" at bounding box center [94, 266] width 166 height 24
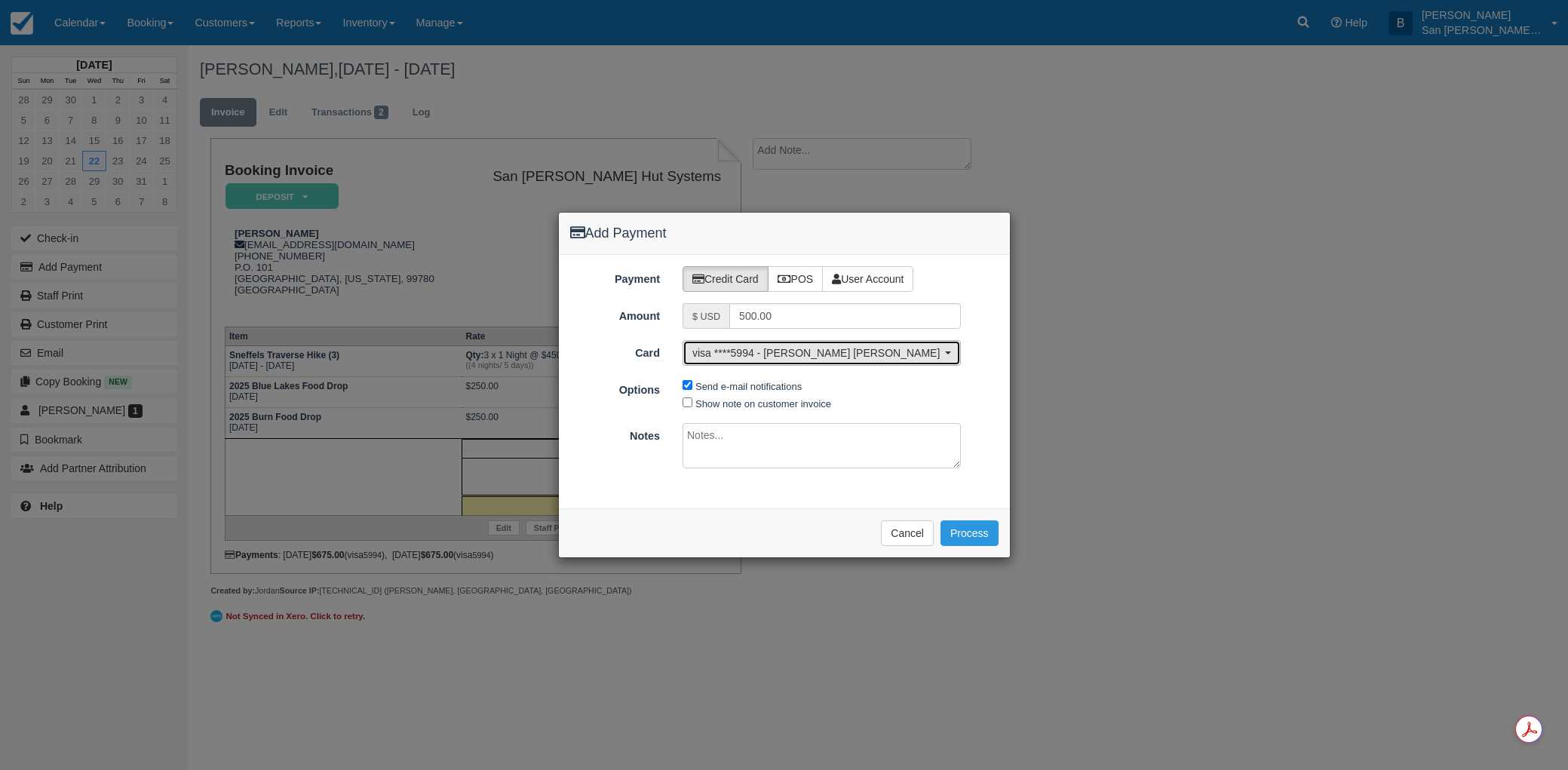
click at [798, 359] on span "visa ****5994 - [PERSON_NAME] [PERSON_NAME] Jr" at bounding box center [816, 353] width 249 height 15
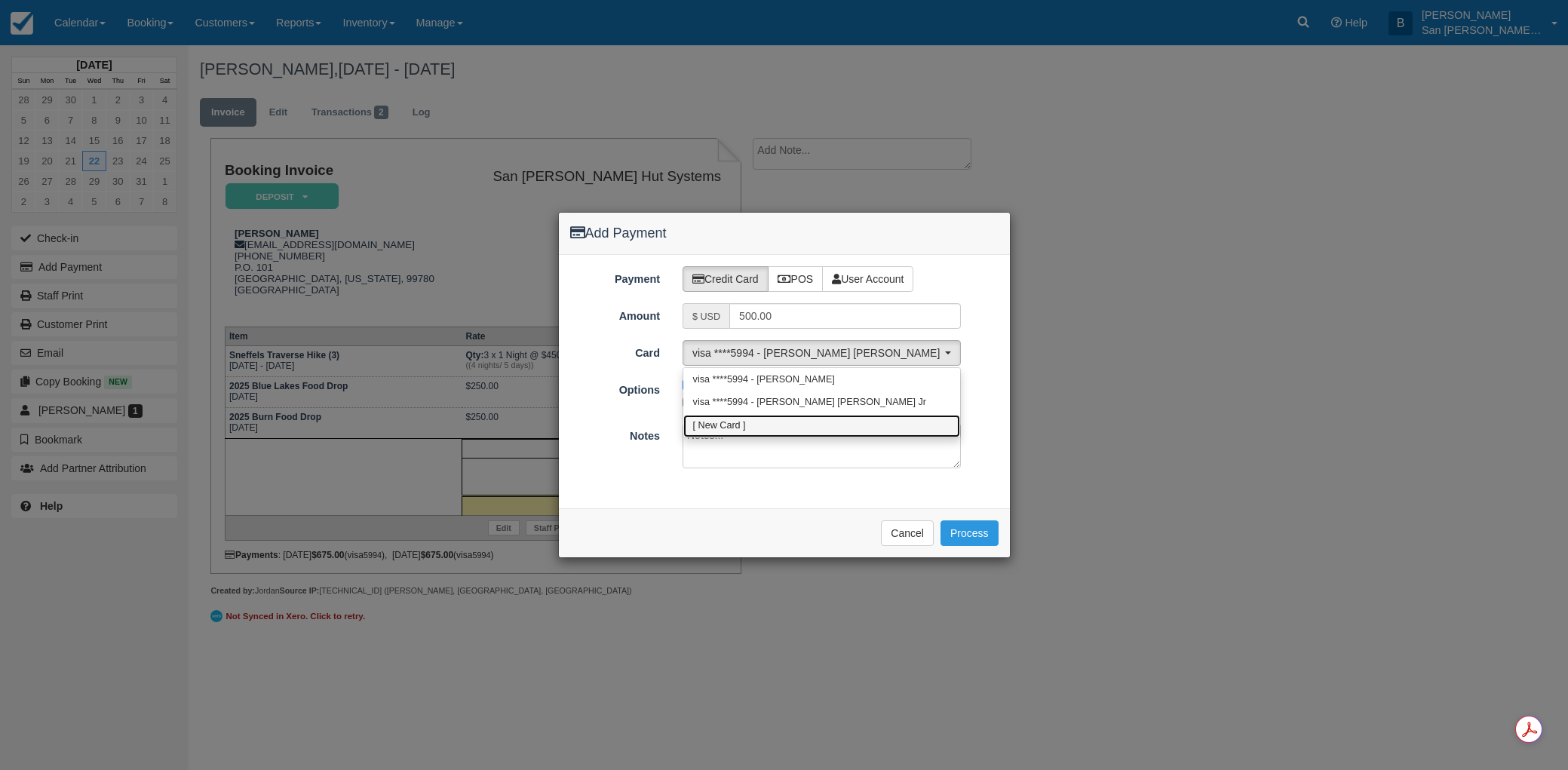
click at [730, 429] on span "[ New Card ]" at bounding box center [719, 426] width 52 height 13
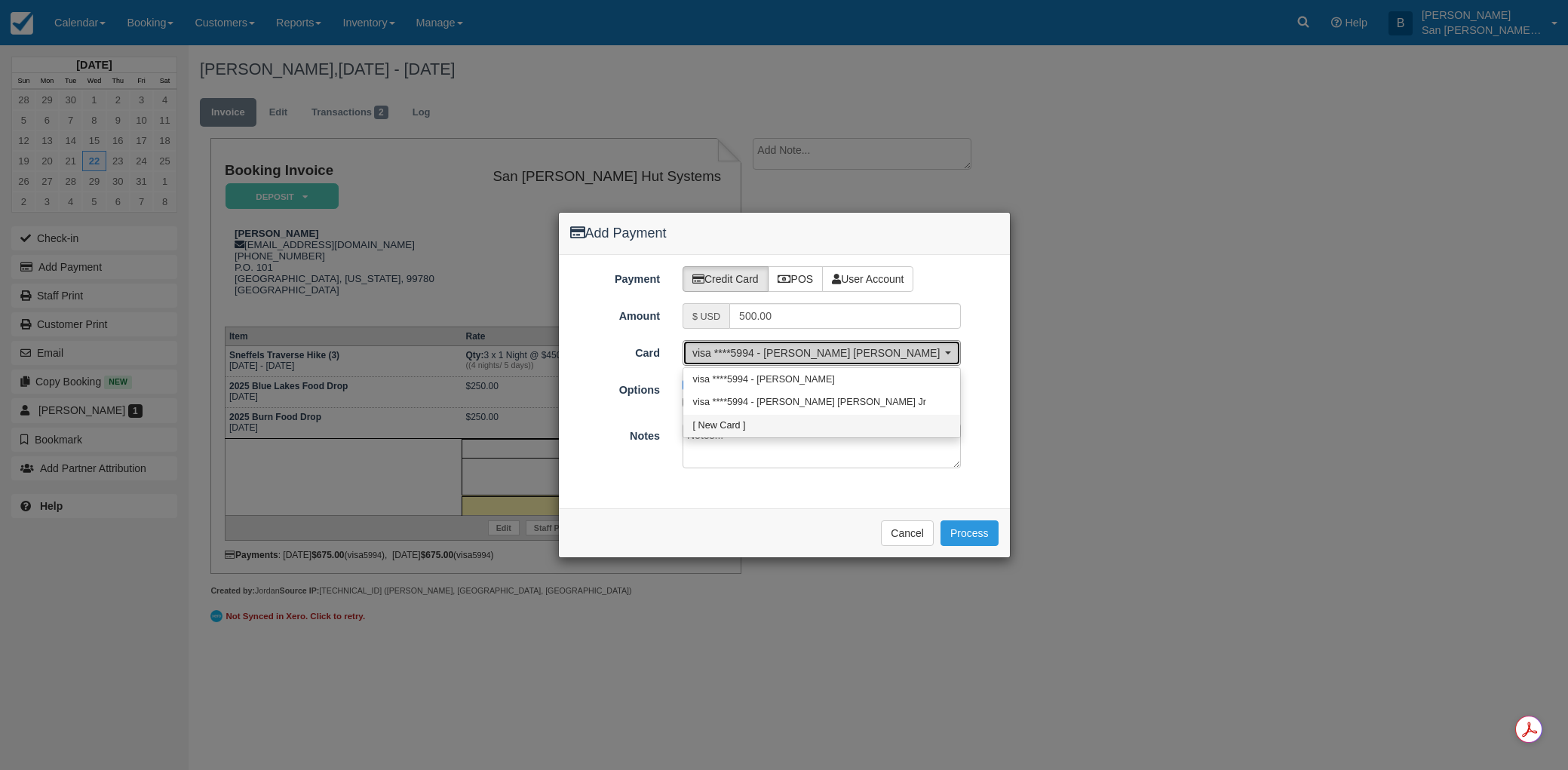
select select "0"
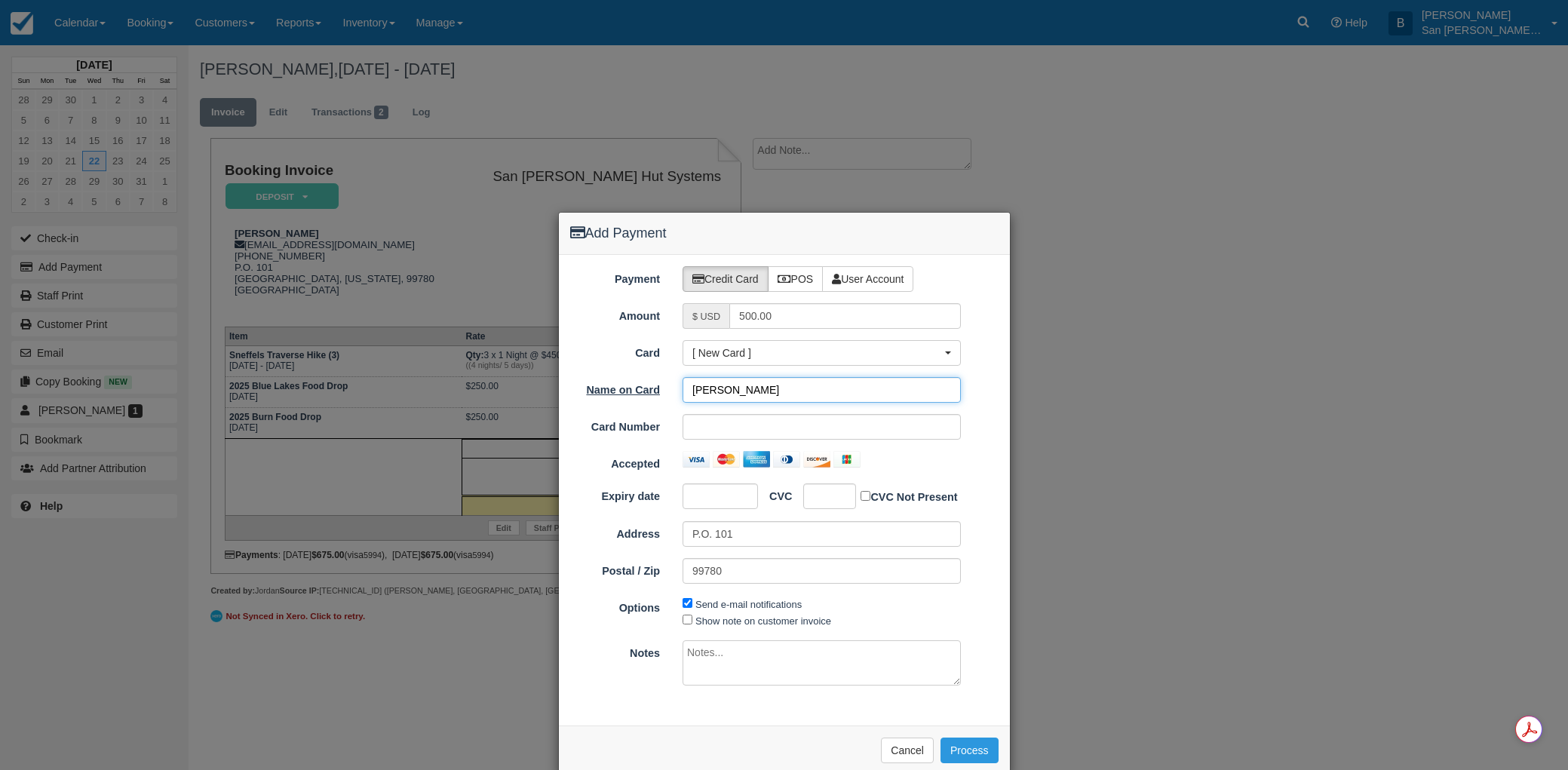
drag, startPoint x: 797, startPoint y: 385, endPoint x: 599, endPoint y: 383, distance: 198.0
click at [599, 383] on div "Name on Card [PERSON_NAME]" at bounding box center [784, 389] width 451 height 26
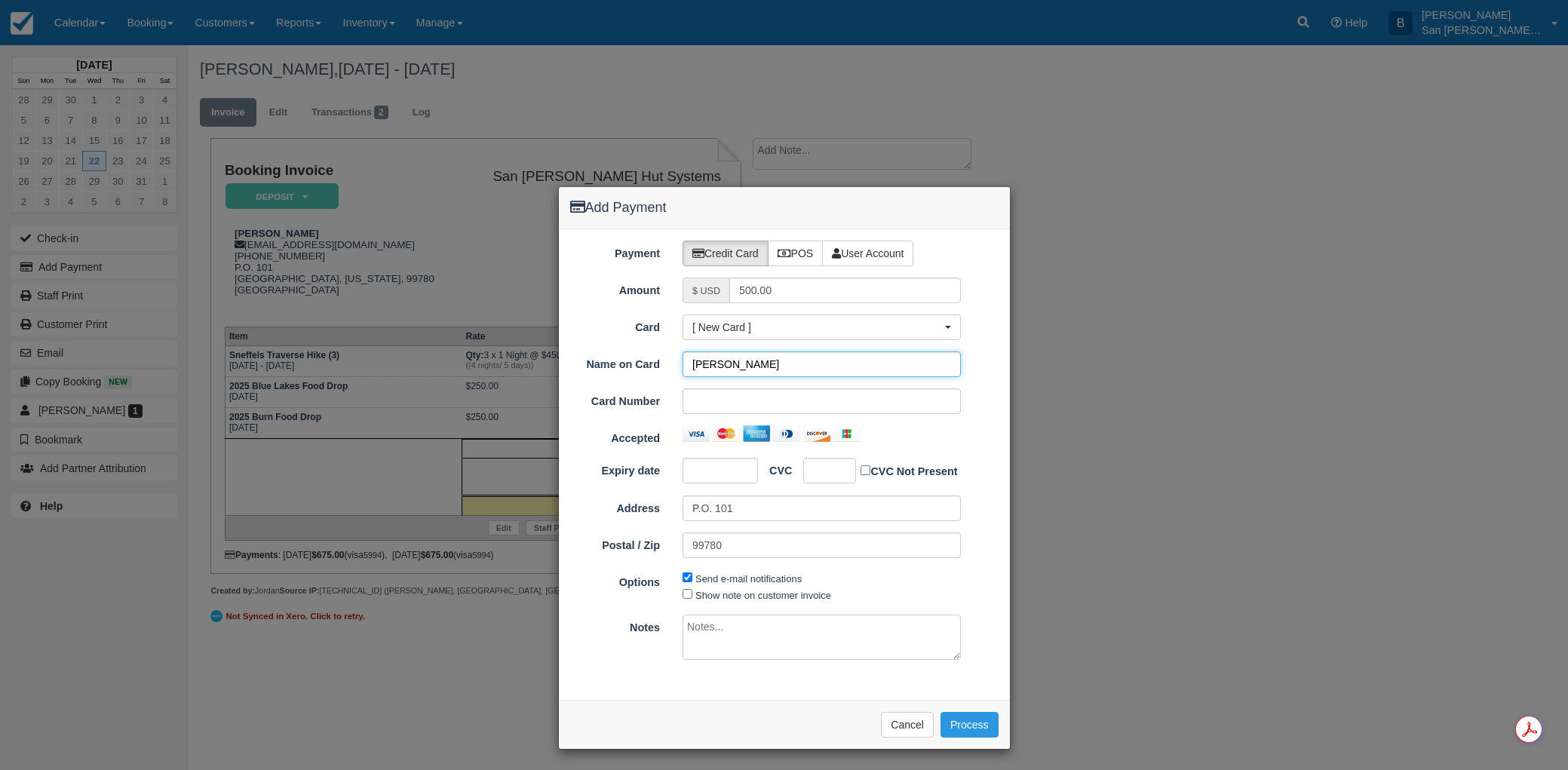
scroll to position [28, 0]
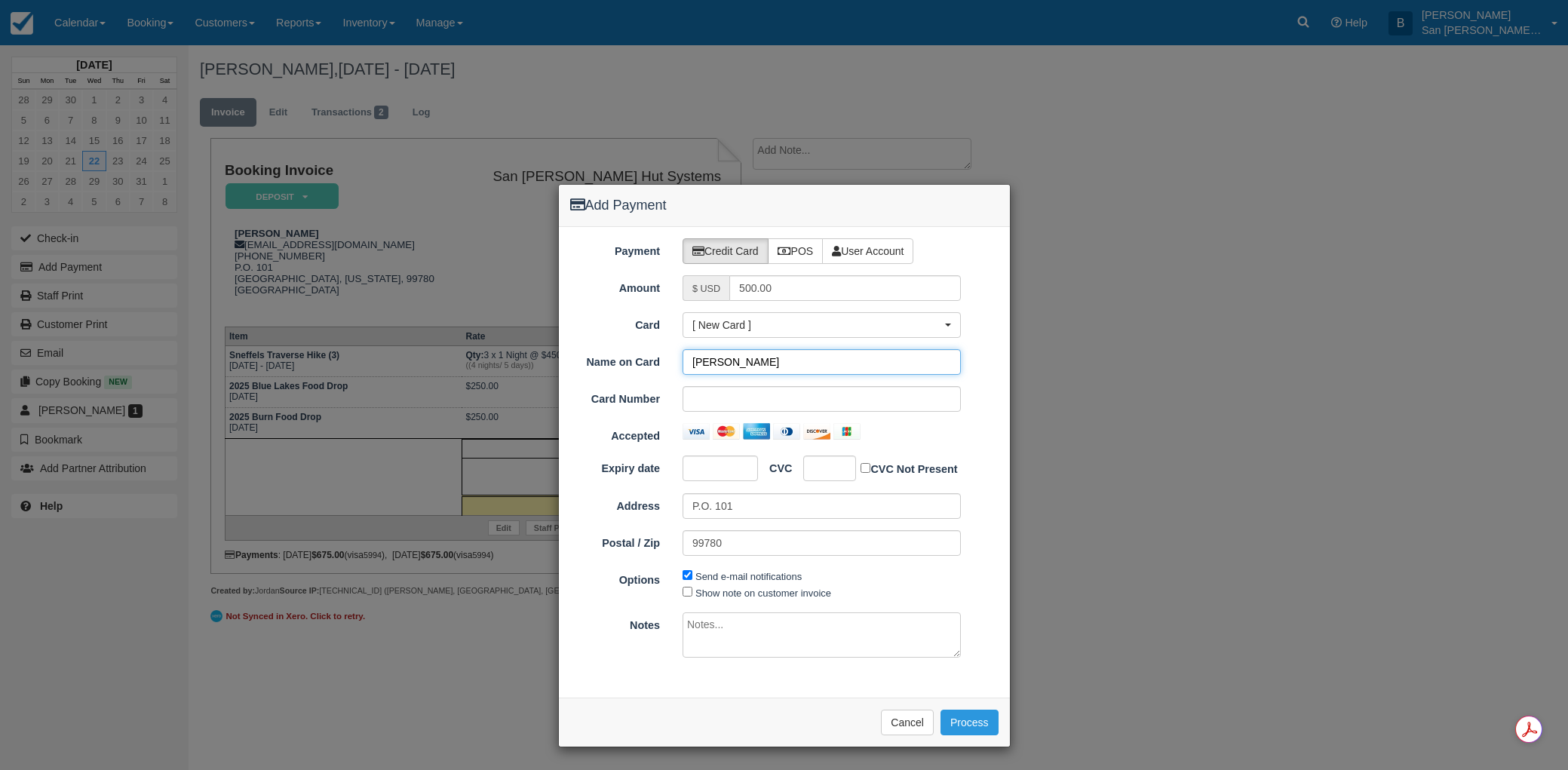
type input "[PERSON_NAME]"
drag, startPoint x: 746, startPoint y: 498, endPoint x: 556, endPoint y: 503, distance: 190.1
click at [559, 503] on div "Address P.O. 101" at bounding box center [784, 506] width 451 height 26
click at [822, 498] on input "[STREET_ADDRESS]" at bounding box center [822, 506] width 279 height 26
type input "[STREET_ADDRESS]"
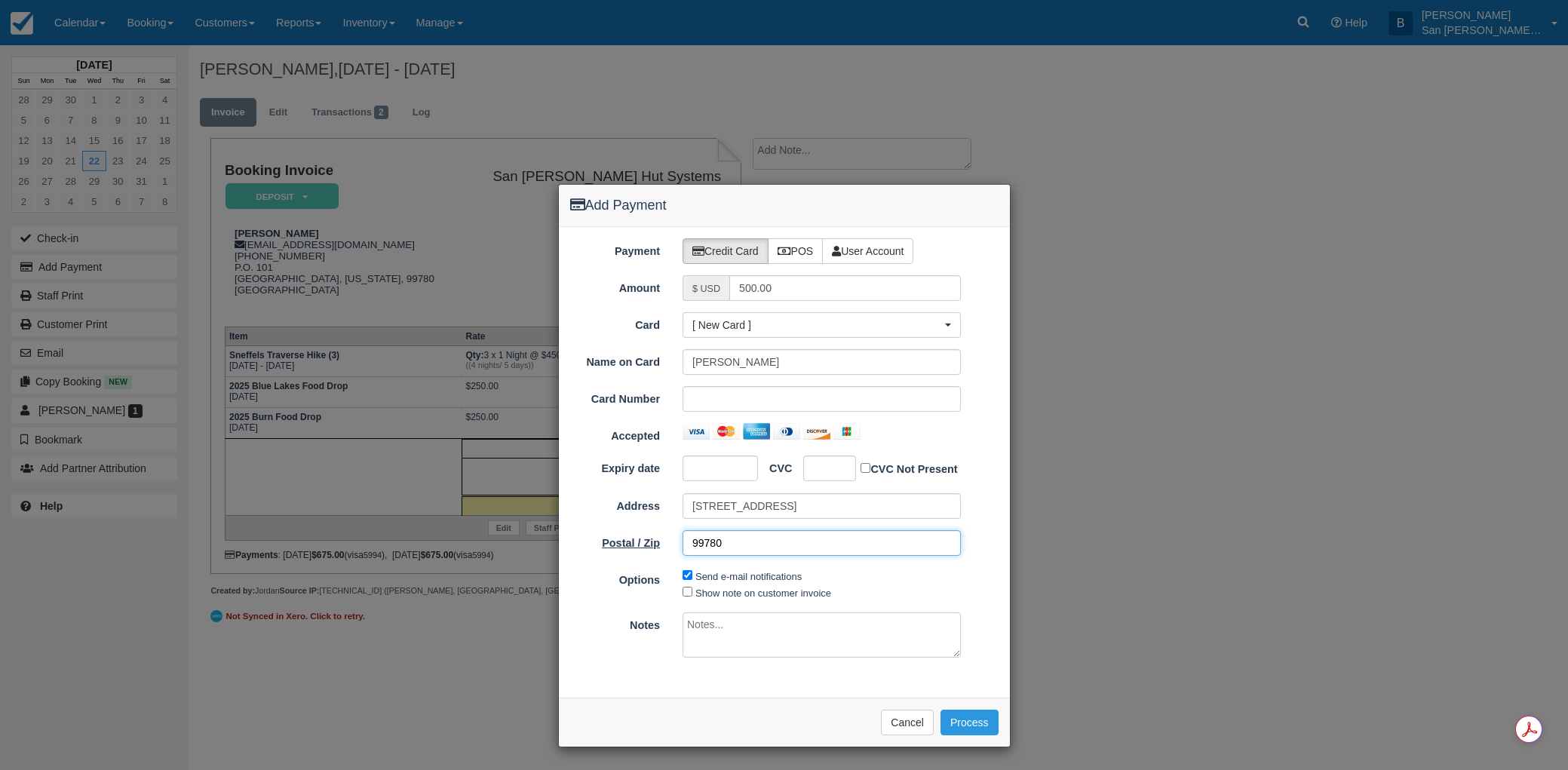
drag, startPoint x: 750, startPoint y: 550, endPoint x: 620, endPoint y: 544, distance: 130.1
click at [620, 544] on div "Postal / Zip 99780" at bounding box center [784, 543] width 451 height 26
type input "14445"
click at [966, 721] on button "Process" at bounding box center [969, 722] width 58 height 26
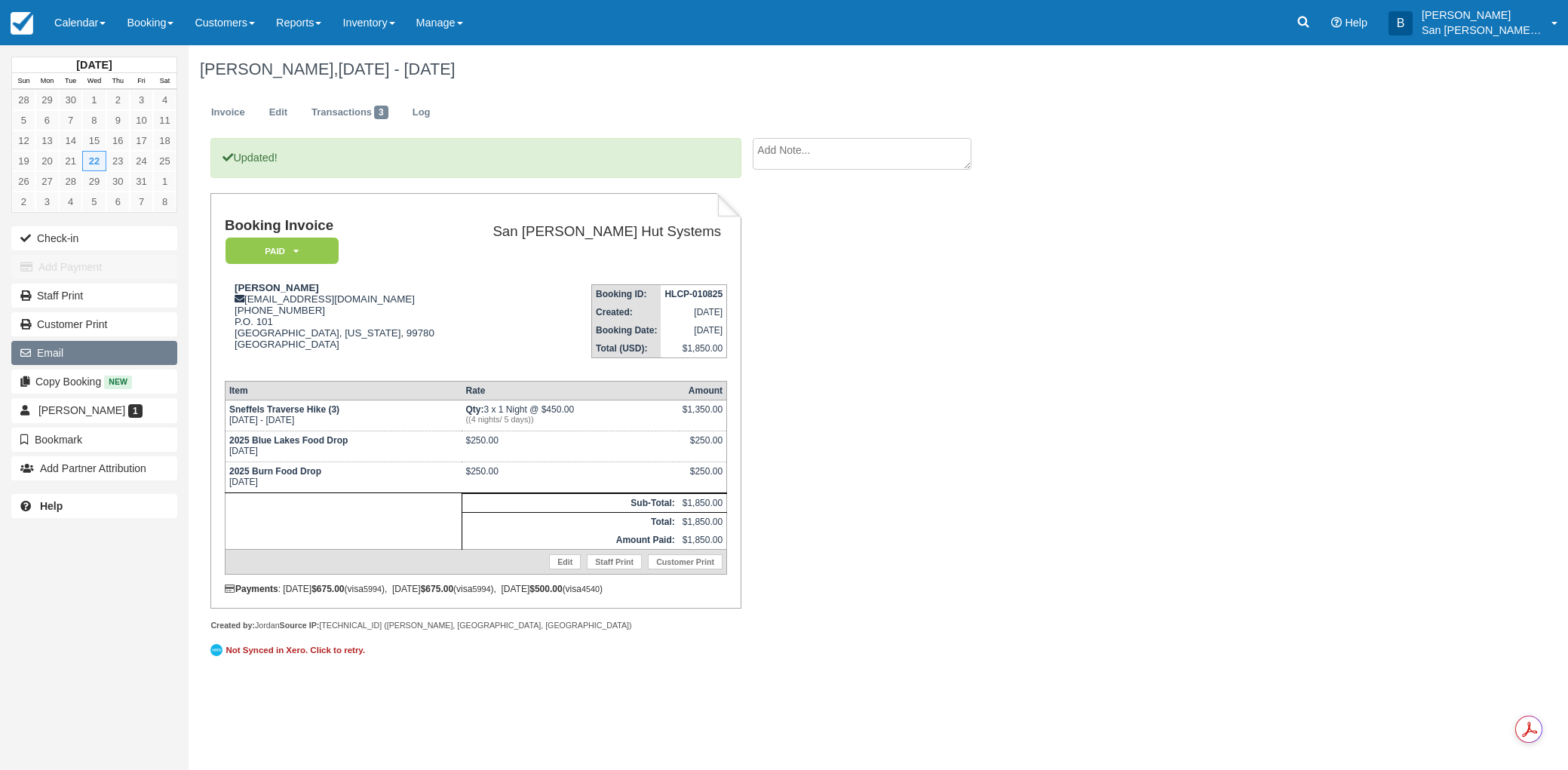
click at [42, 353] on button "Email" at bounding box center [94, 352] width 166 height 24
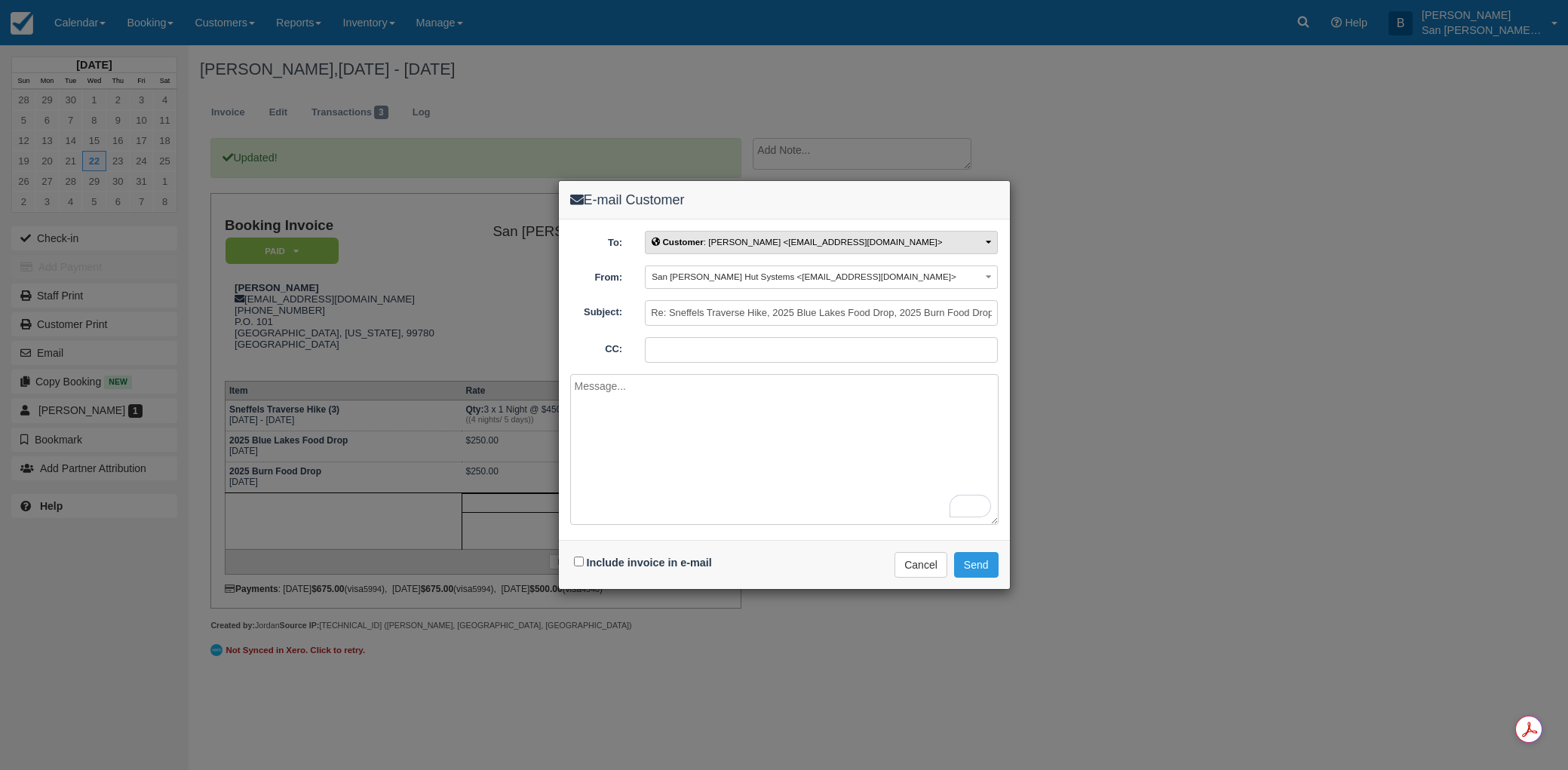
click at [758, 248] on button "Customer : [PERSON_NAME] <[EMAIL_ADDRESS][DOMAIN_NAME]>" at bounding box center [822, 242] width 353 height 23
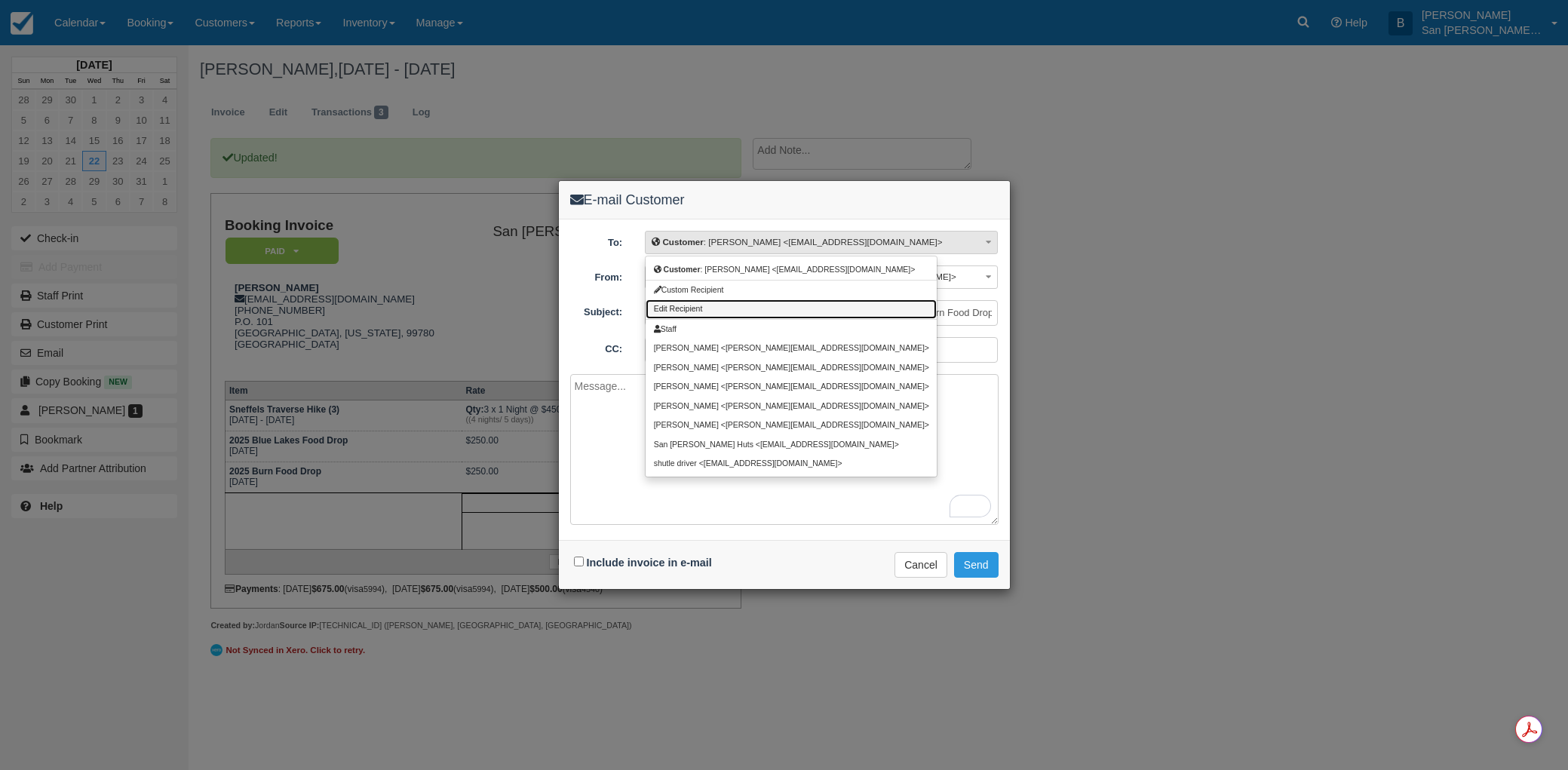
click at [676, 306] on span "Edit Recipient" at bounding box center [678, 308] width 49 height 9
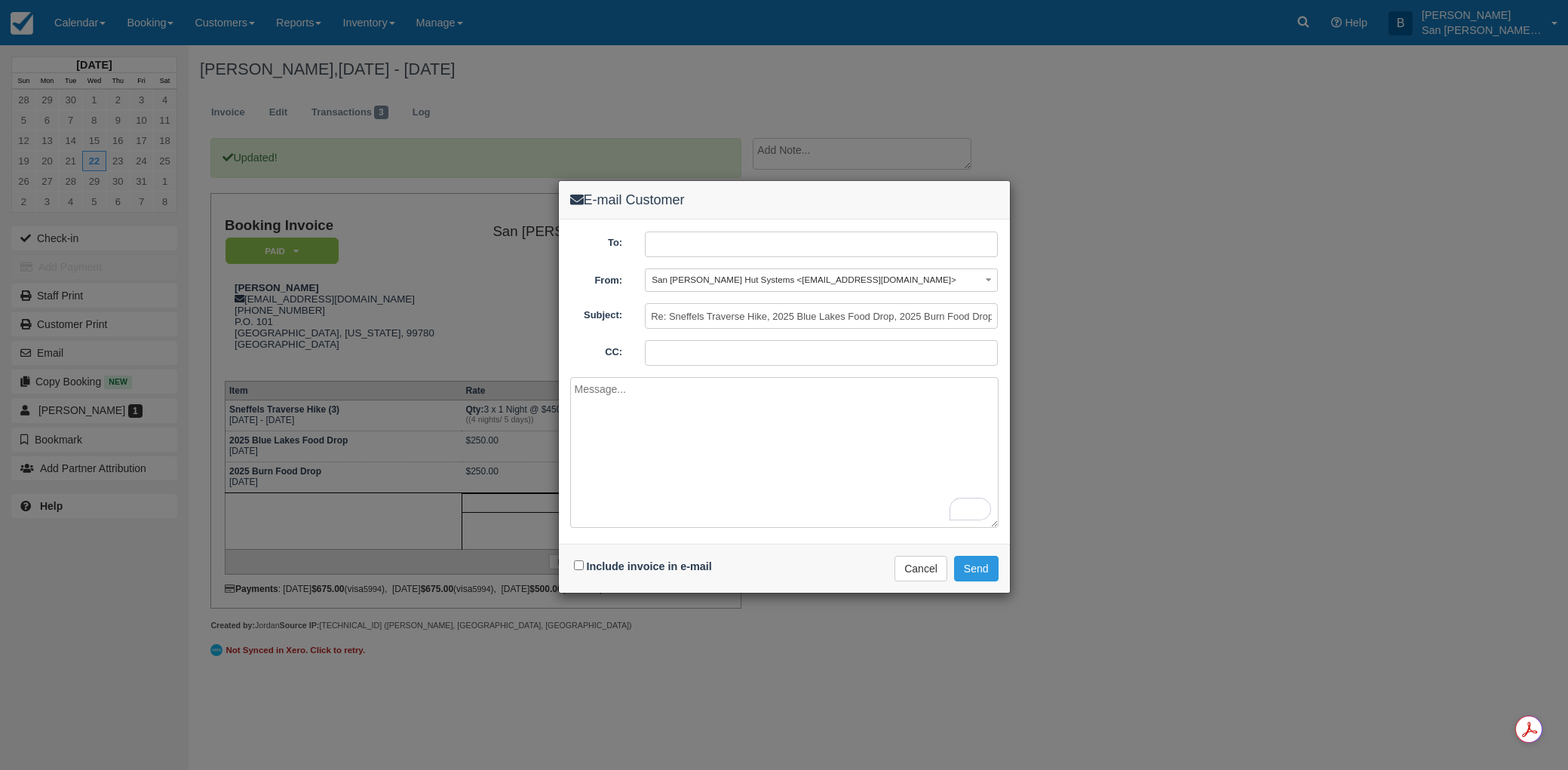
click at [679, 231] on div "To: Edit Recipient Customer : [PERSON_NAME] <[EMAIL_ADDRESS][DOMAIN_NAME]> Cust…" at bounding box center [784, 381] width 451 height 323
drag, startPoint x: 577, startPoint y: 567, endPoint x: 584, endPoint y: 559, distance: 10.6
click at [577, 567] on input "Include invoice in e-mail" at bounding box center [578, 565] width 10 height 10
checkbox input "true"
click at [706, 250] on input "text" at bounding box center [822, 244] width 353 height 26
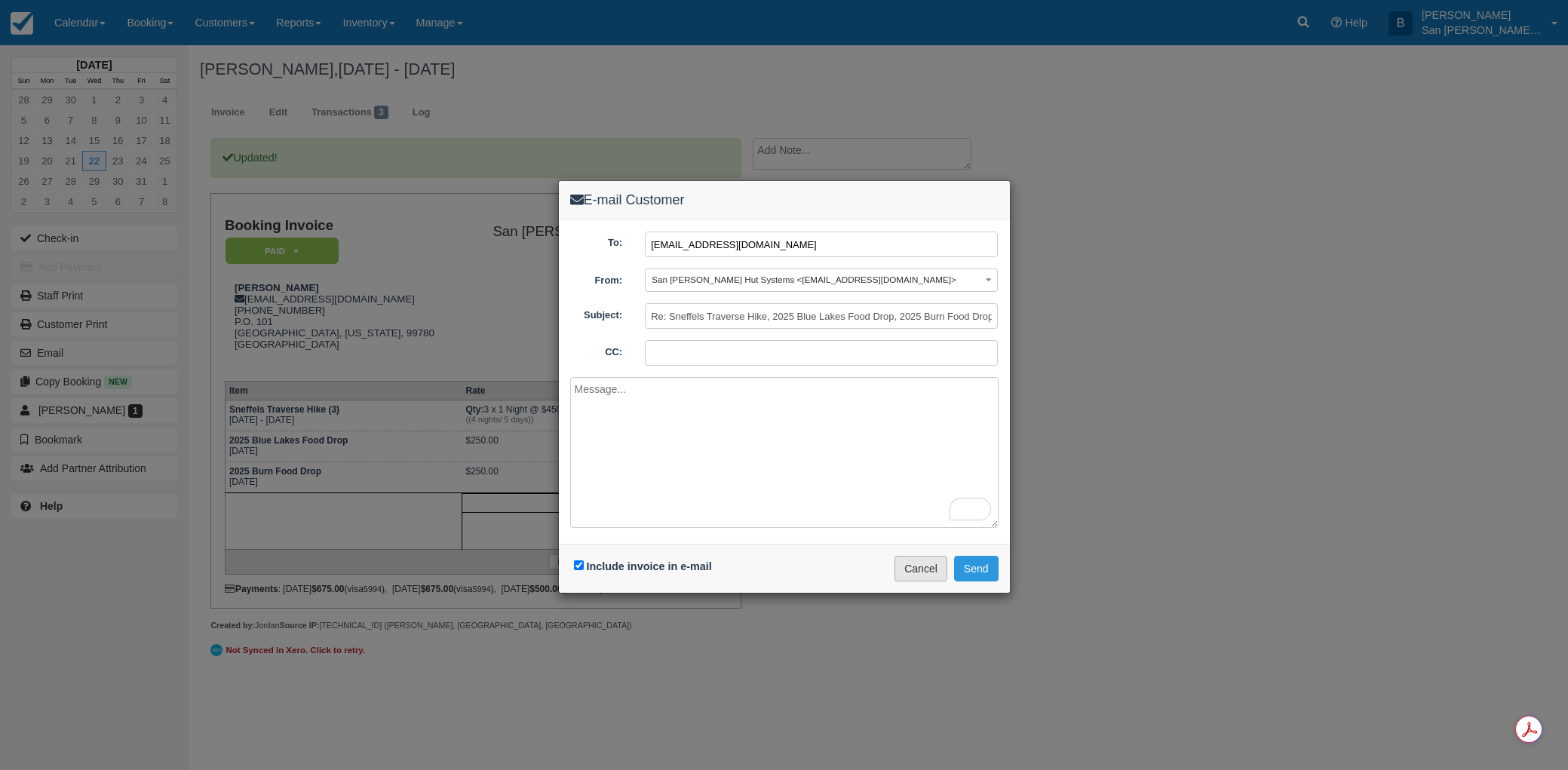
type input "[EMAIL_ADDRESS][DOMAIN_NAME]"
click at [911, 566] on button "Cancel" at bounding box center [920, 568] width 52 height 26
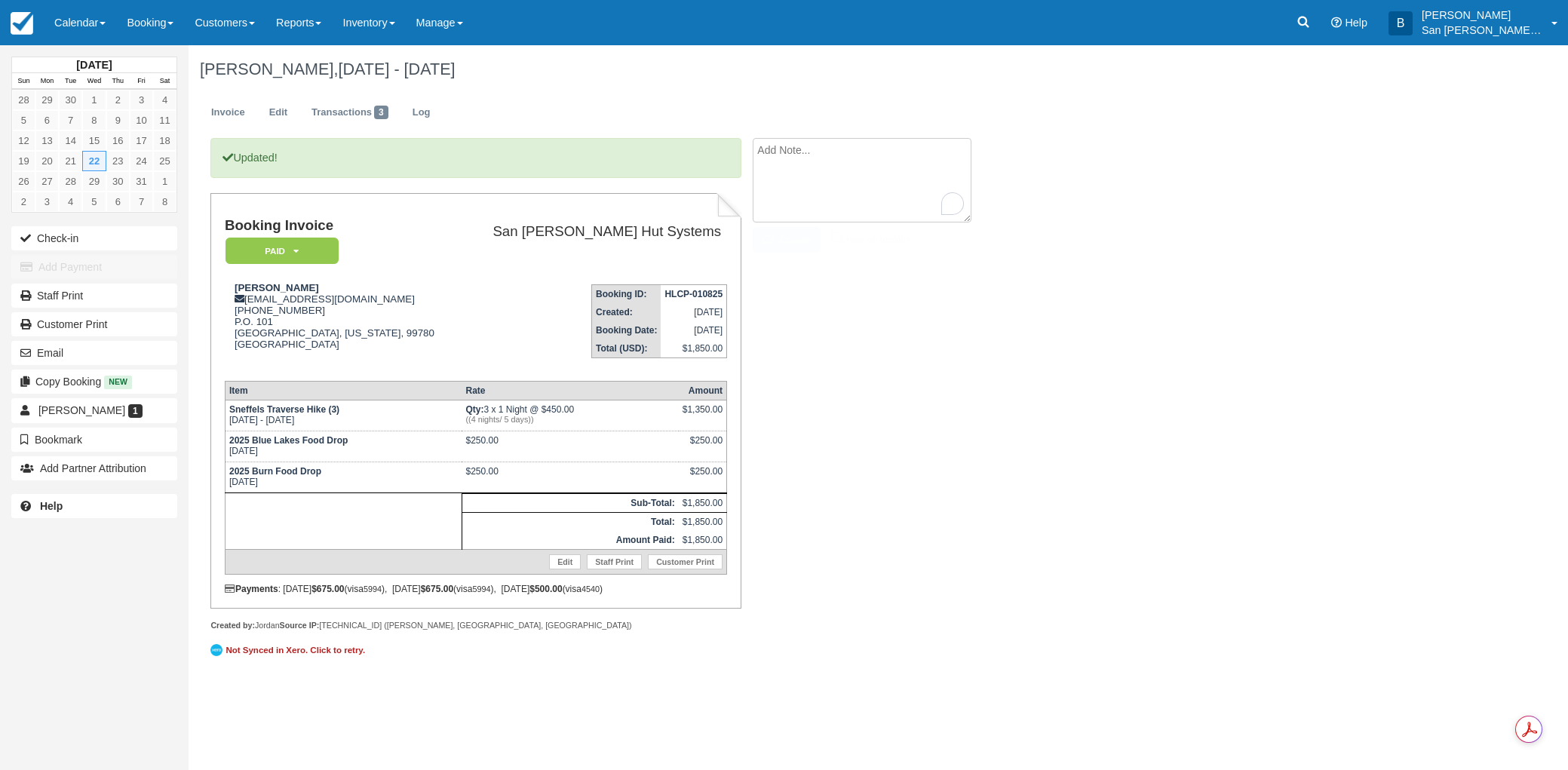
click at [817, 152] on textarea "To enrich screen reader interactions, please activate Accessibility in Grammarl…" at bounding box center [862, 180] width 219 height 85
type textarea "[PERSON_NAME] paid for both FDs for the [PERSON_NAME] Group"
click at [783, 239] on button "Create" at bounding box center [786, 239] width 68 height 26
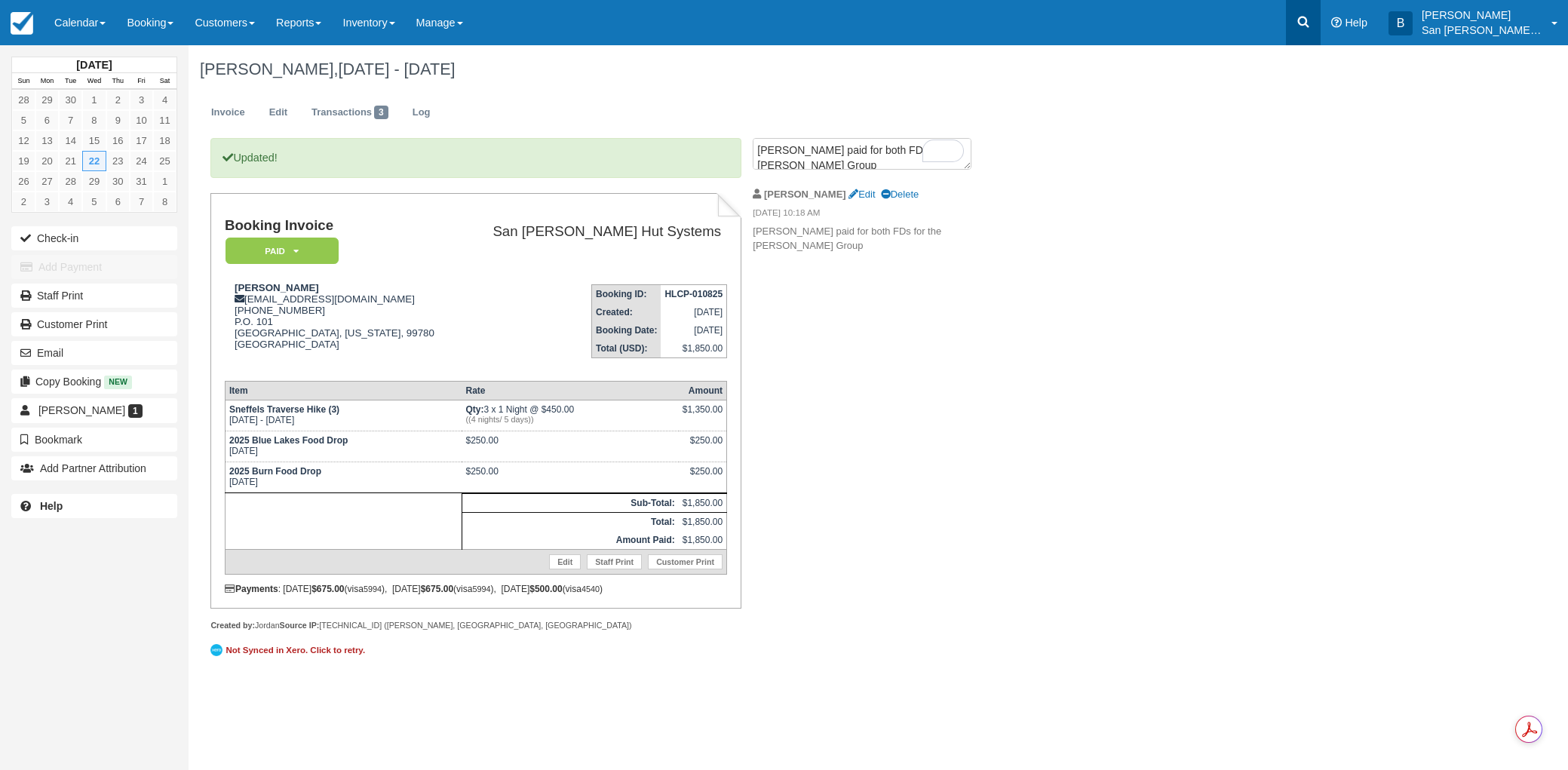
click at [1310, 27] on icon at bounding box center [1304, 22] width 15 height 15
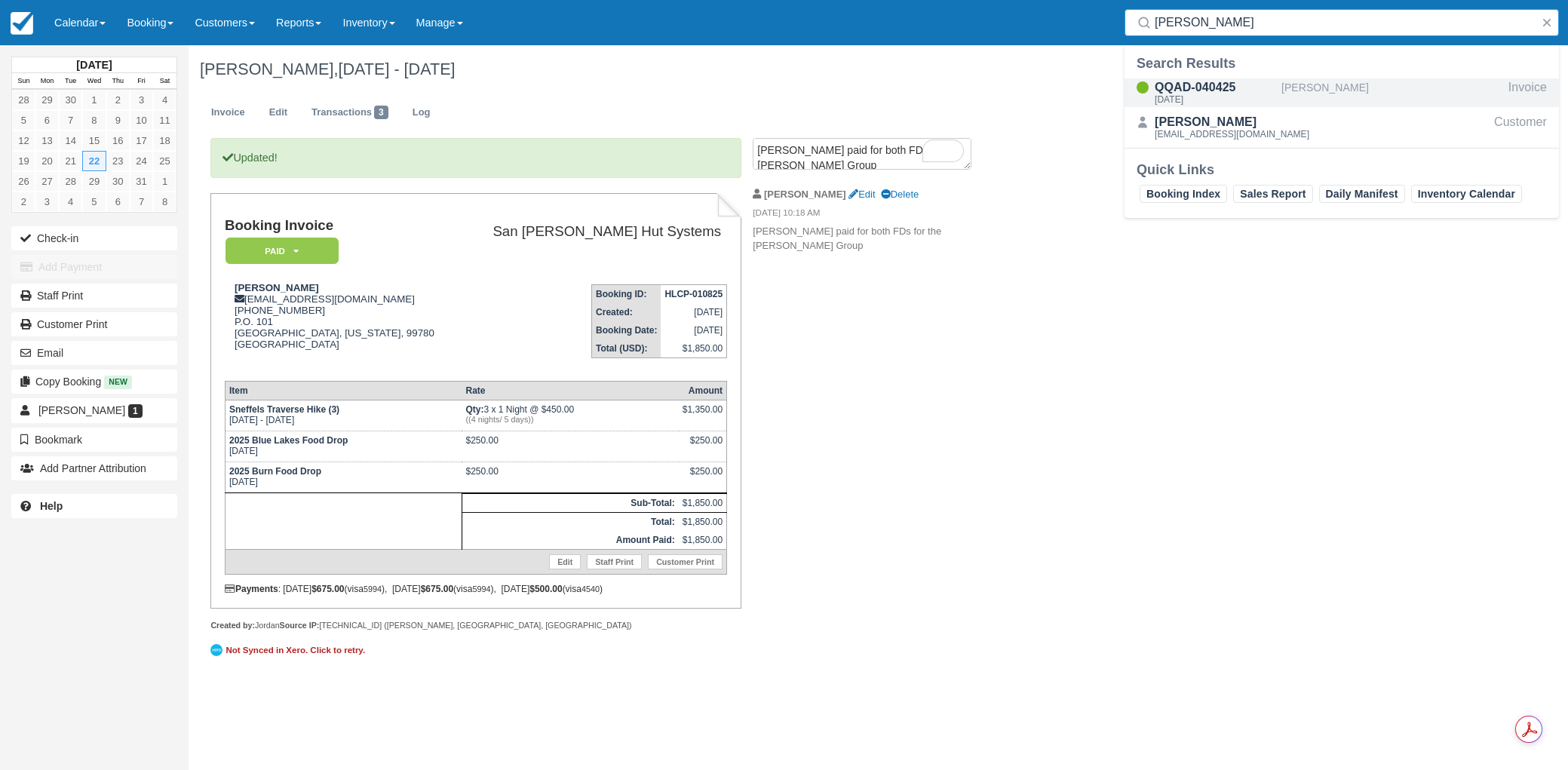
type input "[PERSON_NAME]"
click at [1212, 95] on div "[DATE]" at bounding box center [1215, 99] width 120 height 9
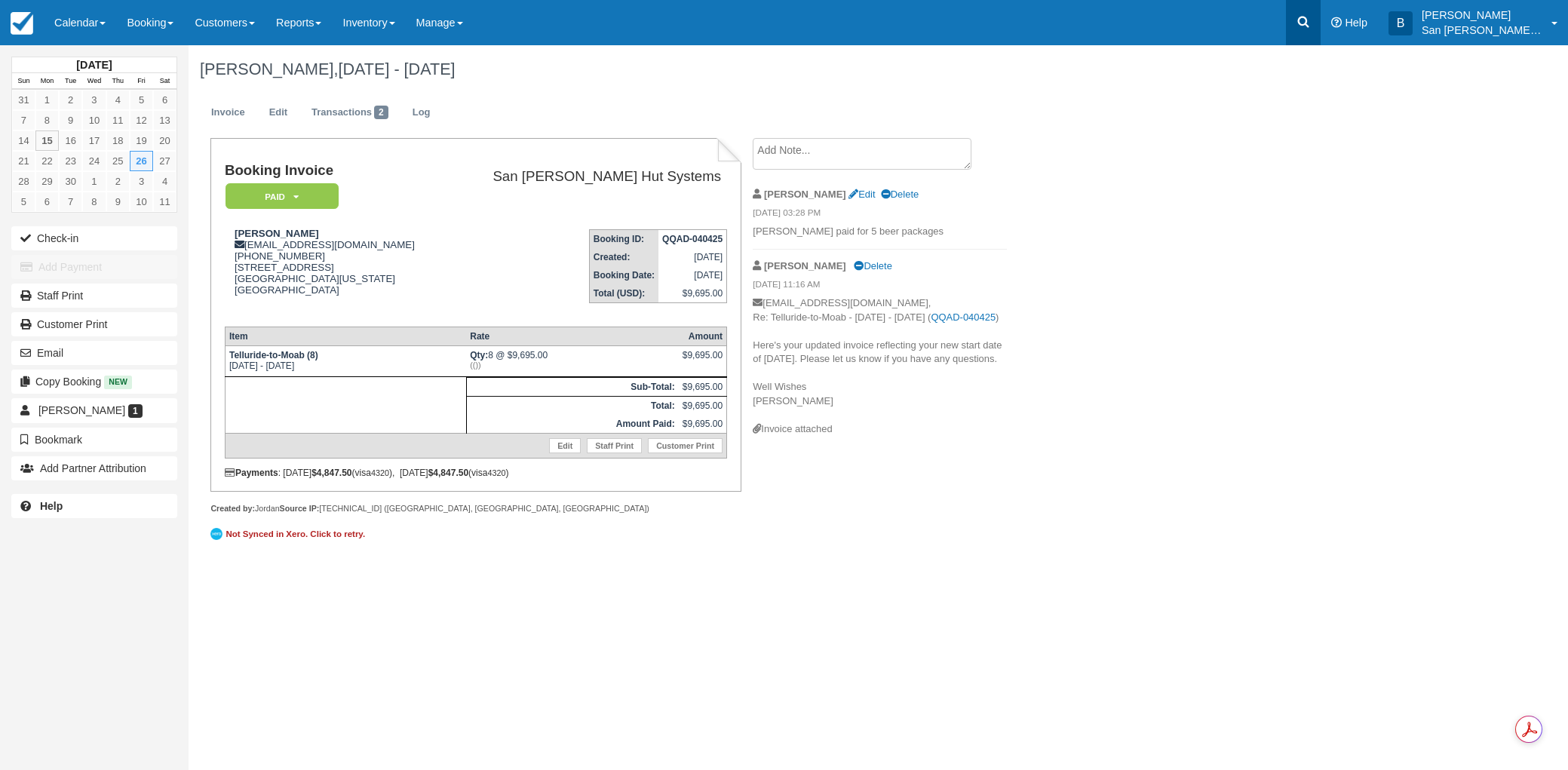
click at [1309, 16] on icon at bounding box center [1304, 22] width 11 height 11
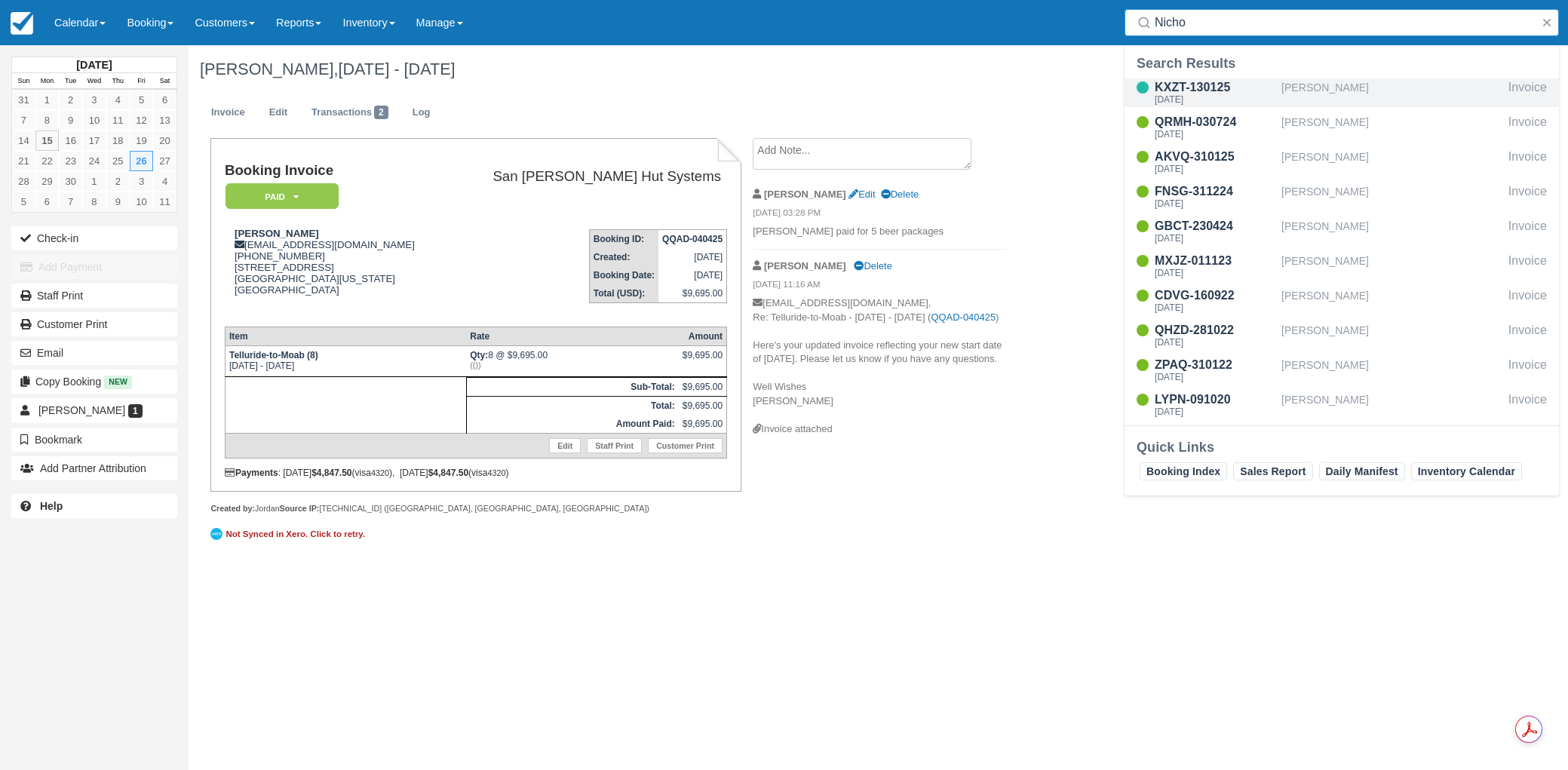
type input "Nicho"
click at [1214, 88] on div "KXZT-130125" at bounding box center [1215, 87] width 120 height 18
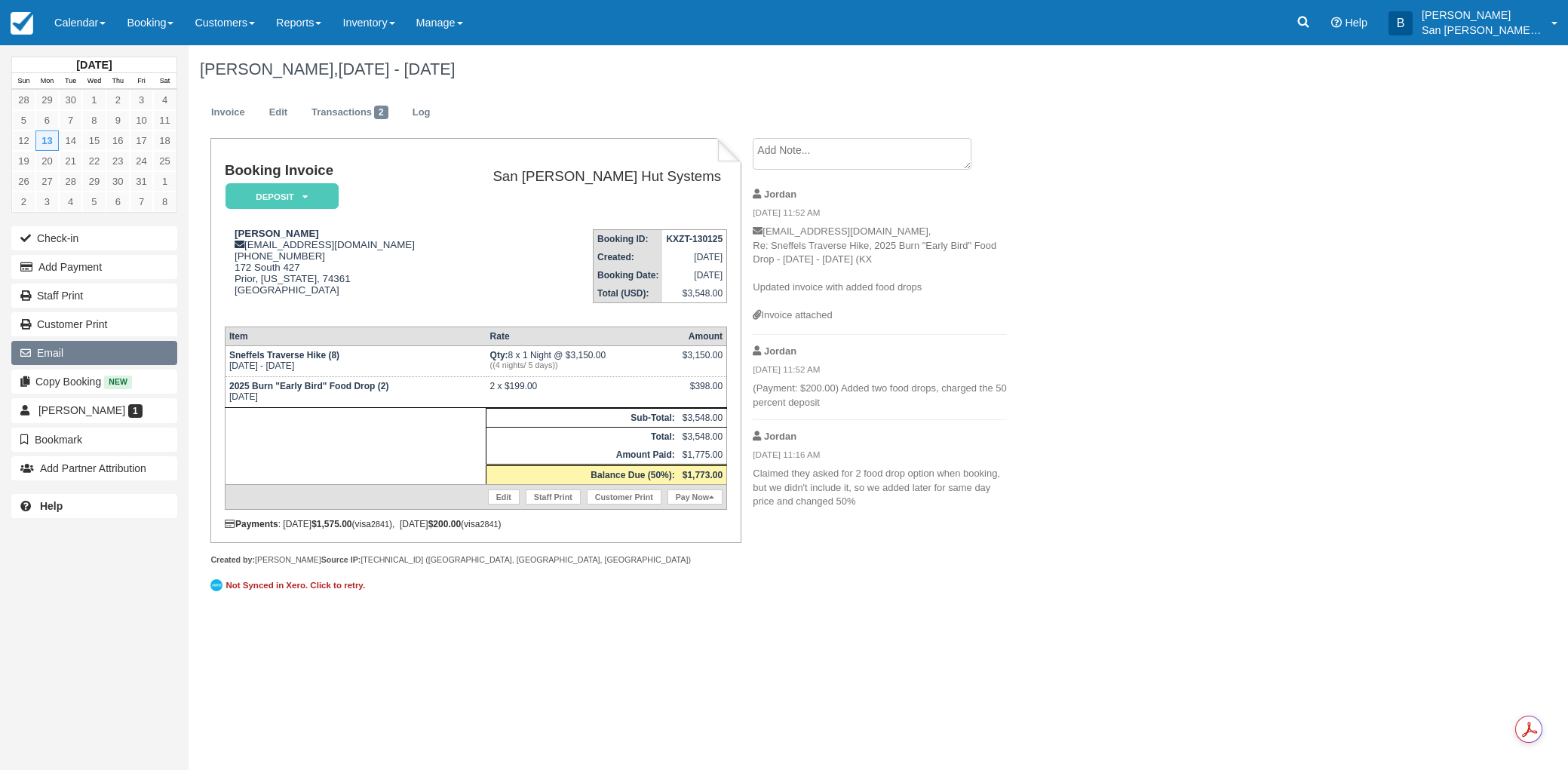
click at [59, 354] on button "Email" at bounding box center [94, 352] width 166 height 24
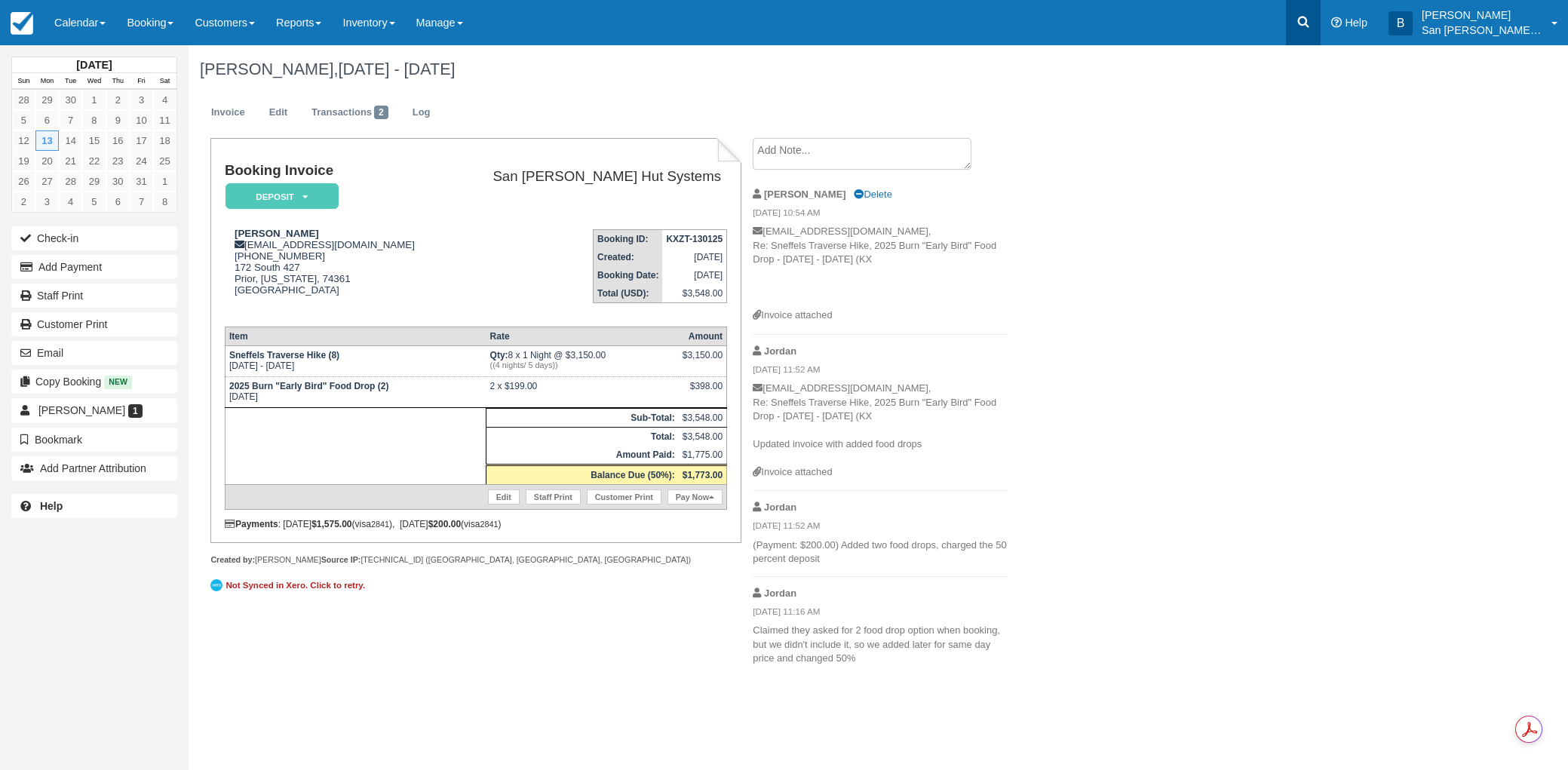
click at [1310, 27] on icon at bounding box center [1304, 22] width 15 height 15
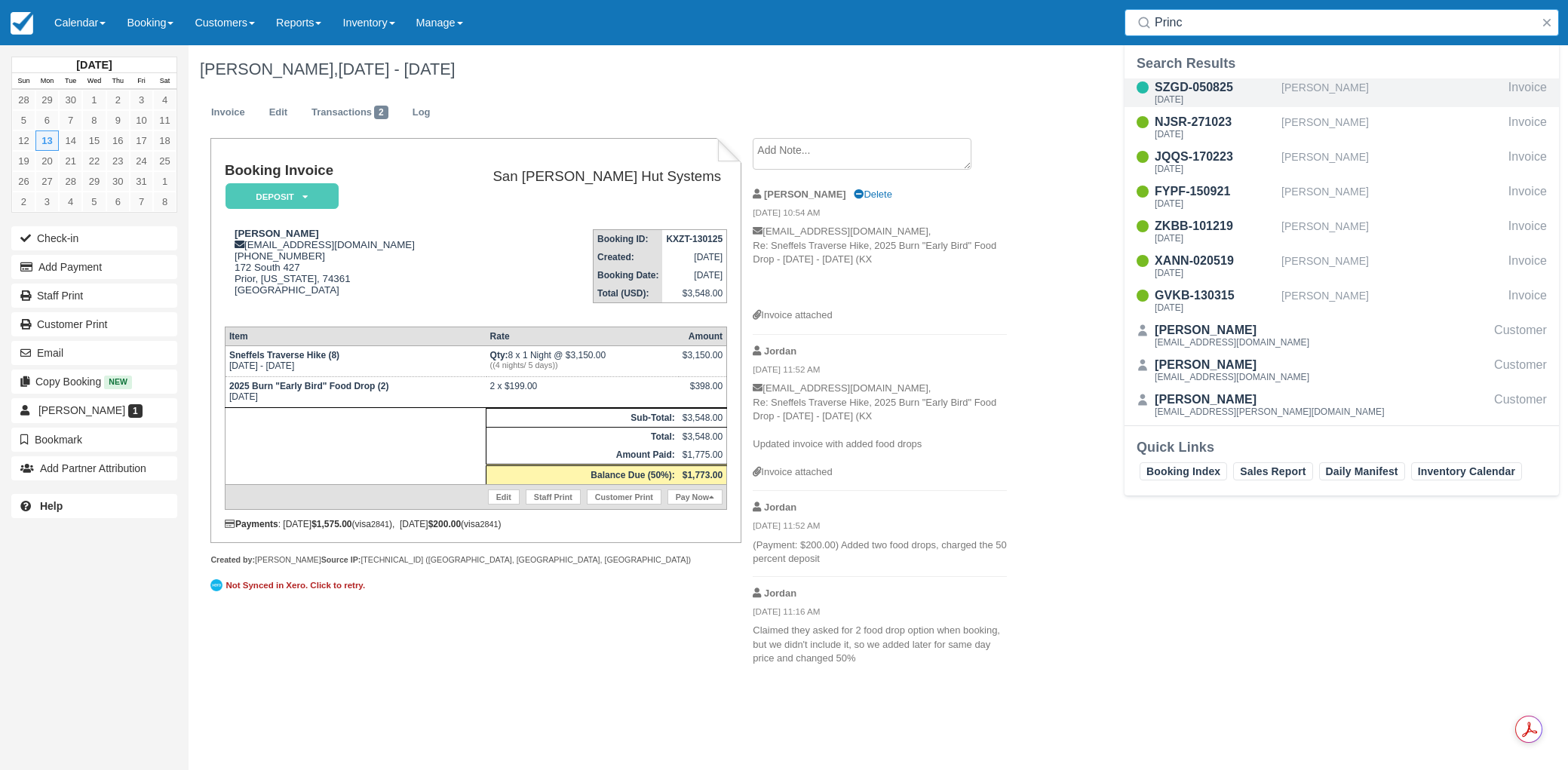
type input "Princ"
click at [1213, 89] on div "SZGD-050825" at bounding box center [1215, 87] width 120 height 18
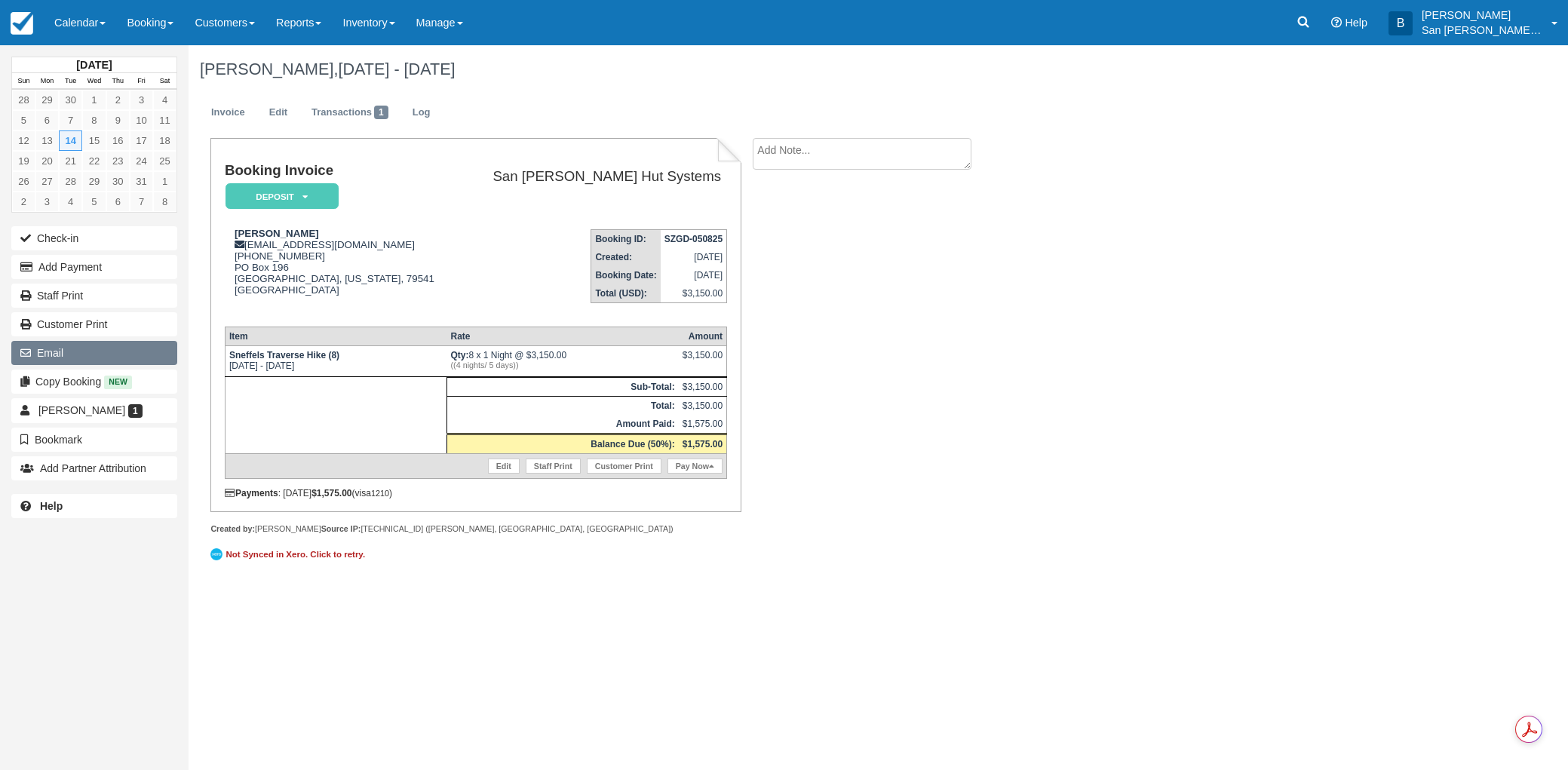
click at [66, 351] on button "Email" at bounding box center [94, 352] width 166 height 24
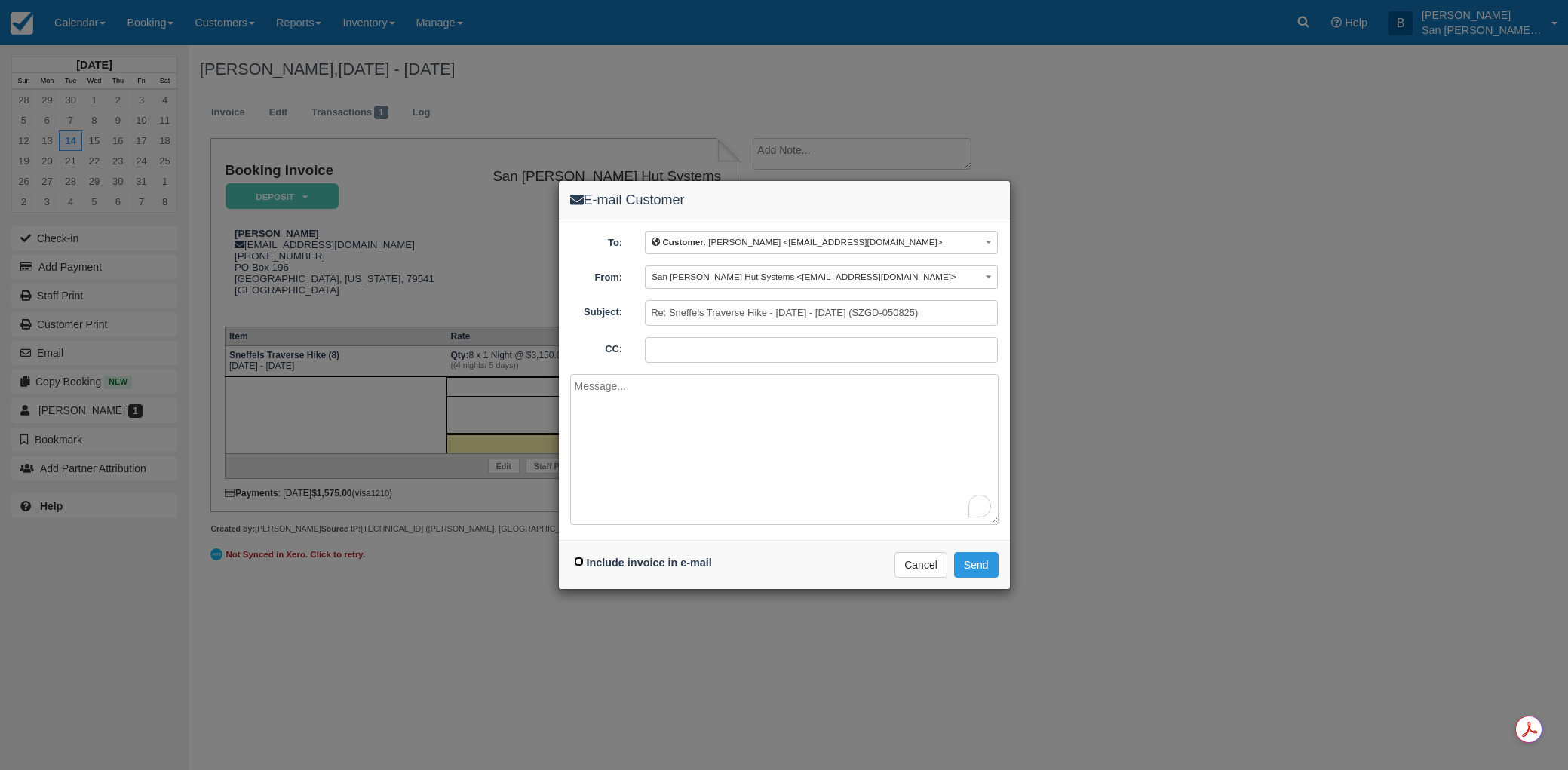
drag, startPoint x: 578, startPoint y: 566, endPoint x: 635, endPoint y: 572, distance: 57.3
click at [578, 566] on input "Include invoice in e-mail" at bounding box center [578, 561] width 10 height 10
checkbox input "true"
click at [994, 560] on button "Send" at bounding box center [976, 564] width 45 height 26
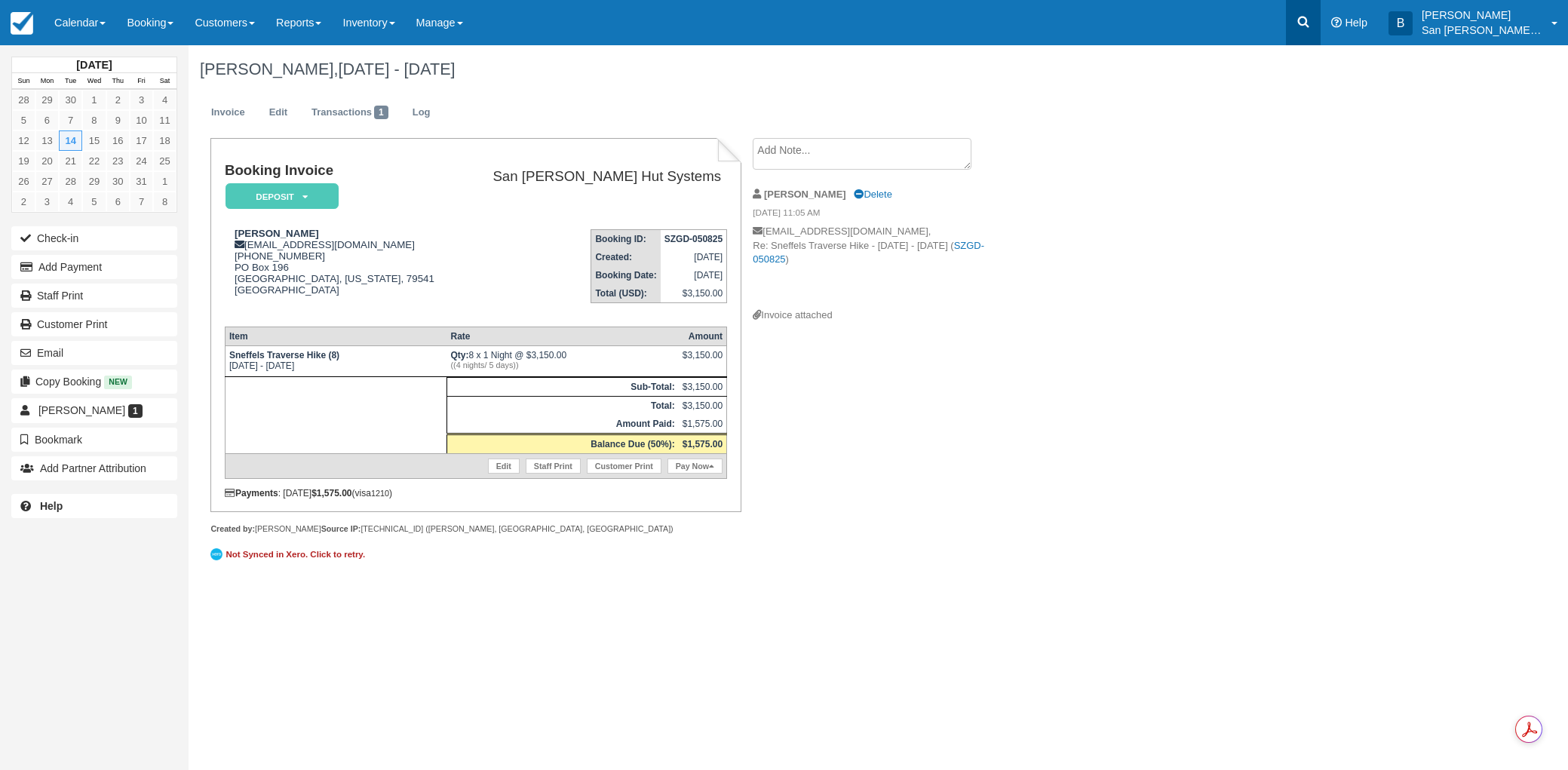
click at [1310, 25] on icon at bounding box center [1304, 22] width 15 height 15
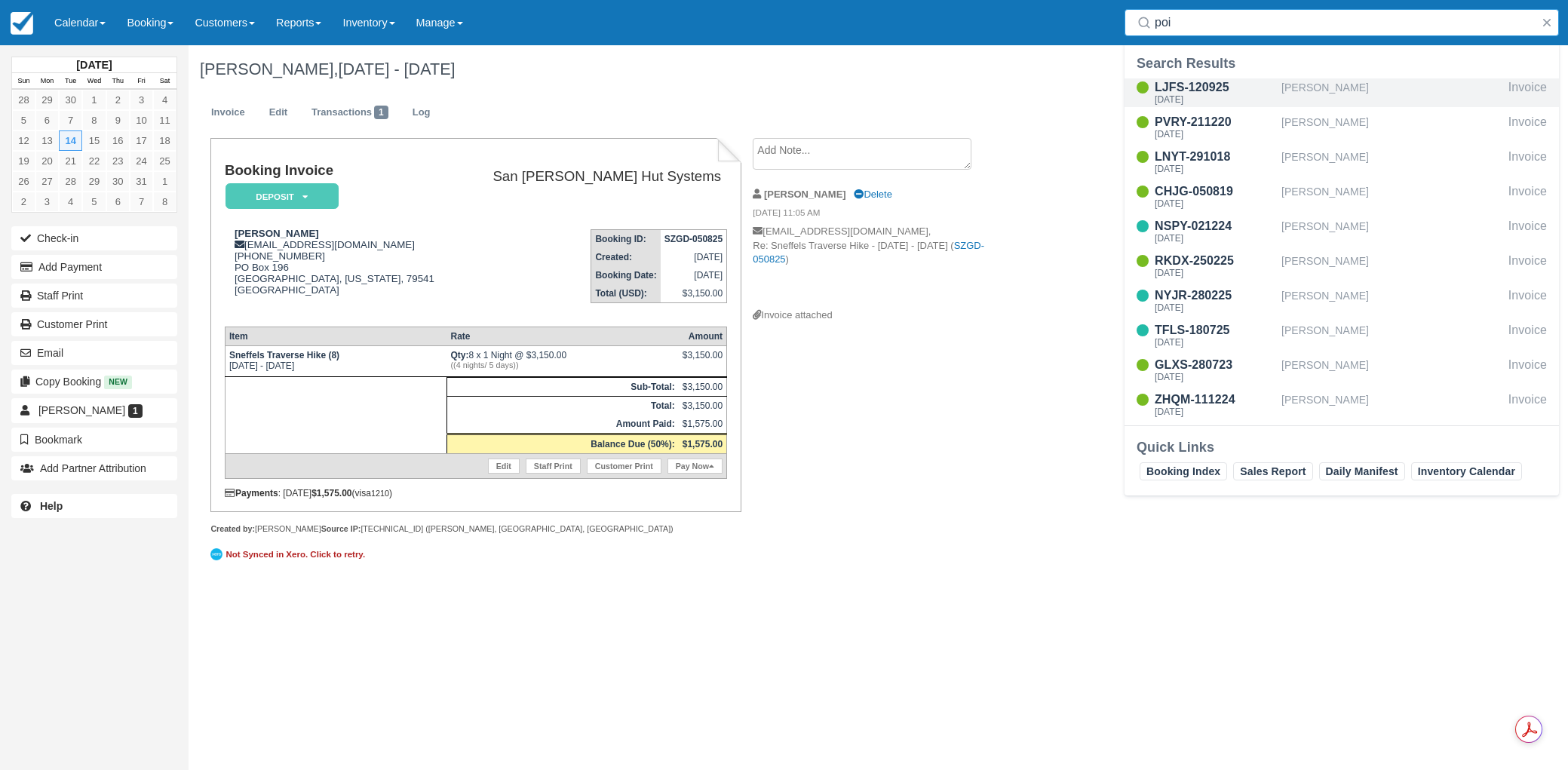
type input "poi"
click at [1171, 100] on div "[DATE]" at bounding box center [1215, 99] width 120 height 9
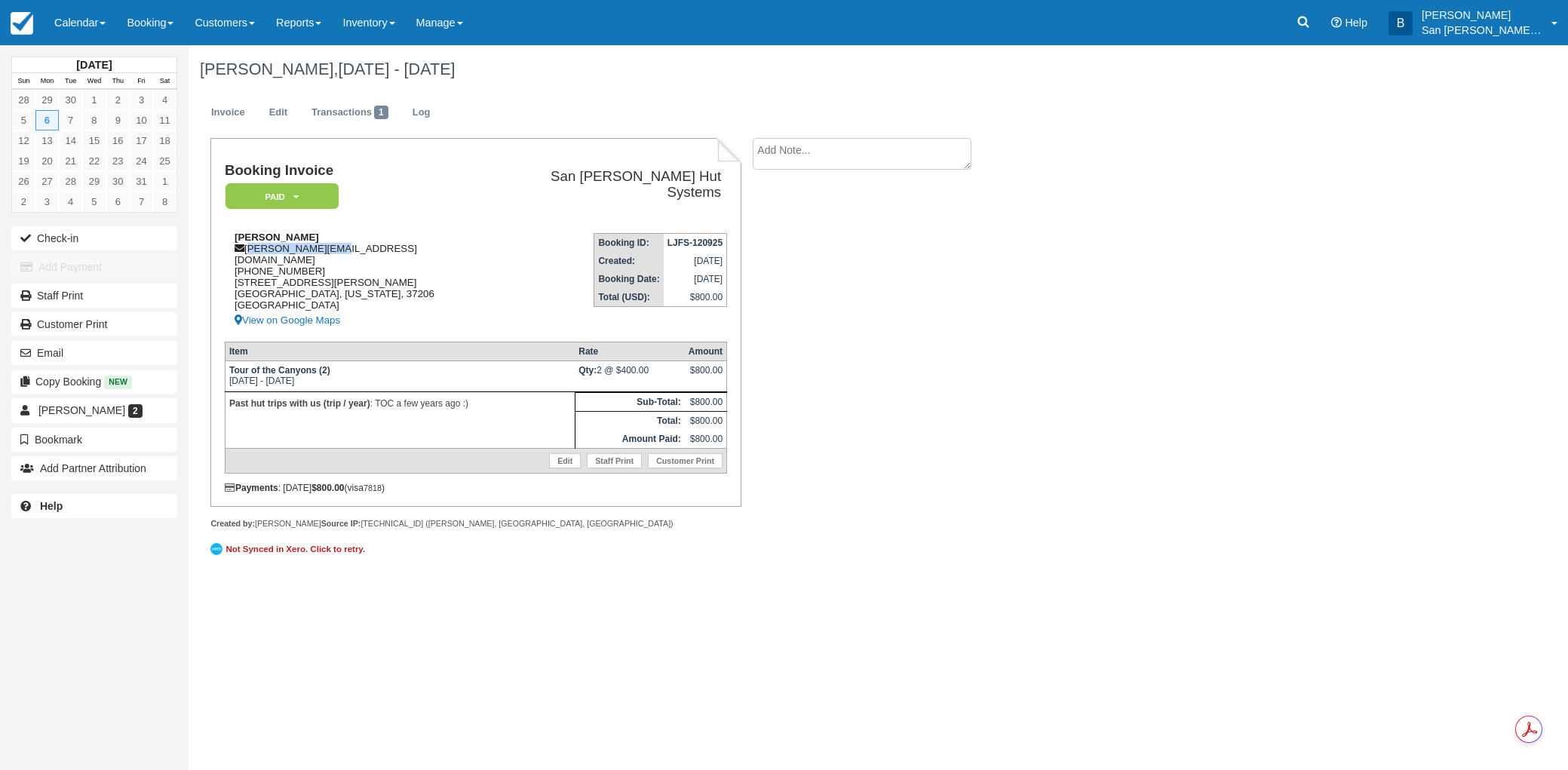
drag, startPoint x: 250, startPoint y: 246, endPoint x: 336, endPoint y: 248, distance: 86.0
click at [336, 248] on div "Alan Poizner alan@poizner.com 1 (615) 715-9227 1214 Ordway Place Nashvilleq, Te…" at bounding box center [358, 281] width 266 height 98
copy div "alan@poizner.com"
click at [1310, 24] on icon at bounding box center [1304, 22] width 15 height 15
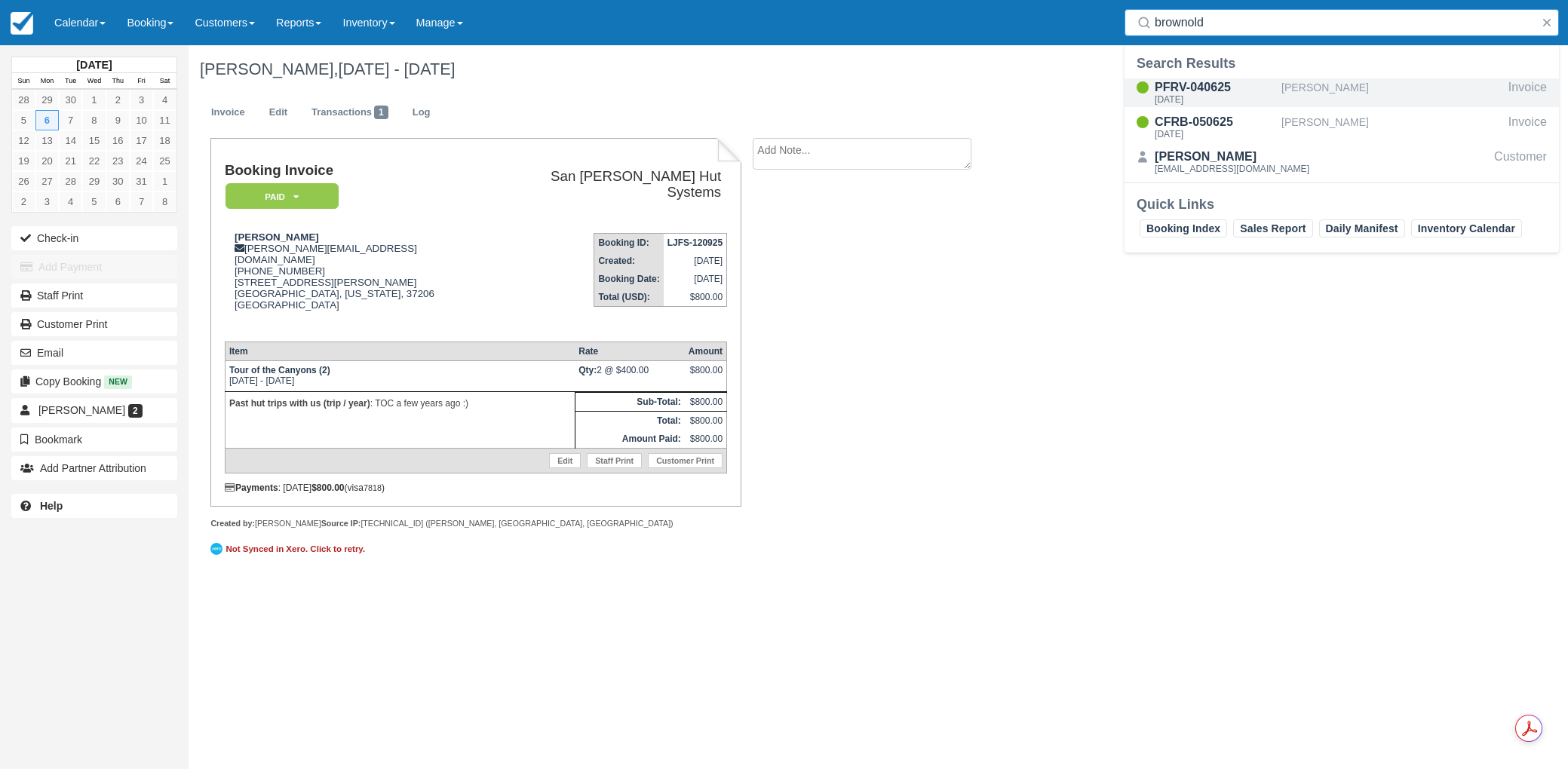
type input "brownold"
click at [1191, 92] on div "PFRV-040625" at bounding box center [1215, 87] width 120 height 18
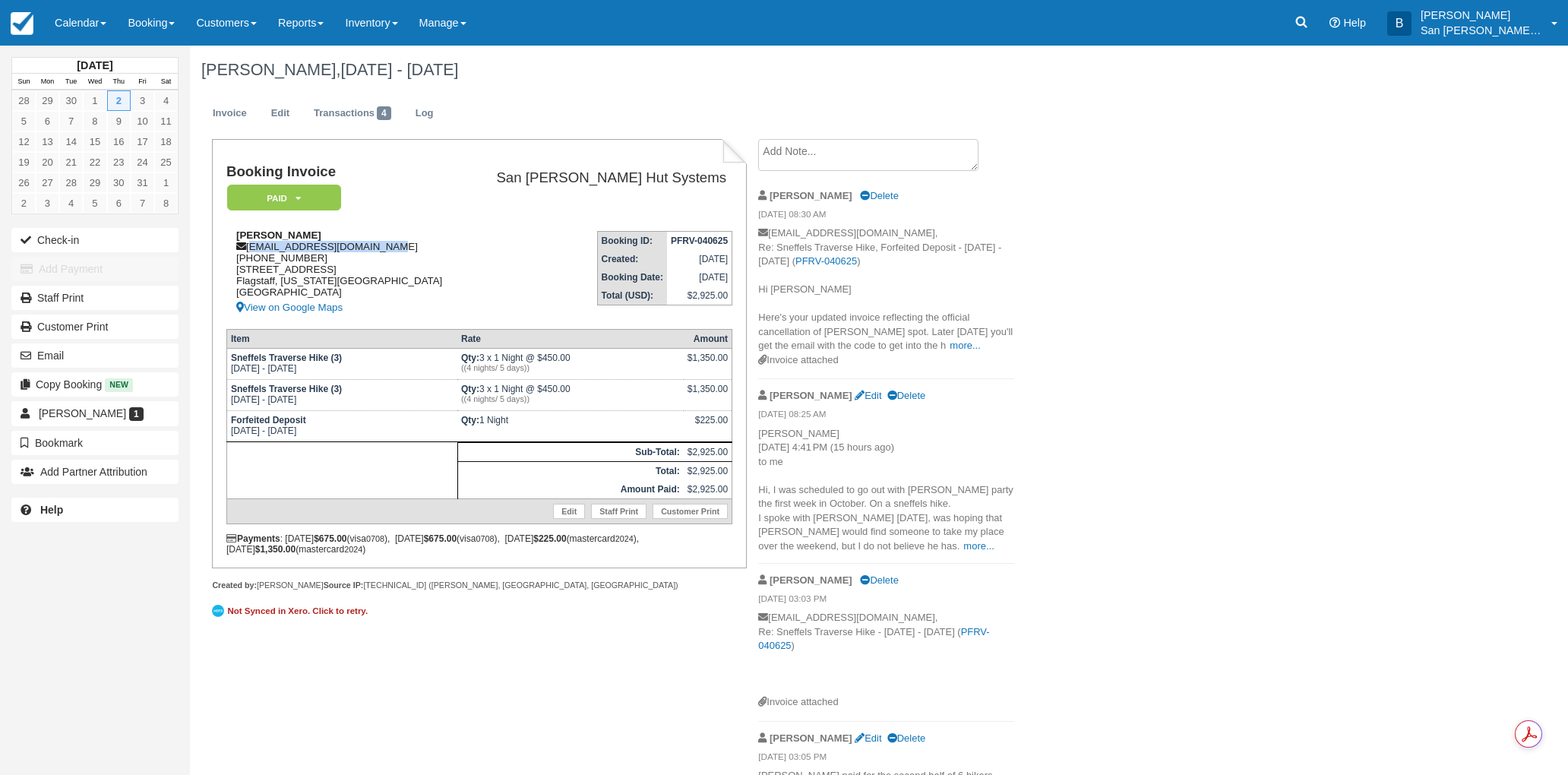
drag, startPoint x: 250, startPoint y: 249, endPoint x: 399, endPoint y: 252, distance: 149.0
click at [399, 252] on div "[PERSON_NAME] [EMAIL_ADDRESS][DOMAIN_NAME] [PHONE_NUMBER] [STREET_ADDRESS][US_S…" at bounding box center [346, 273] width 238 height 88
click at [477, 645] on div "Booking Invoice Paid   Pending Reserved Deposit Waiting Cancelled Shuttle San […" at bounding box center [608, 559] width 835 height 839
